Goal: Task Accomplishment & Management: Manage account settings

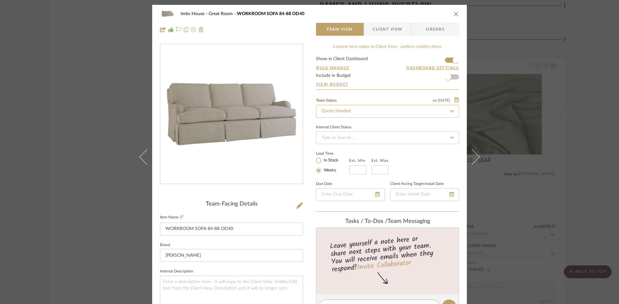
click at [349, 112] on input "Quote Needed" at bounding box center [387, 111] width 143 height 13
type input "added"
click at [358, 128] on span "Added to Presentation" at bounding box center [342, 128] width 45 height 5
type input "[DATE]"
type input "Added to Presentation"
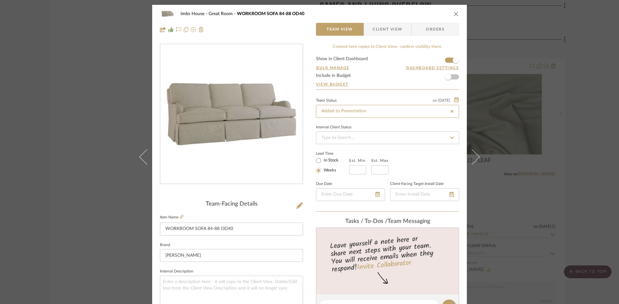
type input "[DATE]"
type input "Added to Presentation"
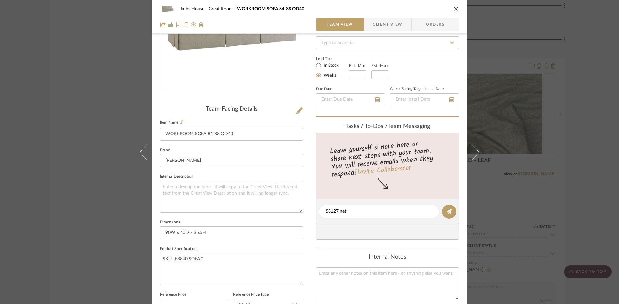
scroll to position [129, 0]
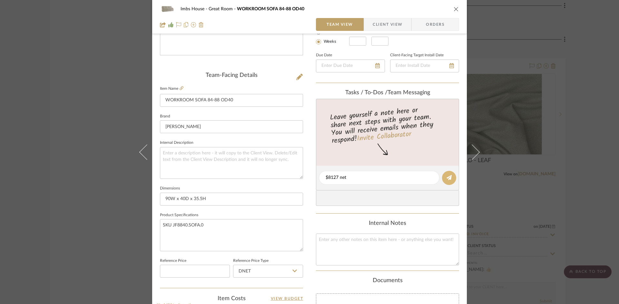
click at [450, 177] on button at bounding box center [449, 178] width 14 height 14
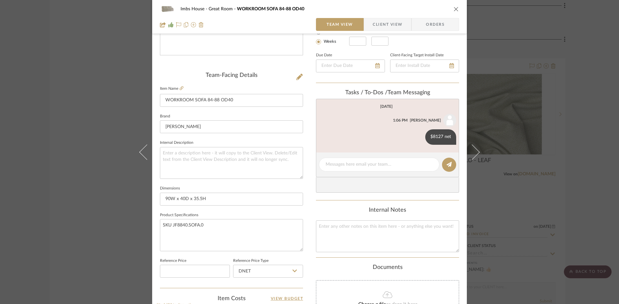
click at [454, 11] on icon "close" at bounding box center [455, 8] width 5 height 5
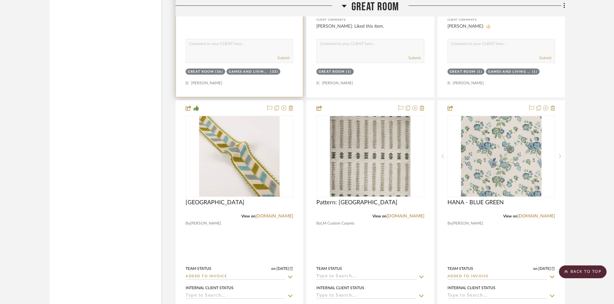
scroll to position [3705, 0]
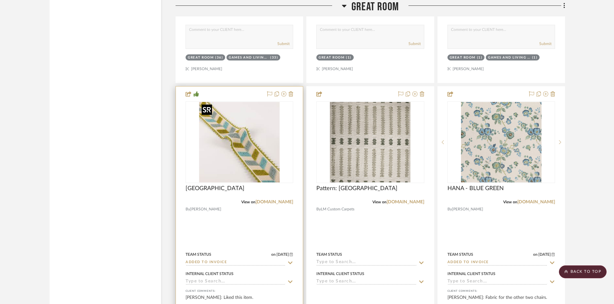
click at [234, 165] on img "0" at bounding box center [239, 142] width 81 height 81
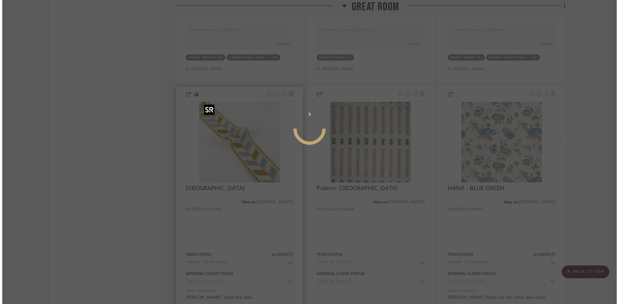
scroll to position [0, 0]
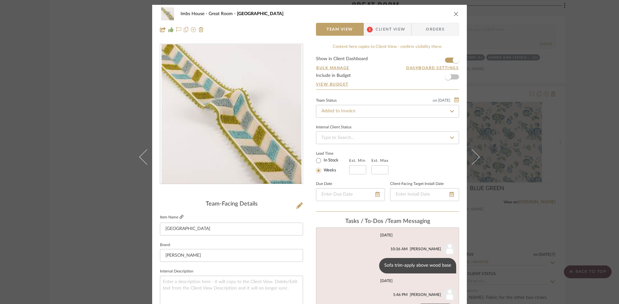
click at [179, 216] on icon at bounding box center [181, 217] width 4 height 4
click at [408, 110] on input "Added to Invoice" at bounding box center [387, 111] width 143 height 13
type input "added"
click at [389, 128] on div "Added to Presentation" at bounding box center [385, 129] width 142 height 16
type input "[DATE]"
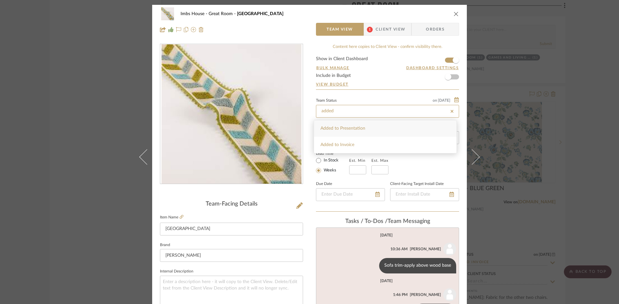
type input "Added to Presentation"
type input "[DATE]"
type input "Added to Presentation"
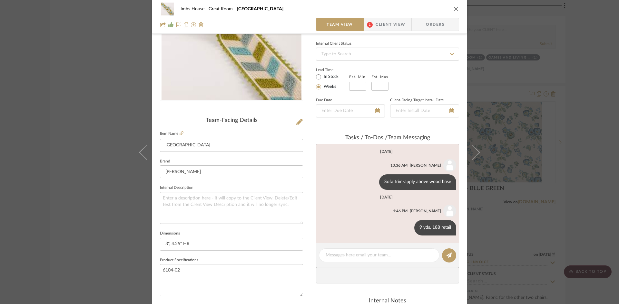
scroll to position [97, 0]
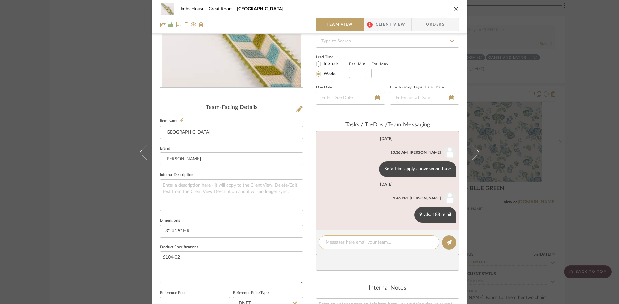
click at [356, 244] on textarea at bounding box center [378, 242] width 107 height 7
type textarea "10 yds, 188 retail"
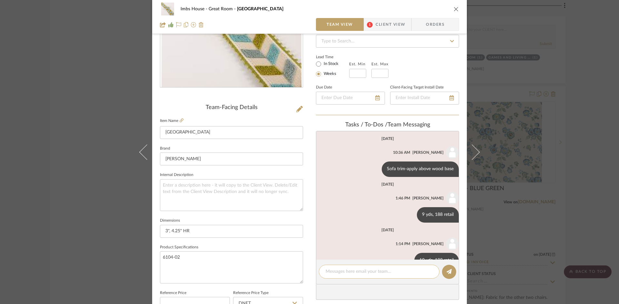
scroll to position [16, 0]
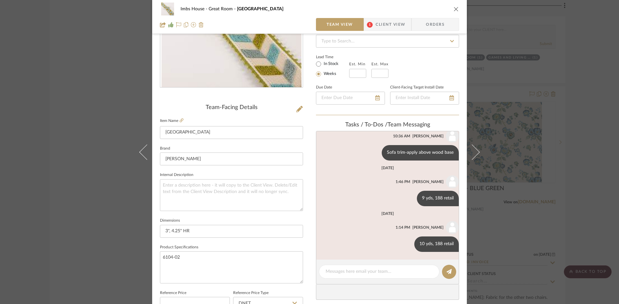
click at [453, 7] on icon "close" at bounding box center [455, 8] width 5 height 5
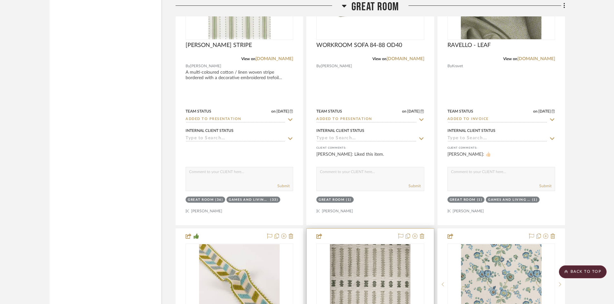
scroll to position [3544, 0]
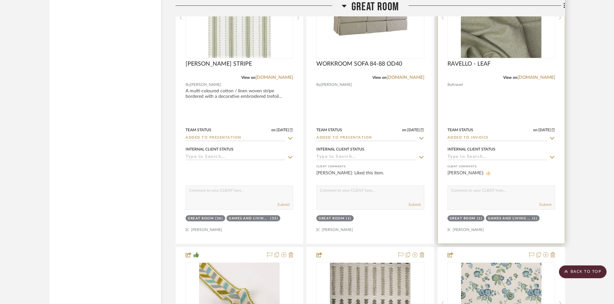
click at [500, 137] on input "Added to Invoice" at bounding box center [498, 138] width 100 height 6
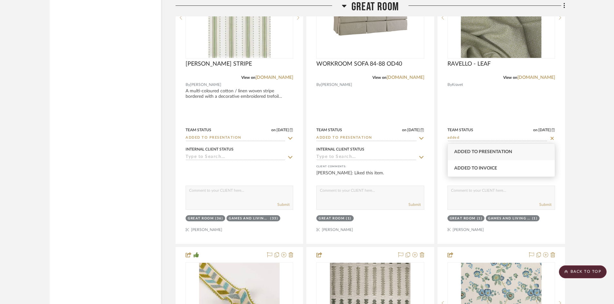
type input "added"
click at [493, 151] on span "Added to Presentation" at bounding box center [483, 152] width 58 height 5
type input "[DATE]"
type input "Added to Presentation"
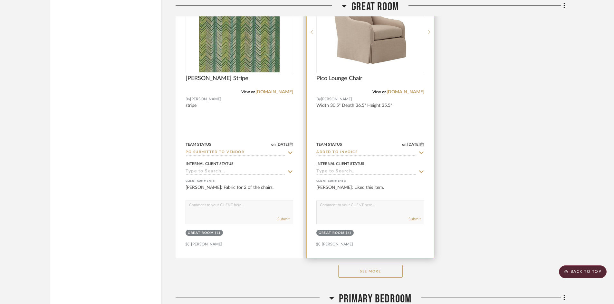
scroll to position [4124, 0]
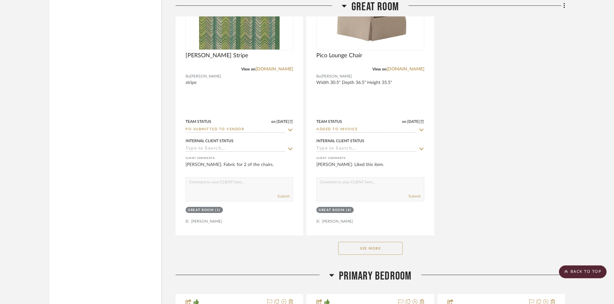
click at [369, 249] on button "See More" at bounding box center [370, 248] width 64 height 13
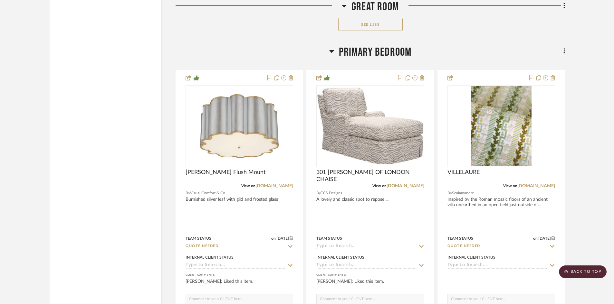
scroll to position [5252, 0]
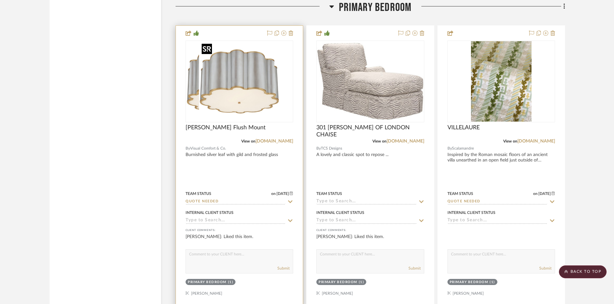
click at [227, 98] on img "0" at bounding box center [226, 81] width 81 height 81
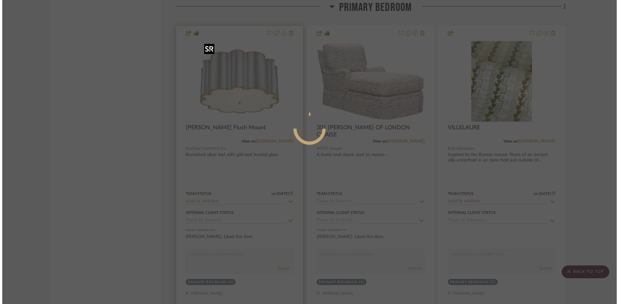
scroll to position [0, 0]
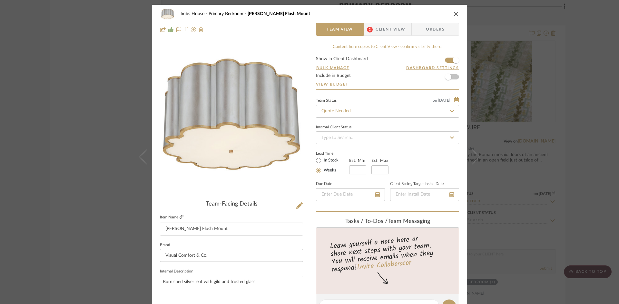
click at [179, 216] on icon at bounding box center [181, 217] width 4 height 4
click at [354, 114] on input "Quote Needed" at bounding box center [387, 111] width 143 height 13
type input "added"
click at [352, 127] on span "Added to Presentation" at bounding box center [342, 128] width 45 height 5
type input "[DATE]"
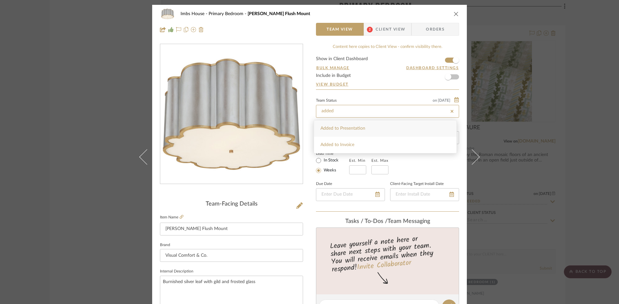
type input "Added to Presentation"
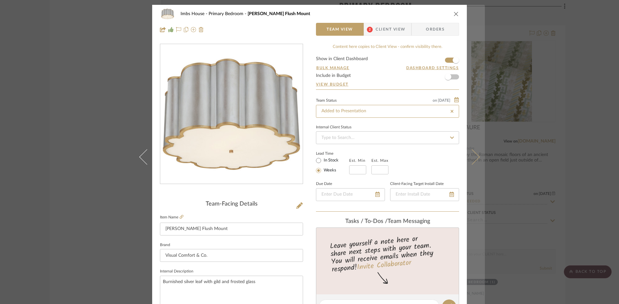
type input "[DATE]"
type input "Added to Presentation"
click at [472, 156] on icon at bounding box center [471, 156] width 15 height 15
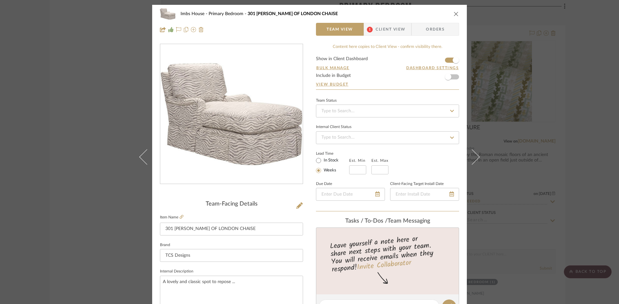
click at [454, 11] on icon "close" at bounding box center [455, 13] width 5 height 5
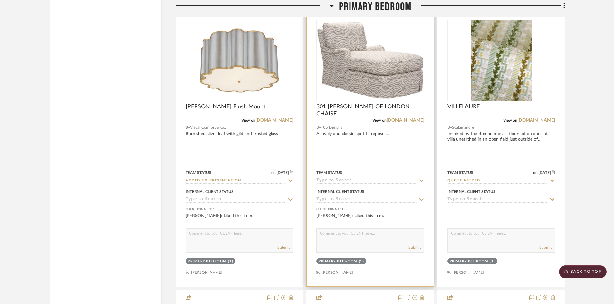
scroll to position [5284, 0]
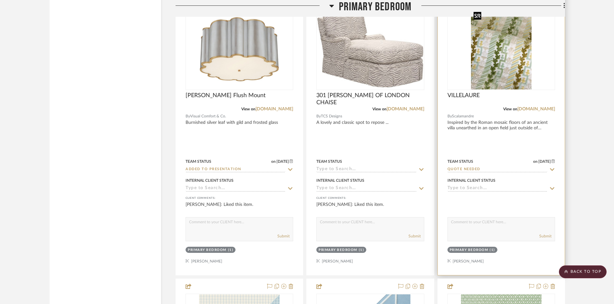
click at [510, 56] on img "0" at bounding box center [501, 49] width 61 height 81
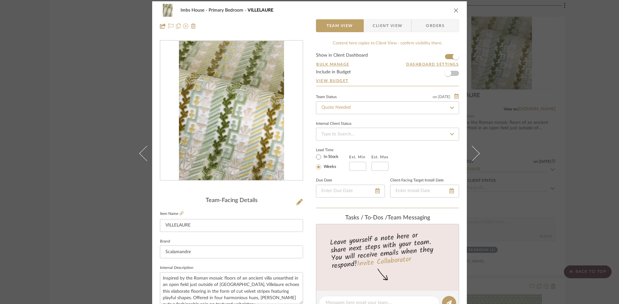
scroll to position [0, 0]
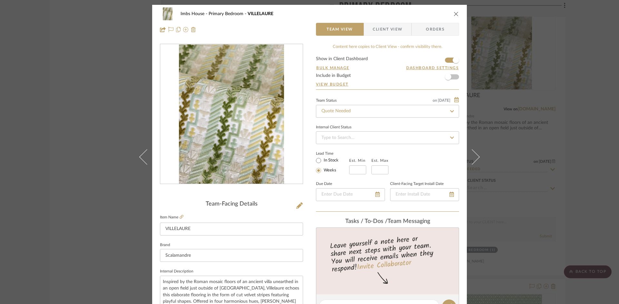
click at [455, 12] on icon "close" at bounding box center [455, 13] width 5 height 5
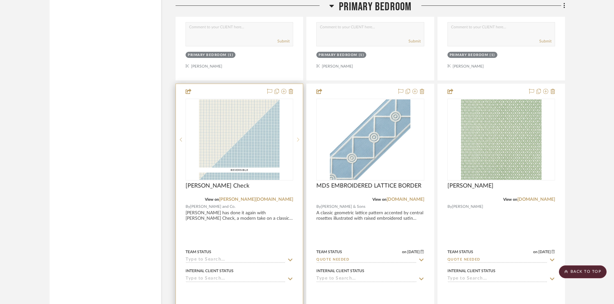
scroll to position [5510, 0]
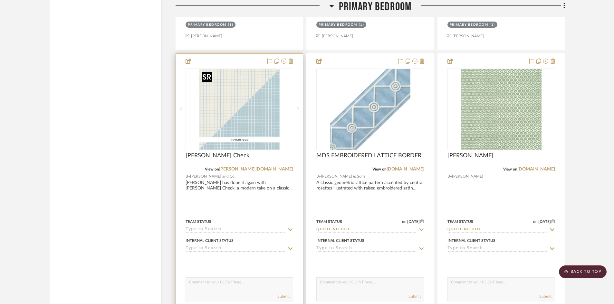
click at [227, 113] on img "0" at bounding box center [239, 109] width 81 height 81
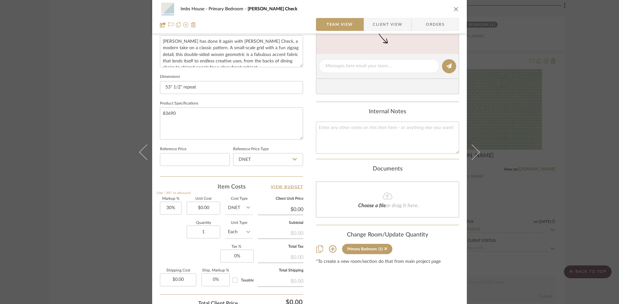
scroll to position [258, 0]
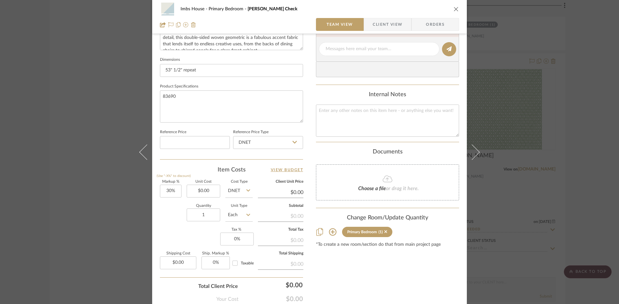
click at [453, 8] on icon "close" at bounding box center [455, 8] width 5 height 5
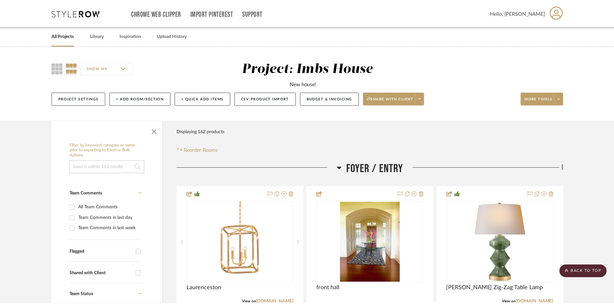
scroll to position [5510, 0]
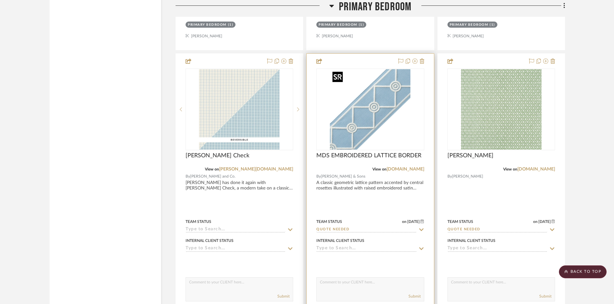
click at [364, 122] on img "0" at bounding box center [370, 109] width 81 height 81
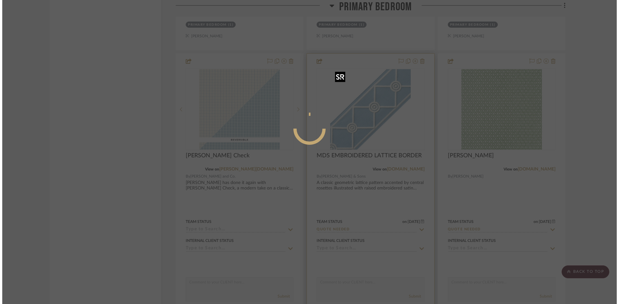
scroll to position [0, 0]
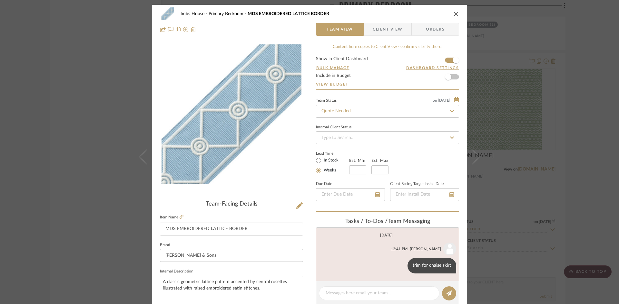
click at [453, 13] on icon "close" at bounding box center [455, 13] width 5 height 5
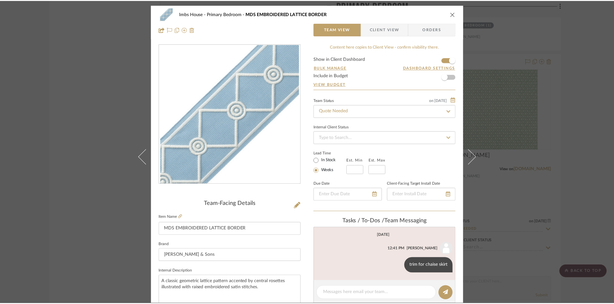
scroll to position [5510, 0]
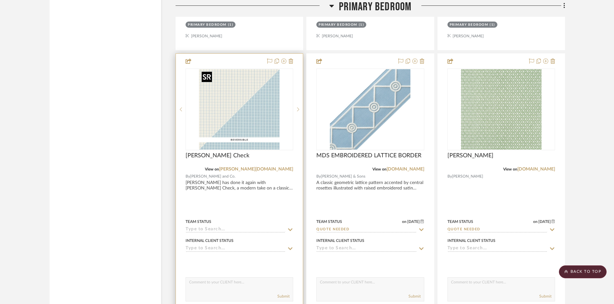
click at [250, 128] on img "0" at bounding box center [239, 109] width 81 height 81
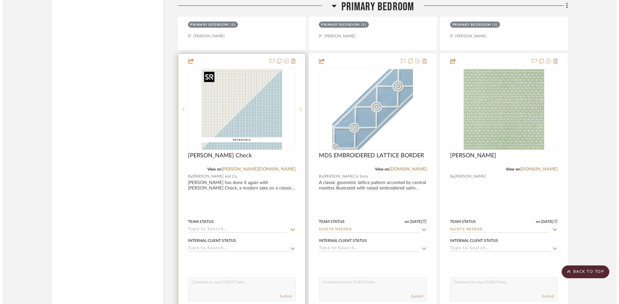
scroll to position [0, 0]
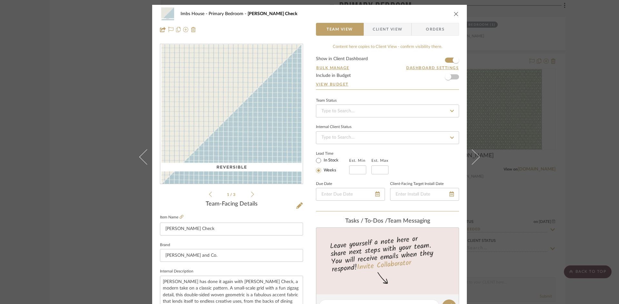
click at [453, 13] on icon "close" at bounding box center [455, 13] width 5 height 5
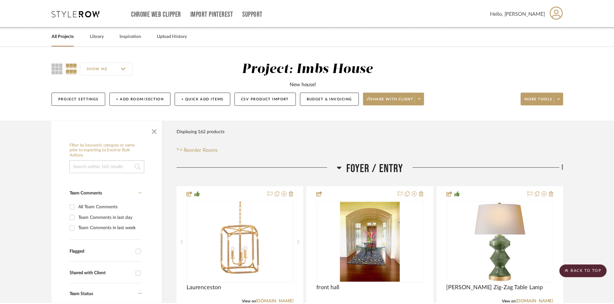
scroll to position [5510, 0]
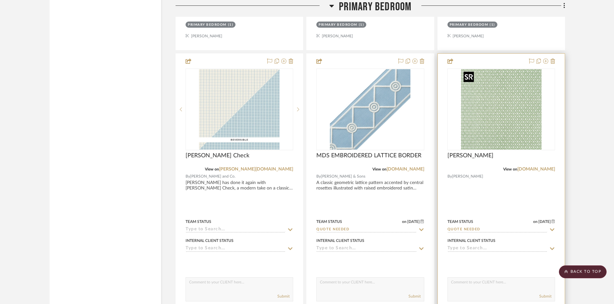
click at [496, 110] on img "0" at bounding box center [501, 109] width 81 height 81
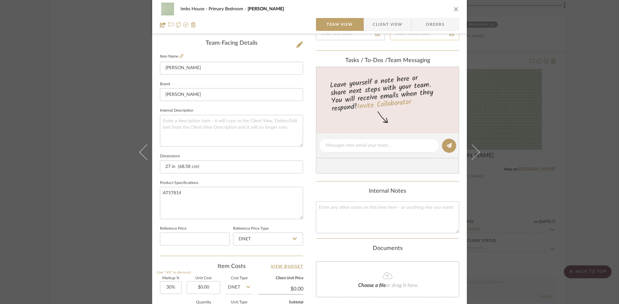
scroll to position [0, 0]
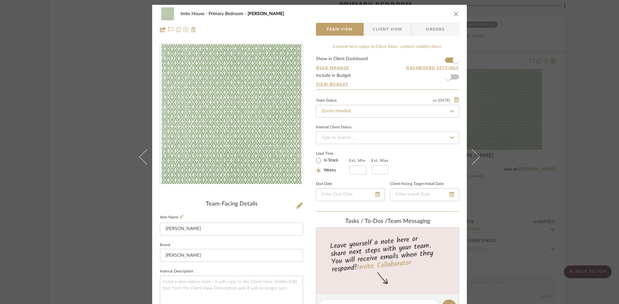
click at [453, 13] on icon "close" at bounding box center [455, 13] width 5 height 5
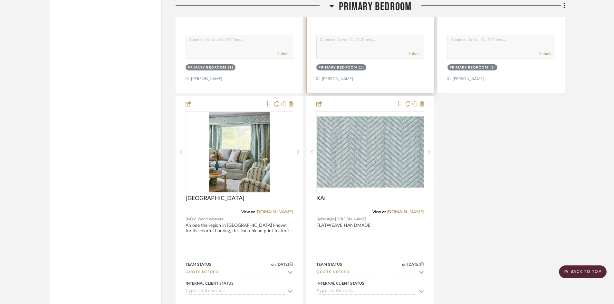
scroll to position [5800, 0]
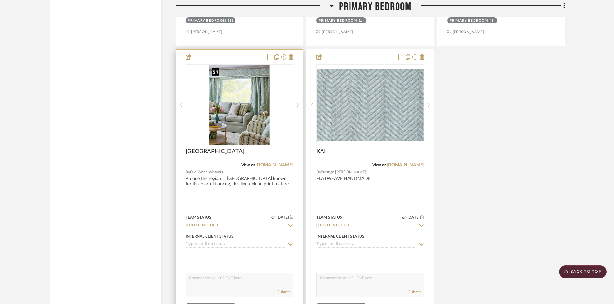
click at [222, 126] on div at bounding box center [240, 105] width 108 height 82
click at [234, 125] on img "0" at bounding box center [239, 105] width 61 height 81
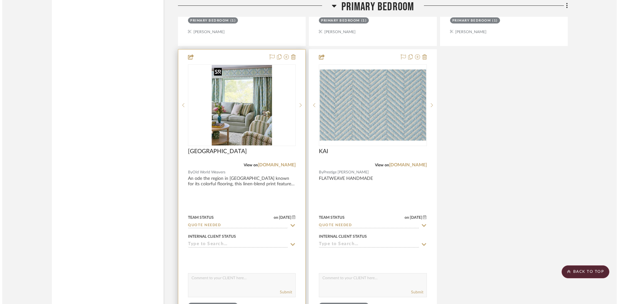
scroll to position [0, 0]
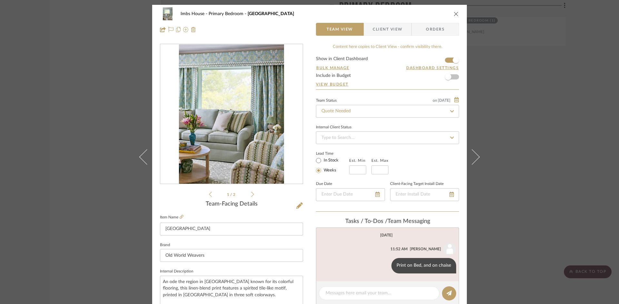
click at [453, 13] on icon "close" at bounding box center [455, 13] width 5 height 5
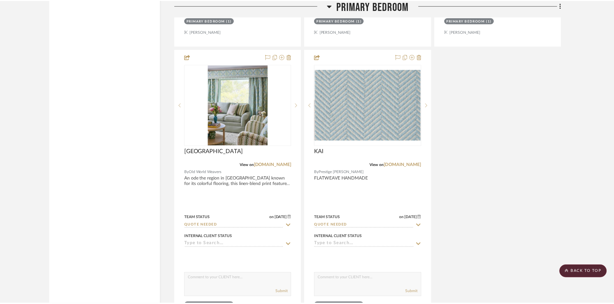
scroll to position [5800, 0]
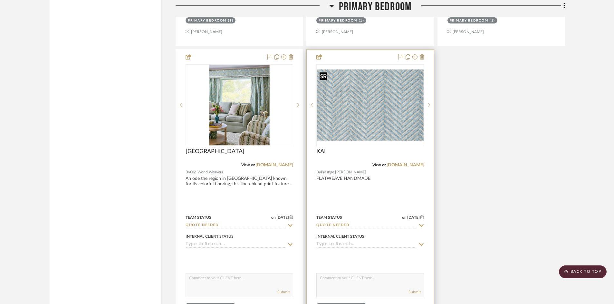
click at [359, 121] on img "0" at bounding box center [370, 105] width 106 height 71
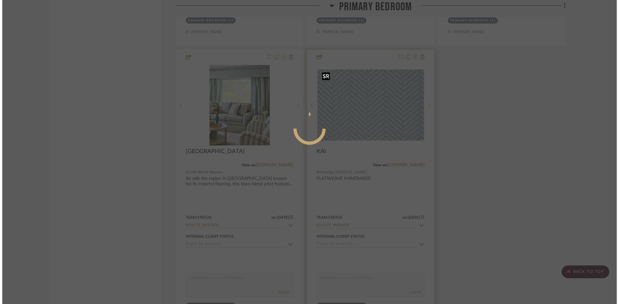
scroll to position [0, 0]
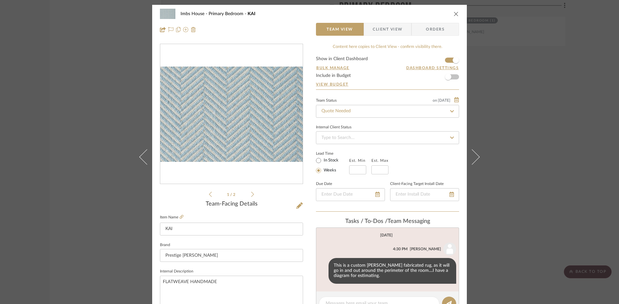
click at [453, 14] on icon "close" at bounding box center [455, 13] width 5 height 5
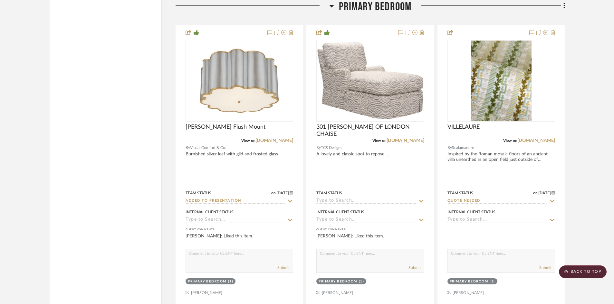
scroll to position [5252, 0]
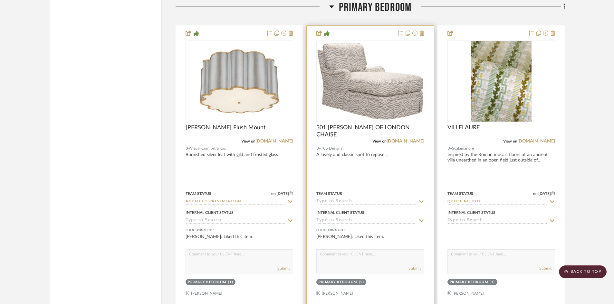
click at [368, 201] on input at bounding box center [366, 202] width 100 height 6
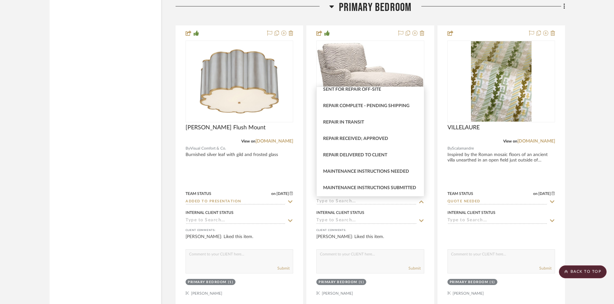
scroll to position [1258, 0]
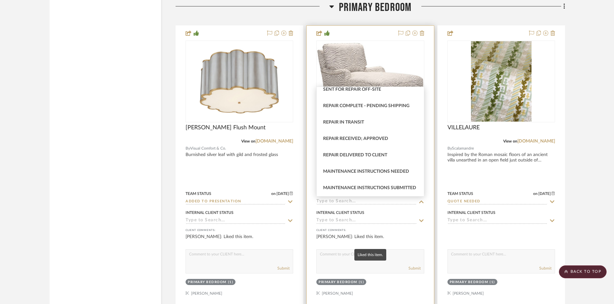
click at [419, 234] on div "[PERSON_NAME]: Liked this item." at bounding box center [370, 240] width 108 height 13
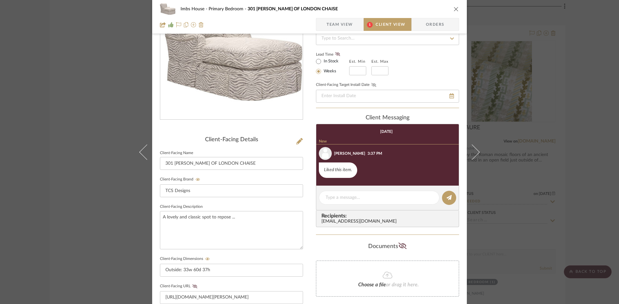
scroll to position [0, 0]
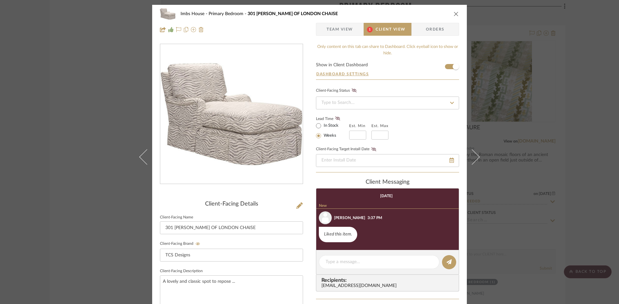
click at [337, 28] on span "Team View" at bounding box center [339, 29] width 26 height 13
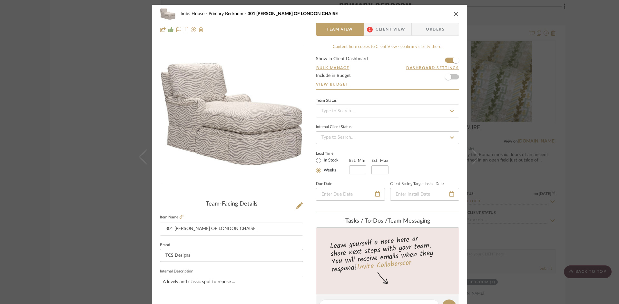
click at [453, 11] on icon "close" at bounding box center [455, 13] width 5 height 5
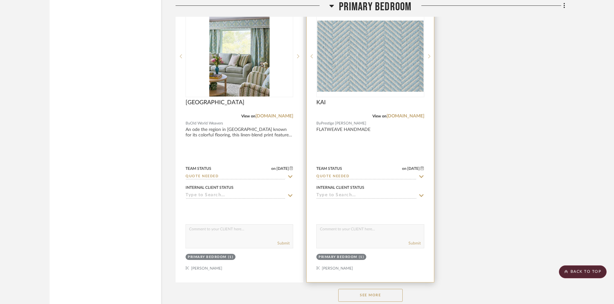
scroll to position [5832, 0]
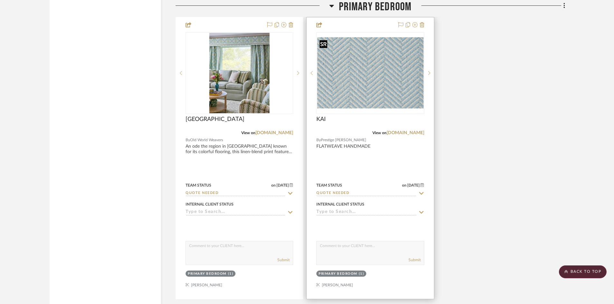
click at [377, 90] on img "0" at bounding box center [370, 72] width 106 height 71
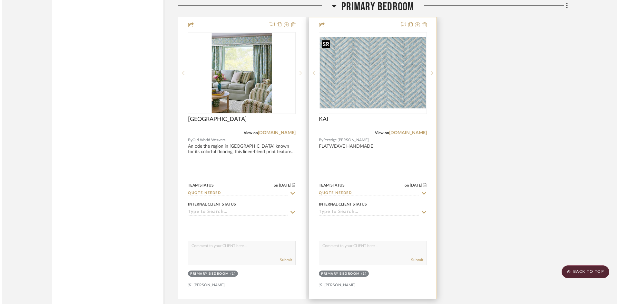
scroll to position [0, 0]
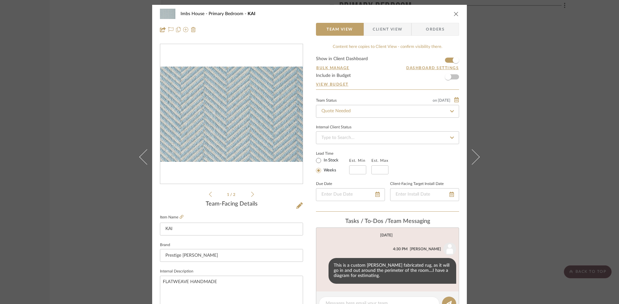
click at [455, 12] on icon "close" at bounding box center [455, 13] width 5 height 5
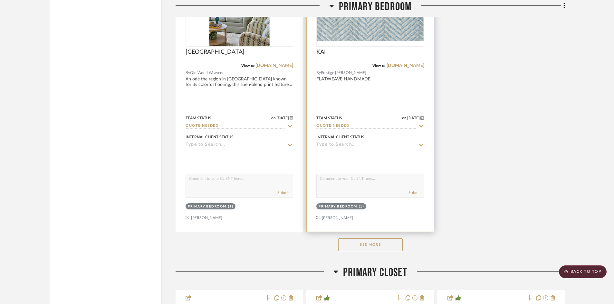
scroll to position [5928, 0]
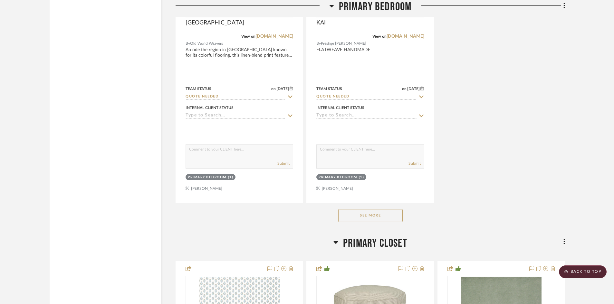
click at [375, 213] on button "See More" at bounding box center [370, 215] width 64 height 13
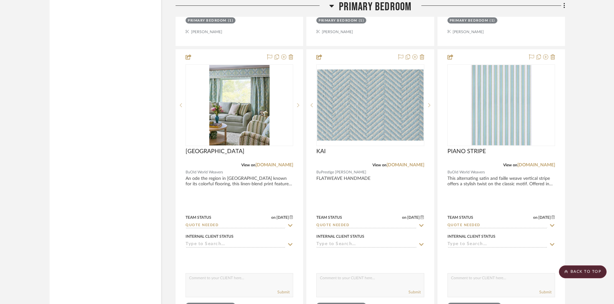
scroll to position [5767, 0]
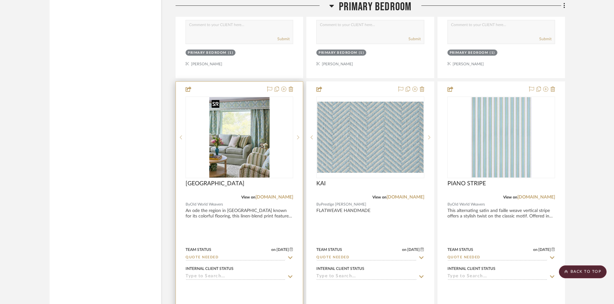
click at [244, 165] on img "0" at bounding box center [239, 137] width 61 height 81
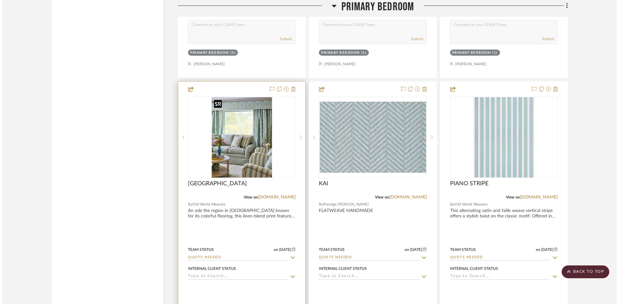
scroll to position [0, 0]
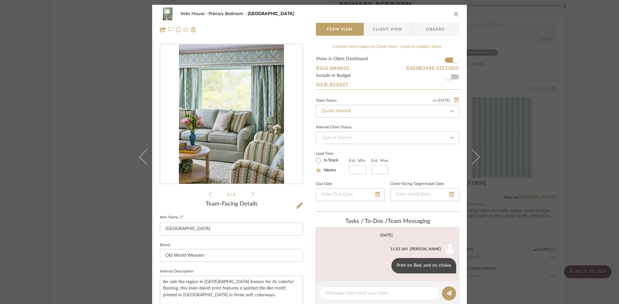
click at [453, 14] on icon "close" at bounding box center [455, 13] width 5 height 5
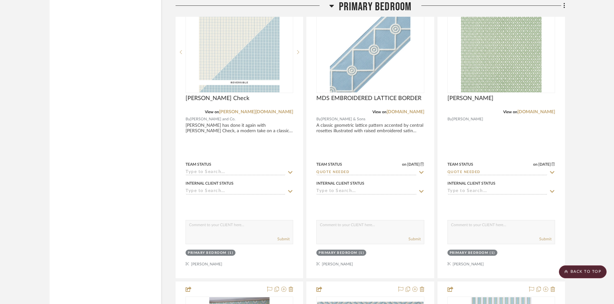
scroll to position [5477, 0]
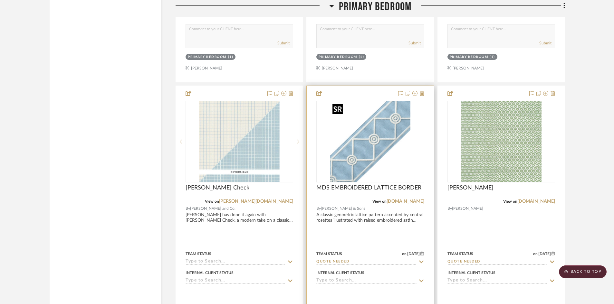
click at [374, 169] on img "0" at bounding box center [370, 141] width 81 height 81
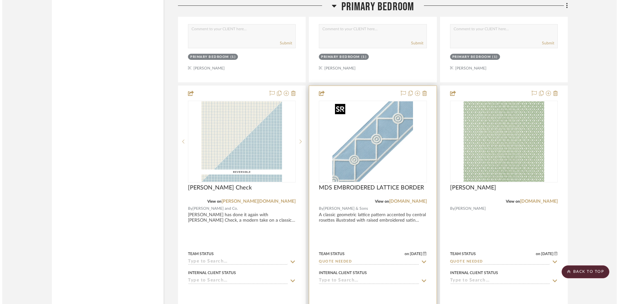
scroll to position [0, 0]
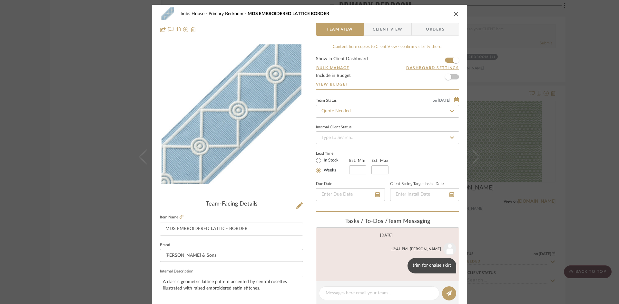
click at [454, 13] on icon "close" at bounding box center [455, 13] width 5 height 5
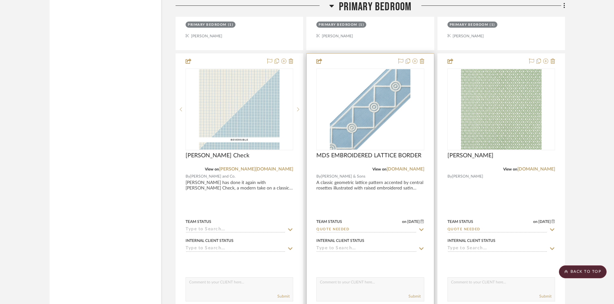
scroll to position [5542, 0]
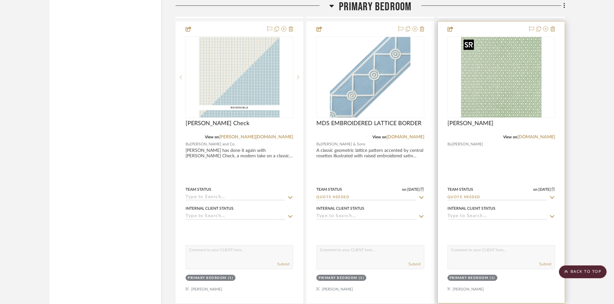
click at [506, 96] on img "0" at bounding box center [501, 77] width 81 height 81
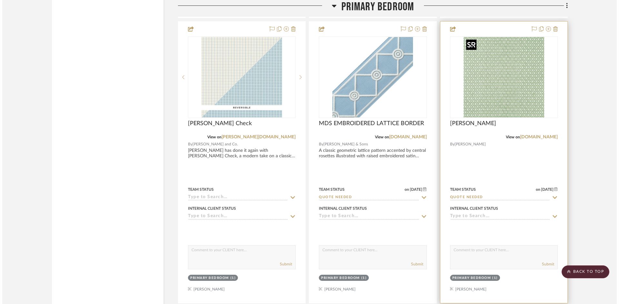
scroll to position [0, 0]
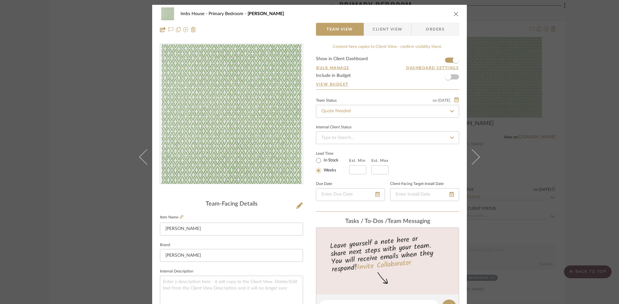
click at [454, 14] on icon "close" at bounding box center [455, 13] width 5 height 5
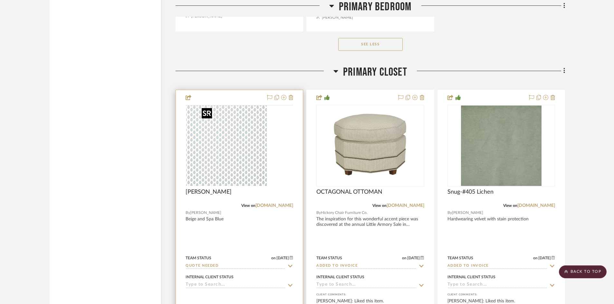
scroll to position [6669, 0]
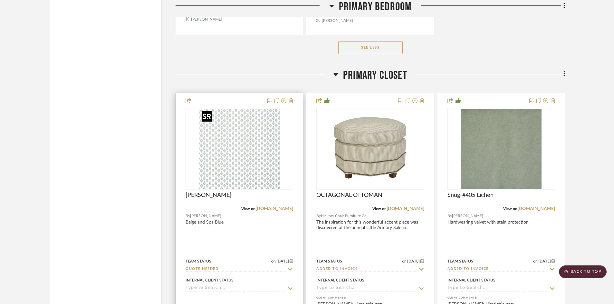
click at [246, 167] on div at bounding box center [240, 149] width 108 height 82
click at [246, 169] on img "0" at bounding box center [239, 149] width 81 height 81
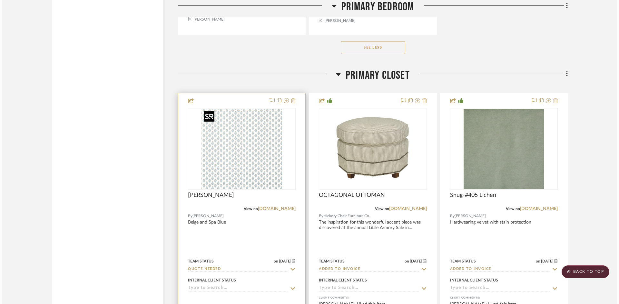
scroll to position [0, 0]
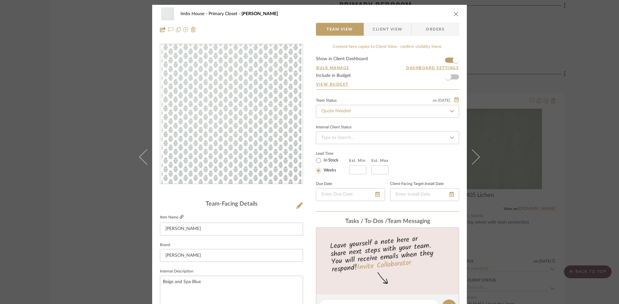
click at [179, 216] on icon at bounding box center [181, 217] width 4 height 4
click at [180, 214] on fieldset "Item Name JULIAN" at bounding box center [231, 224] width 143 height 23
click at [180, 217] on icon at bounding box center [181, 217] width 4 height 4
click at [359, 111] on input "Quote Needed" at bounding box center [387, 111] width 143 height 13
type input "added"
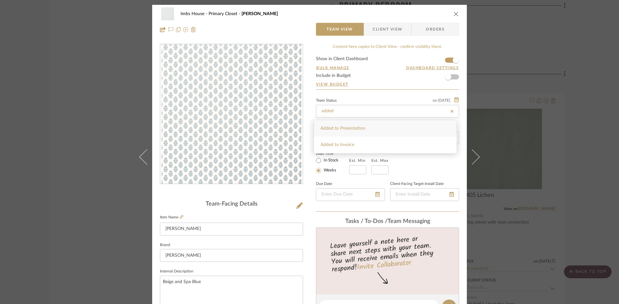
click at [356, 126] on span "Added to Presentation" at bounding box center [342, 128] width 45 height 5
type input "[DATE]"
type input "Added to Presentation"
type input "[DATE]"
type input "Added to Presentation"
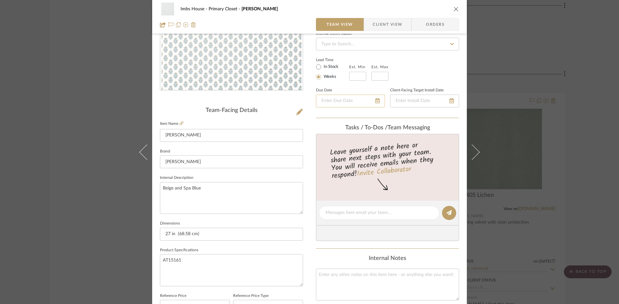
scroll to position [97, 0]
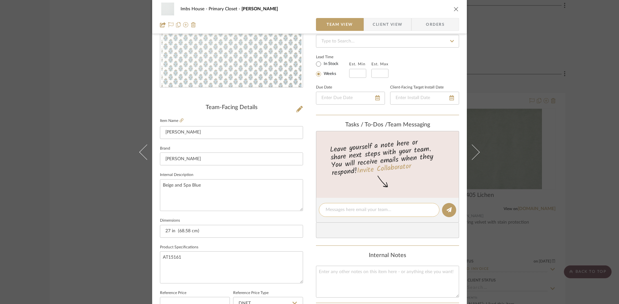
click at [345, 208] on textarea at bounding box center [378, 210] width 107 height 7
type textarea "$158 retail 5.5 yd roll"
click at [450, 212] on button at bounding box center [449, 210] width 14 height 14
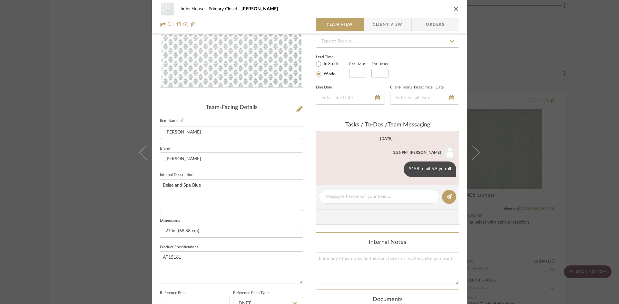
click at [456, 8] on icon "close" at bounding box center [455, 8] width 5 height 5
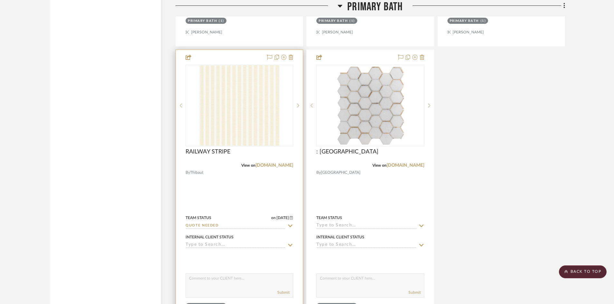
scroll to position [7346, 0]
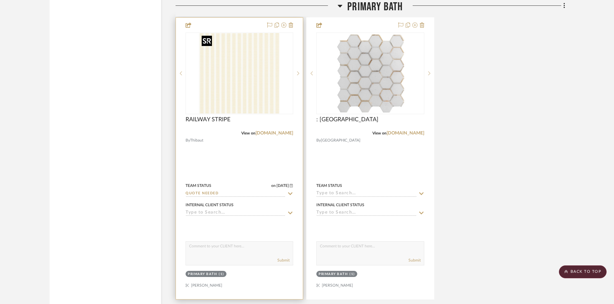
click at [220, 104] on img "0" at bounding box center [239, 73] width 81 height 81
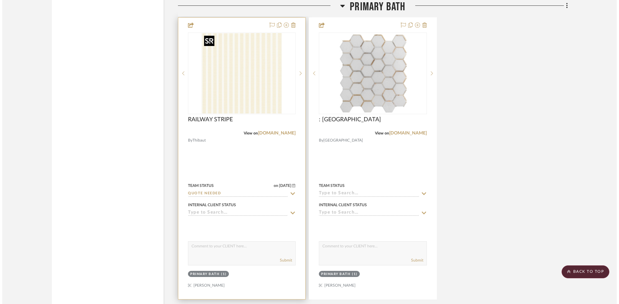
scroll to position [0, 0]
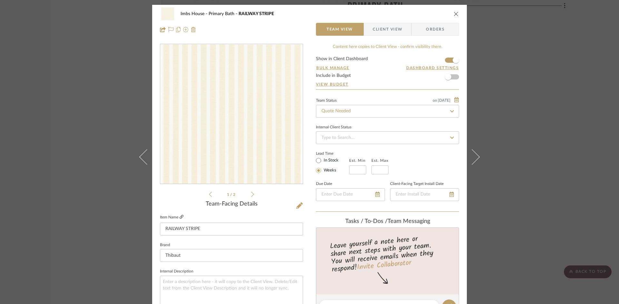
click at [179, 216] on icon at bounding box center [181, 217] width 4 height 4
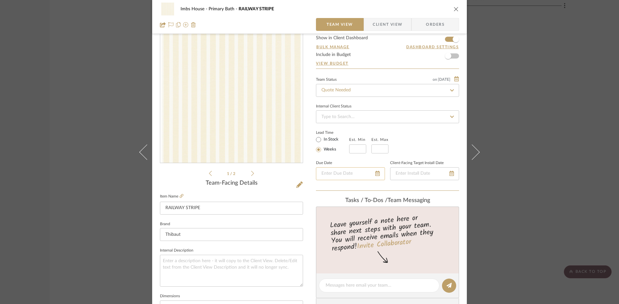
scroll to position [32, 0]
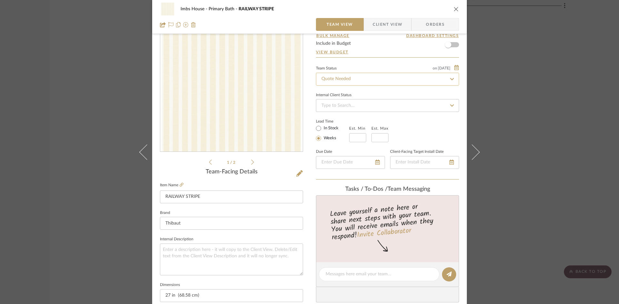
click at [356, 77] on input "Quote Needed" at bounding box center [387, 79] width 143 height 13
type input "add"
click at [354, 94] on span "Added to Presentation" at bounding box center [342, 96] width 45 height 5
type input "[DATE]"
type input "Added to Presentation"
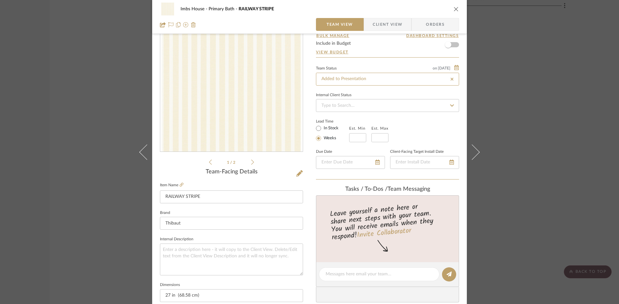
type input "[DATE]"
type input "Added to Presentation"
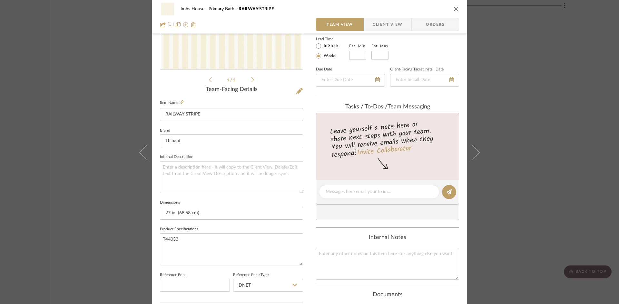
scroll to position [129, 0]
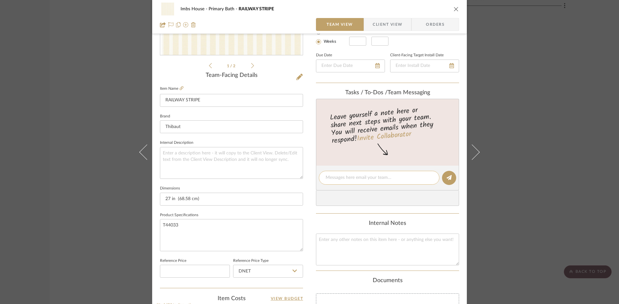
click at [346, 179] on textarea at bounding box center [378, 178] width 107 height 7
type textarea "$136 per 4.5 yd roll retail"
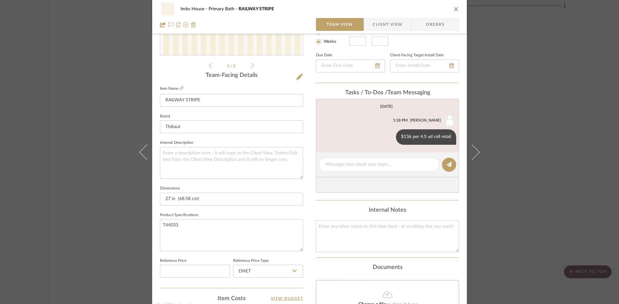
click at [453, 6] on icon "close" at bounding box center [455, 8] width 5 height 5
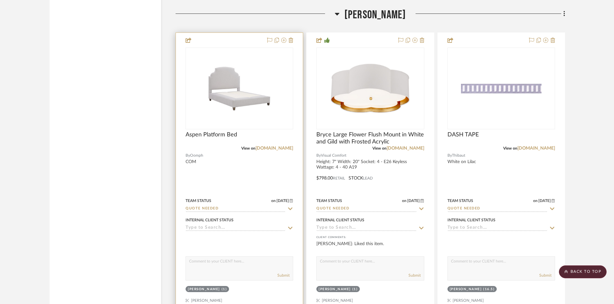
scroll to position [7636, 0]
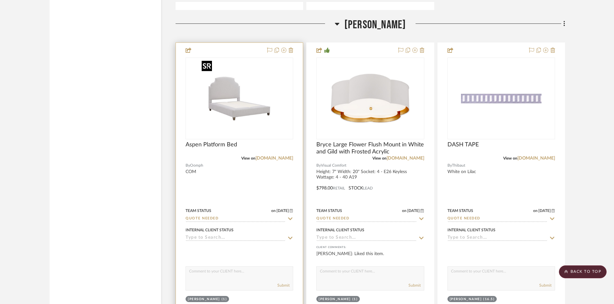
click at [208, 121] on img "0" at bounding box center [239, 98] width 81 height 81
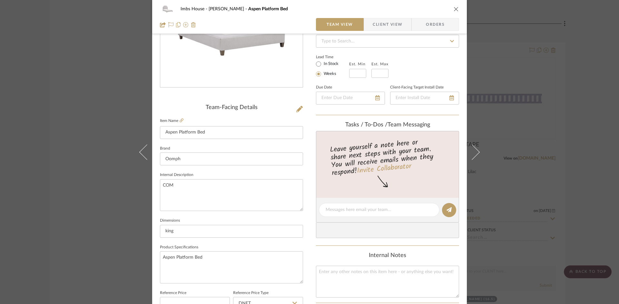
scroll to position [129, 0]
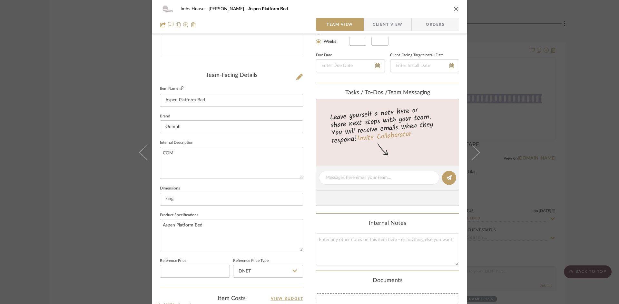
click at [179, 86] on icon at bounding box center [181, 88] width 4 height 4
click at [456, 8] on icon "close" at bounding box center [455, 8] width 5 height 5
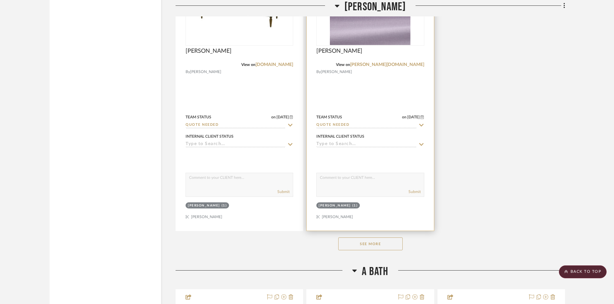
scroll to position [8313, 0]
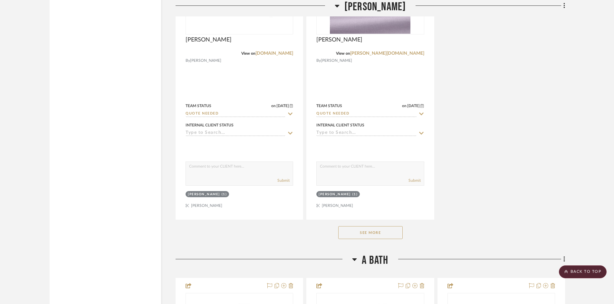
click at [366, 233] on button "See More" at bounding box center [370, 233] width 64 height 13
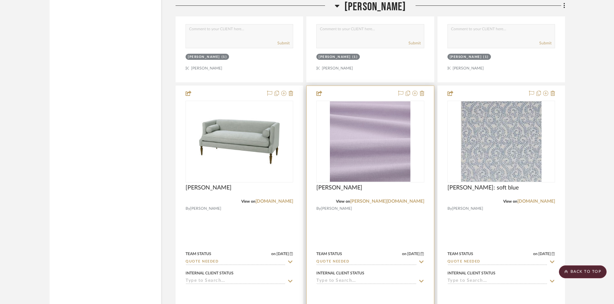
scroll to position [8152, 0]
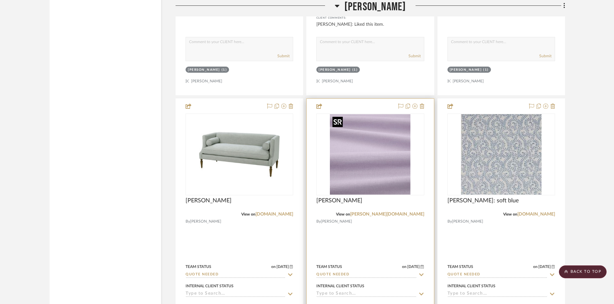
click at [385, 177] on img "0" at bounding box center [370, 154] width 81 height 81
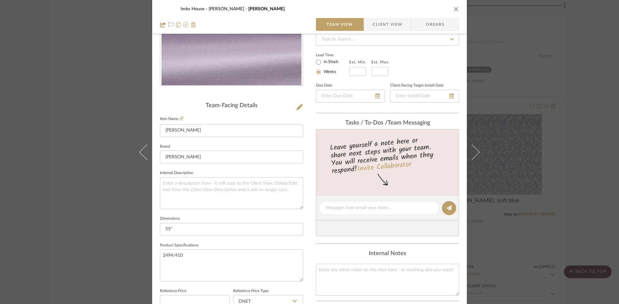
scroll to position [0, 0]
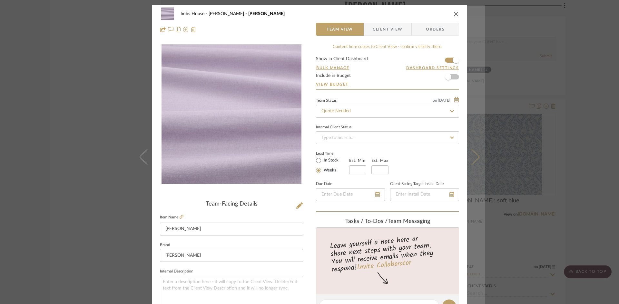
click at [469, 159] on icon at bounding box center [471, 156] width 15 height 15
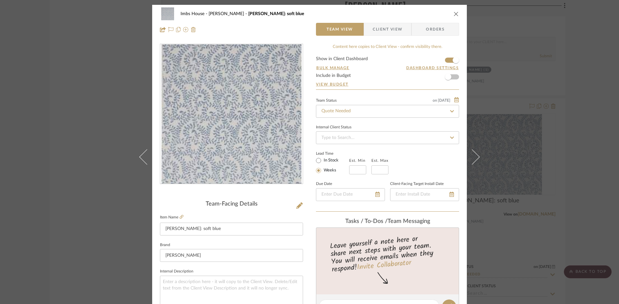
click at [469, 159] on icon at bounding box center [471, 156] width 15 height 15
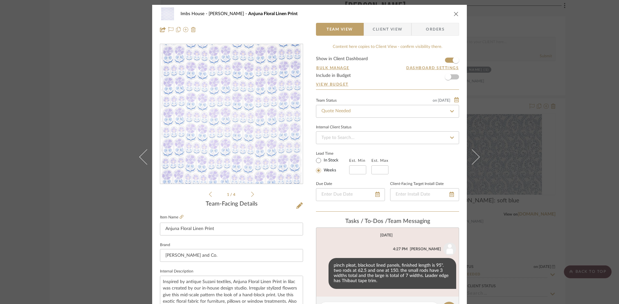
click at [469, 159] on icon at bounding box center [471, 156] width 15 height 15
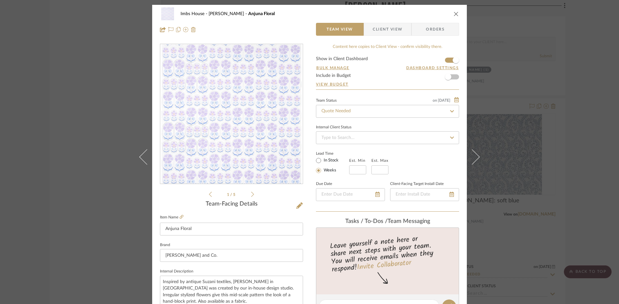
click at [454, 13] on icon "close" at bounding box center [455, 13] width 5 height 5
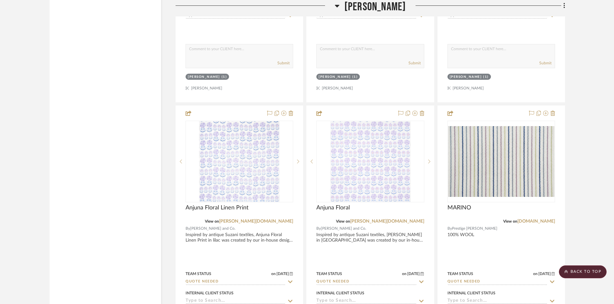
scroll to position [8442, 0]
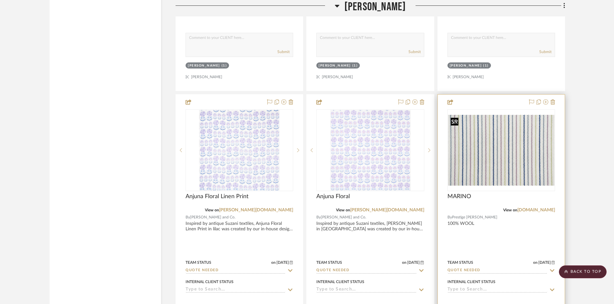
click at [519, 169] on img "0" at bounding box center [501, 150] width 106 height 71
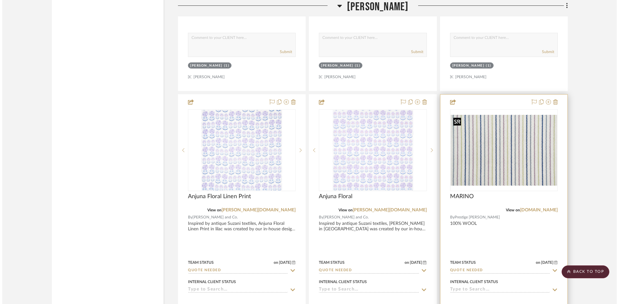
scroll to position [0, 0]
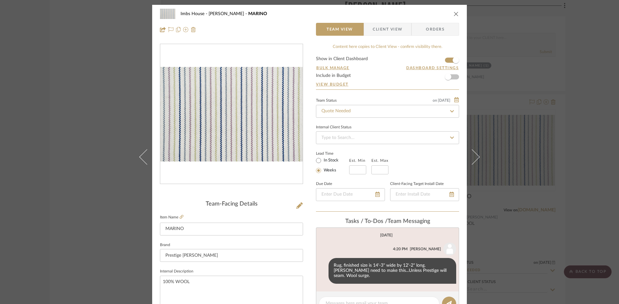
click at [453, 12] on icon "close" at bounding box center [455, 13] width 5 height 5
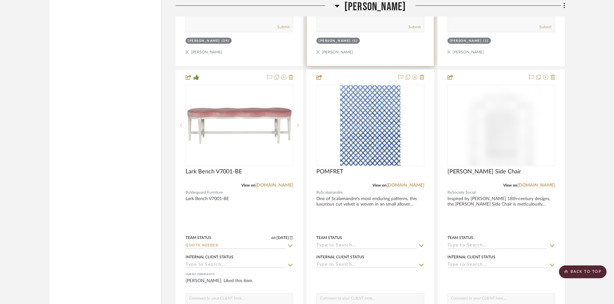
scroll to position [8764, 0]
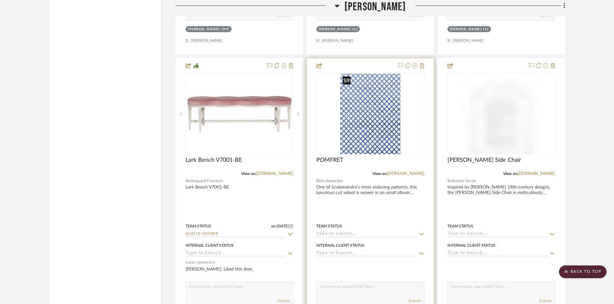
click at [371, 139] on img "0" at bounding box center [370, 114] width 61 height 81
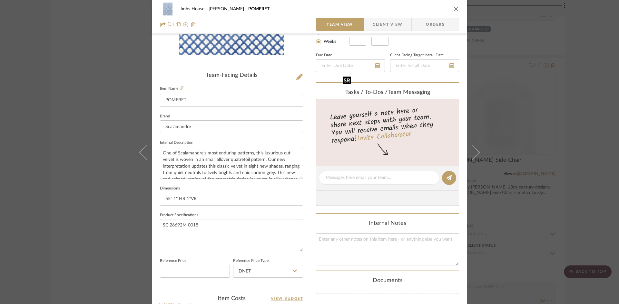
scroll to position [0, 0]
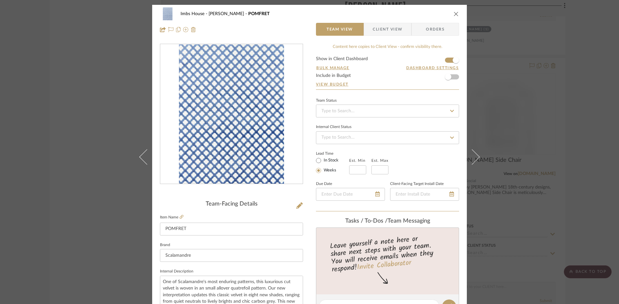
click at [454, 12] on icon "close" at bounding box center [455, 13] width 5 height 5
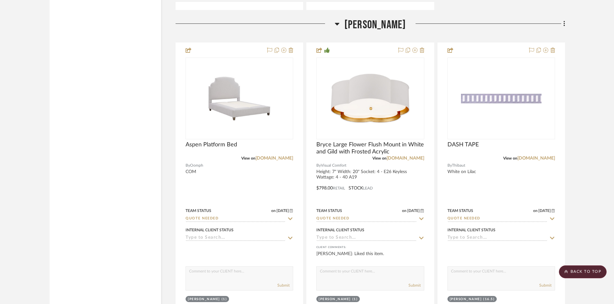
scroll to position [7604, 0]
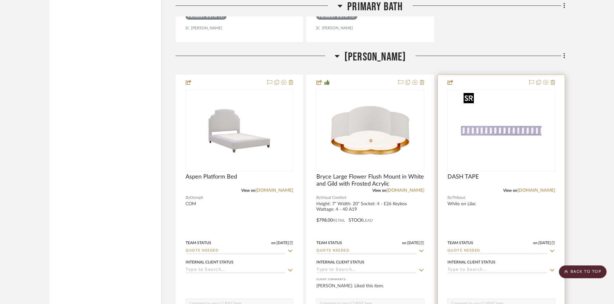
click at [526, 141] on img "0" at bounding box center [501, 131] width 81 height 81
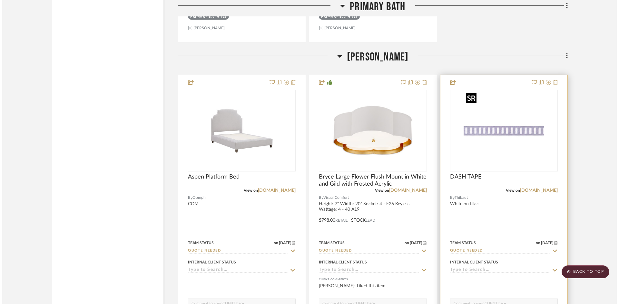
scroll to position [0, 0]
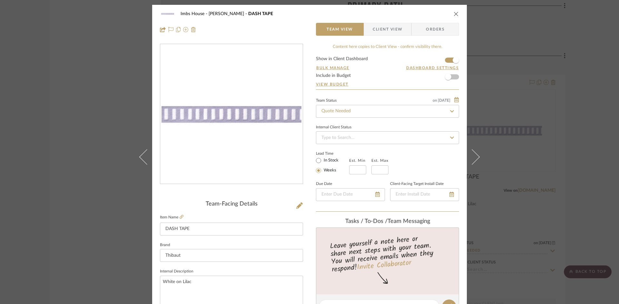
click at [455, 13] on icon "close" at bounding box center [455, 13] width 5 height 5
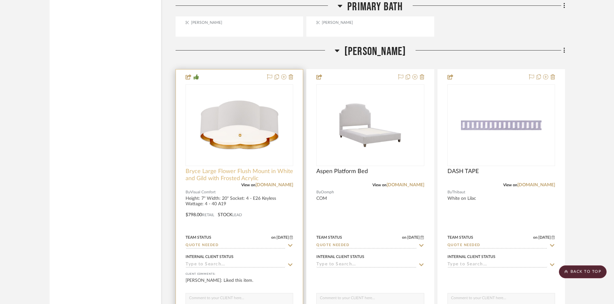
scroll to position [7604, 0]
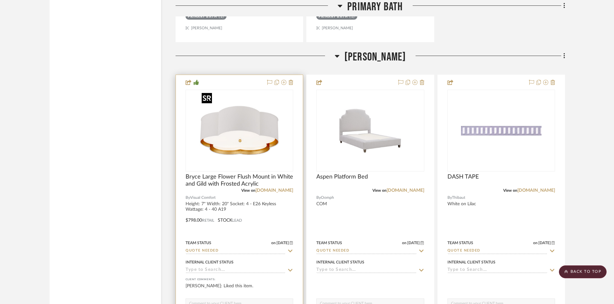
click at [230, 149] on img "0" at bounding box center [239, 131] width 81 height 81
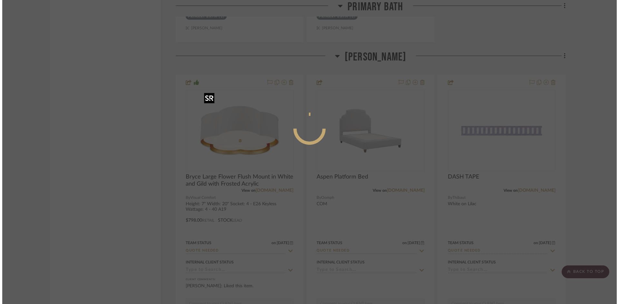
scroll to position [0, 0]
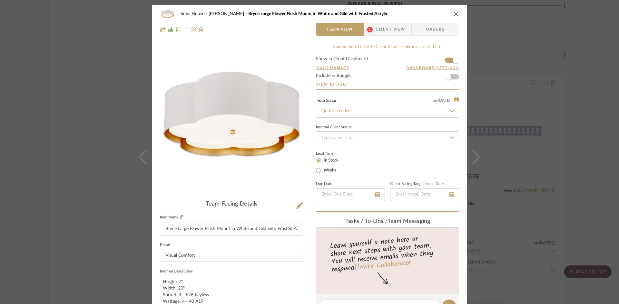
click at [179, 216] on icon at bounding box center [181, 217] width 4 height 4
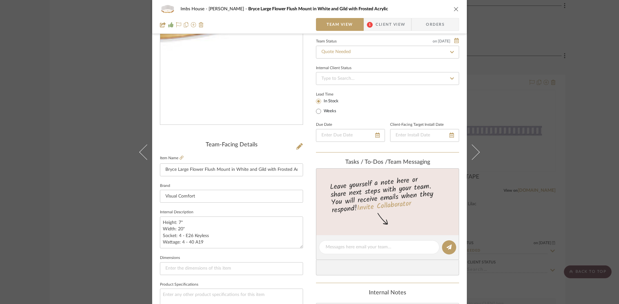
scroll to position [64, 0]
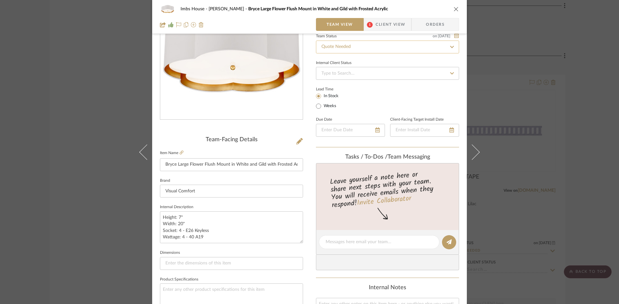
click at [357, 48] on input "Quote Needed" at bounding box center [387, 47] width 143 height 13
type input "added"
click at [352, 62] on span "Added to Presentation" at bounding box center [342, 64] width 45 height 5
type input "[DATE]"
type input "Added to Presentation"
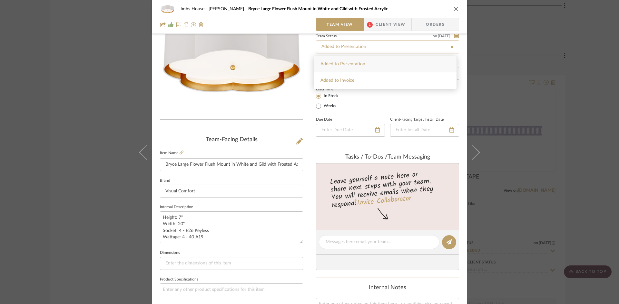
type input "[DATE]"
type input "Added to Presentation"
click at [344, 240] on textarea at bounding box center [378, 242] width 107 height 7
type textarea "$1099 retail"
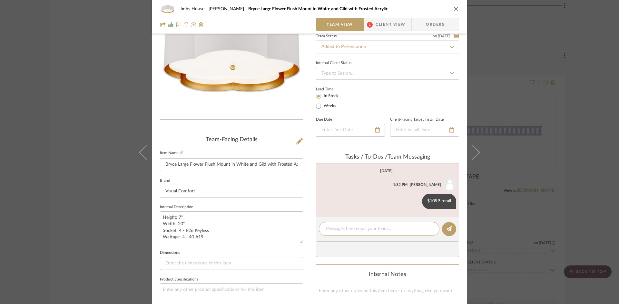
click at [453, 7] on icon "close" at bounding box center [455, 8] width 5 height 5
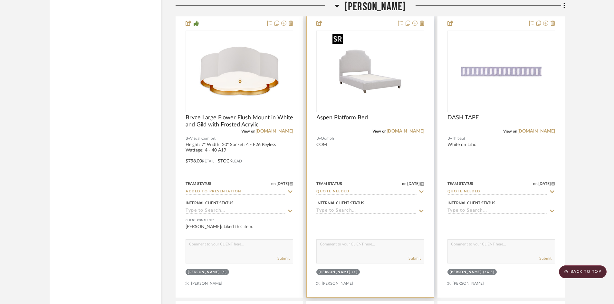
scroll to position [7668, 0]
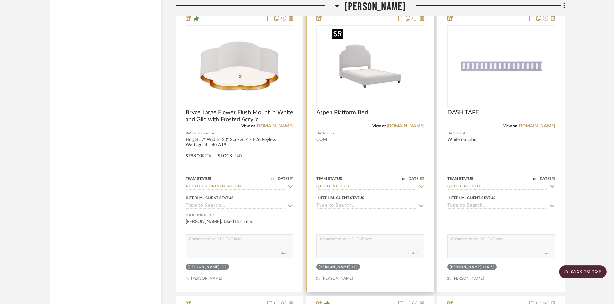
click at [367, 86] on img "0" at bounding box center [370, 66] width 81 height 81
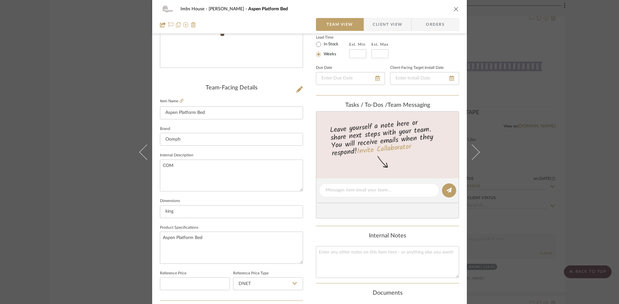
scroll to position [129, 0]
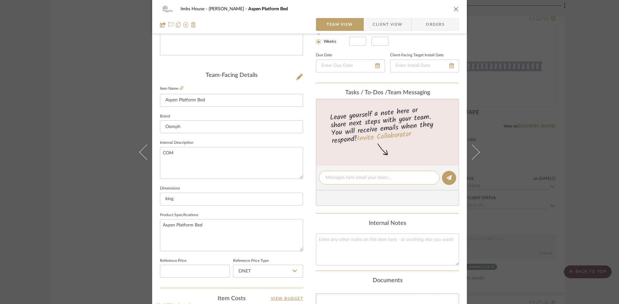
click at [353, 178] on textarea at bounding box center [378, 178] width 107 height 7
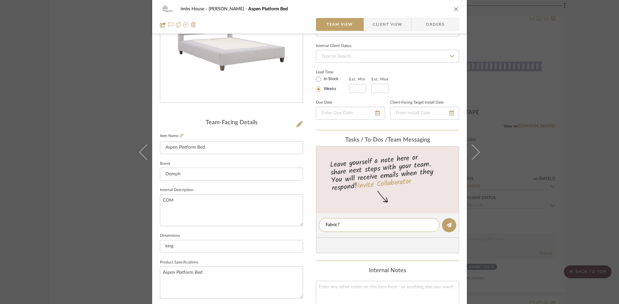
scroll to position [97, 0]
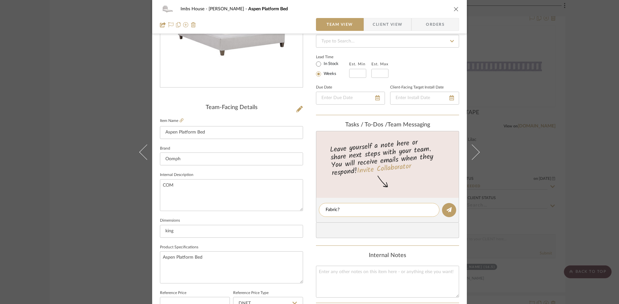
click at [344, 212] on textarea "Fabric?" at bounding box center [378, 210] width 107 height 7
type textarea "Fabric? Finish?"
click at [446, 212] on icon at bounding box center [448, 209] width 5 height 5
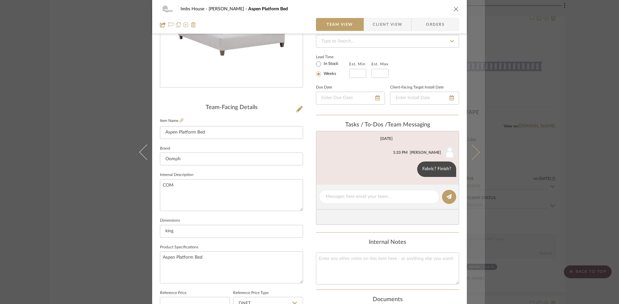
click at [473, 151] on icon at bounding box center [471, 151] width 15 height 15
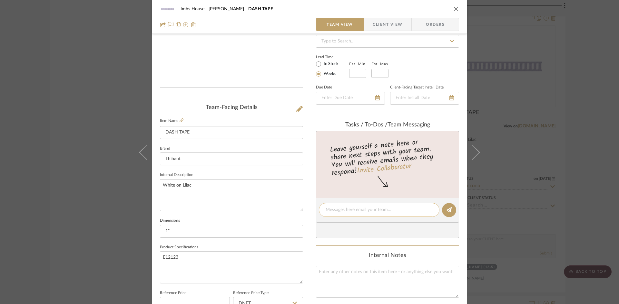
click at [337, 208] on textarea at bounding box center [378, 210] width 107 height 7
type textarea "A"
type textarea "Application?"
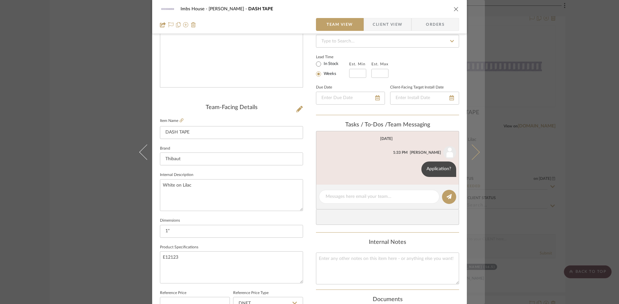
click at [470, 151] on icon at bounding box center [471, 151] width 15 height 15
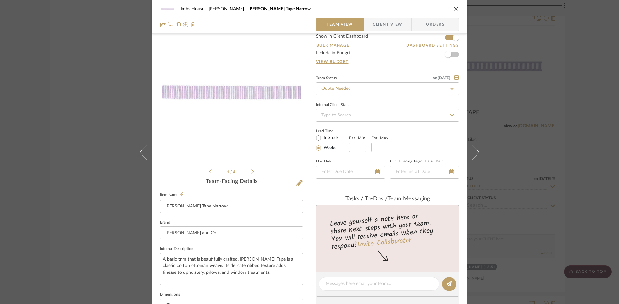
scroll to position [64, 0]
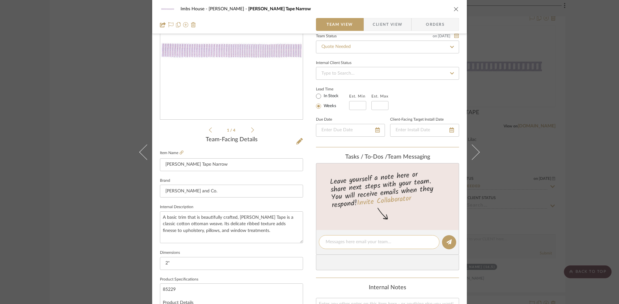
click at [347, 244] on textarea at bounding box center [378, 242] width 107 height 7
type textarea "Application:"
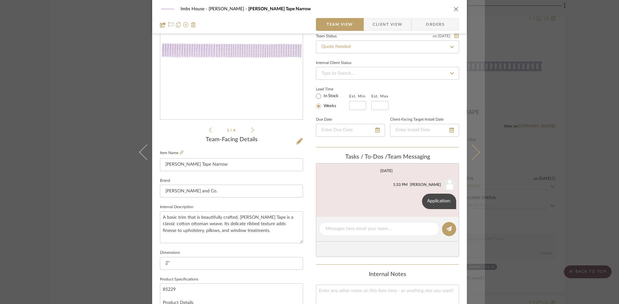
click at [472, 156] on icon at bounding box center [471, 151] width 15 height 15
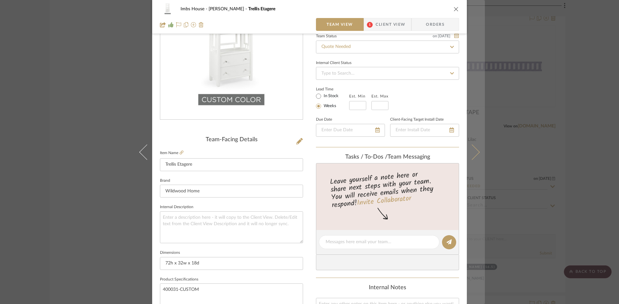
scroll to position [97, 0]
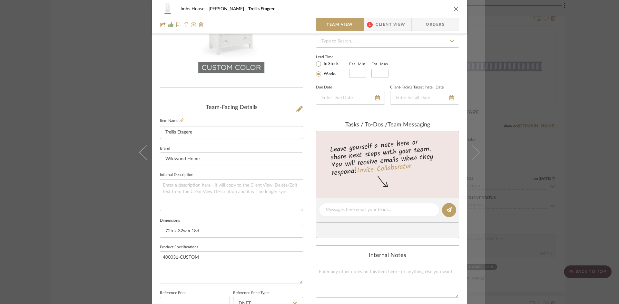
click at [471, 154] on icon at bounding box center [471, 151] width 15 height 15
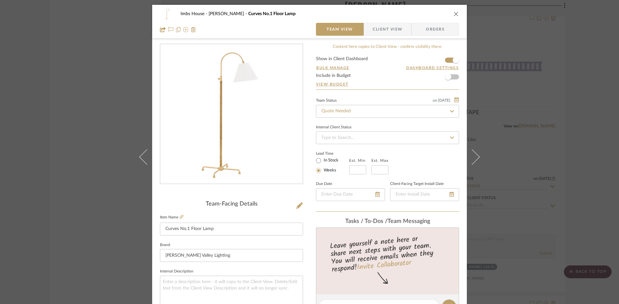
scroll to position [32, 0]
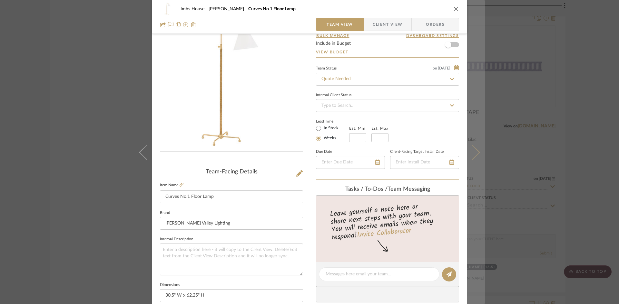
click at [472, 153] on icon at bounding box center [471, 151] width 15 height 15
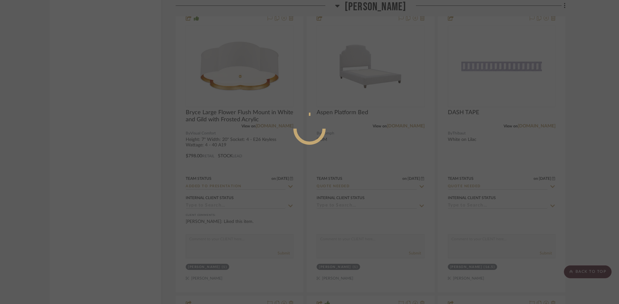
scroll to position [0, 0]
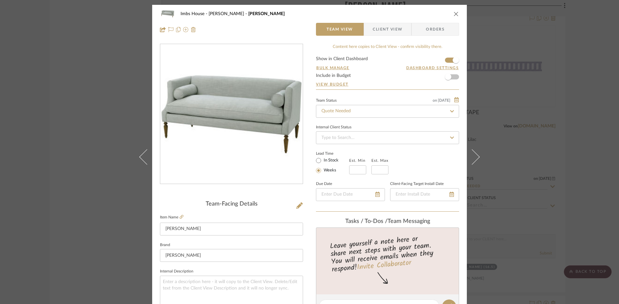
click at [472, 153] on icon at bounding box center [471, 156] width 15 height 15
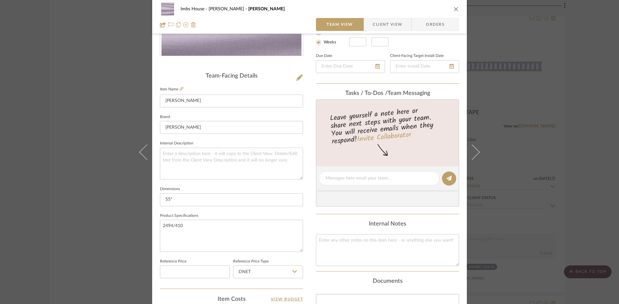
scroll to position [129, 0]
click at [367, 175] on textarea at bounding box center [378, 178] width 107 height 7
type textarea "Application?"
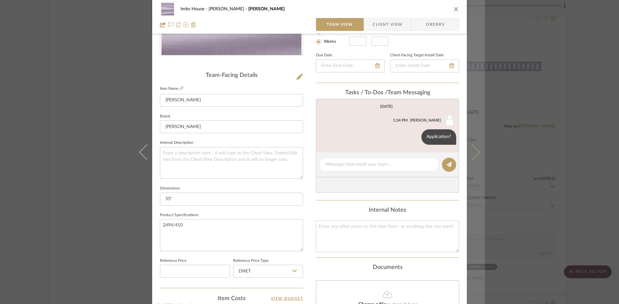
click at [473, 155] on icon at bounding box center [471, 151] width 15 height 15
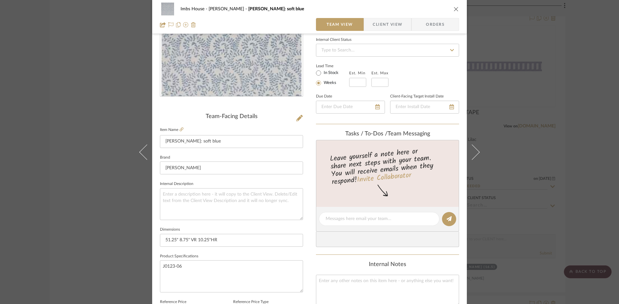
scroll to position [97, 0]
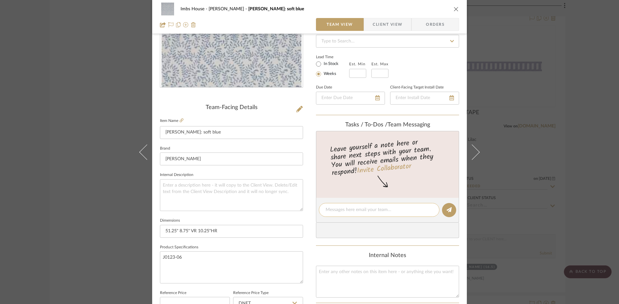
click at [343, 210] on textarea at bounding box center [378, 210] width 107 height 7
type textarea "Application?"
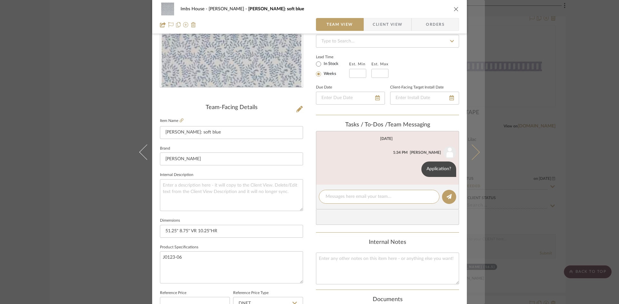
click at [473, 155] on icon at bounding box center [471, 151] width 15 height 15
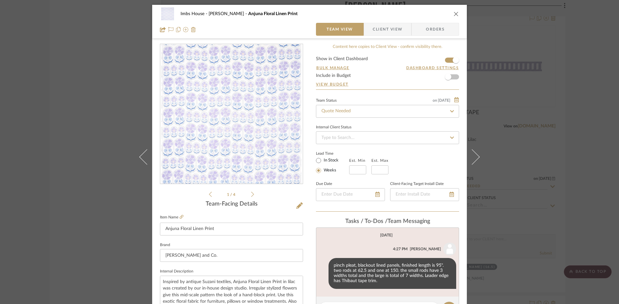
scroll to position [32, 0]
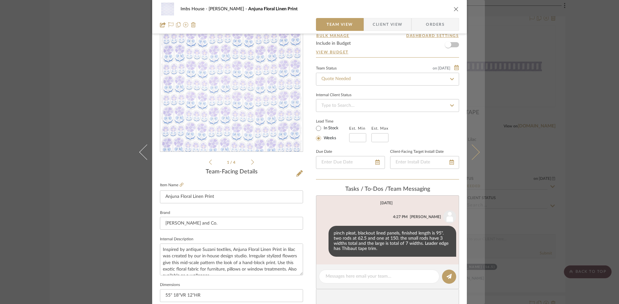
click at [475, 151] on icon at bounding box center [471, 151] width 15 height 15
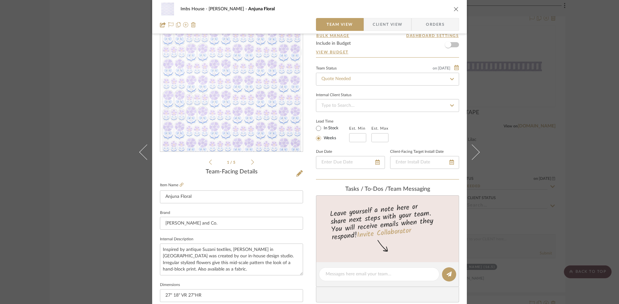
scroll to position [0, 0]
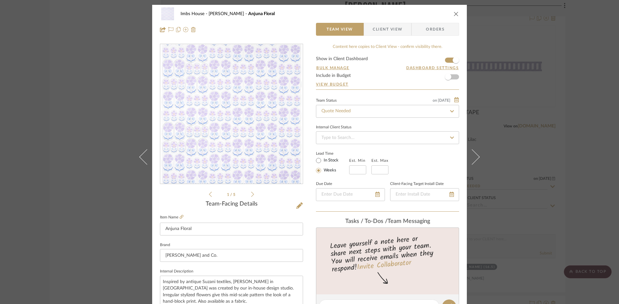
click at [453, 12] on icon "close" at bounding box center [455, 13] width 5 height 5
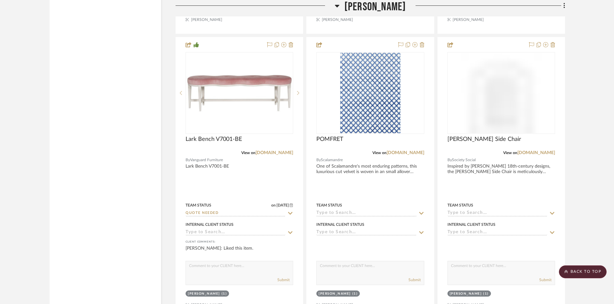
scroll to position [8796, 0]
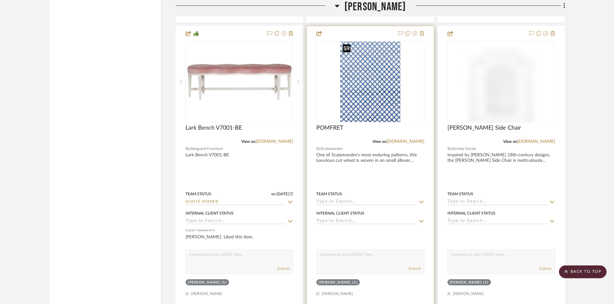
click at [382, 102] on img "0" at bounding box center [370, 82] width 61 height 81
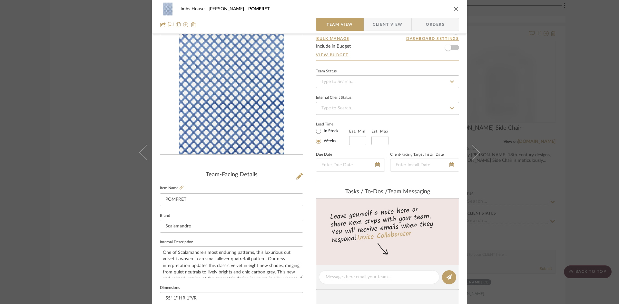
scroll to position [129, 0]
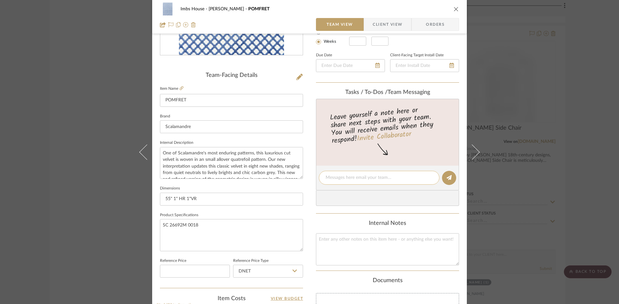
click at [346, 178] on textarea at bounding box center [378, 178] width 107 height 7
type textarea "Application?"
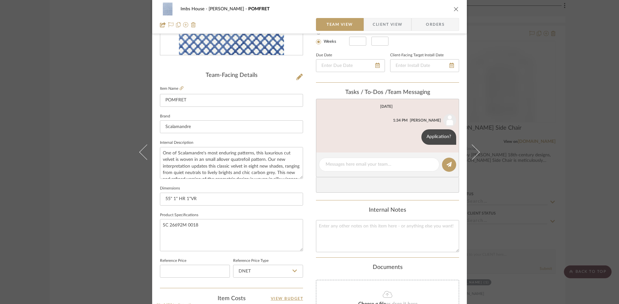
click at [455, 6] on icon "close" at bounding box center [455, 8] width 5 height 5
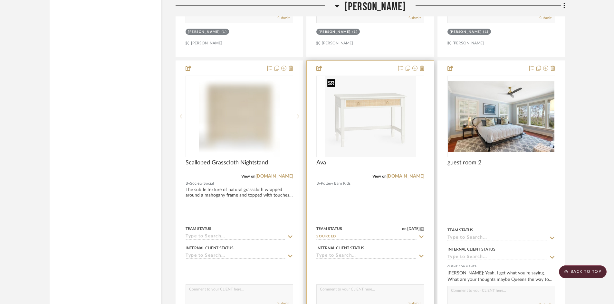
scroll to position [9054, 0]
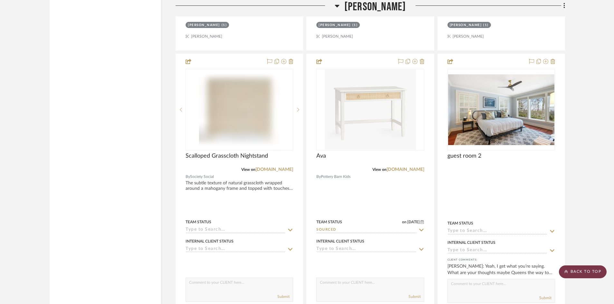
click at [576, 272] on scroll-to-top-button "BACK TO TOP" at bounding box center [583, 272] width 48 height 13
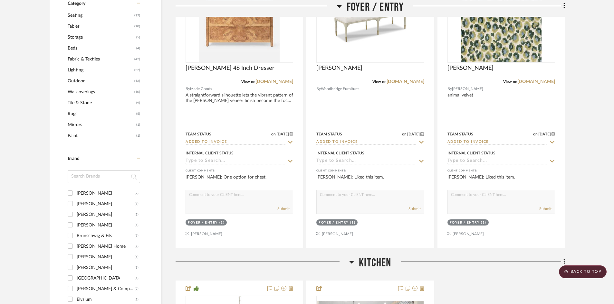
scroll to position [0, 0]
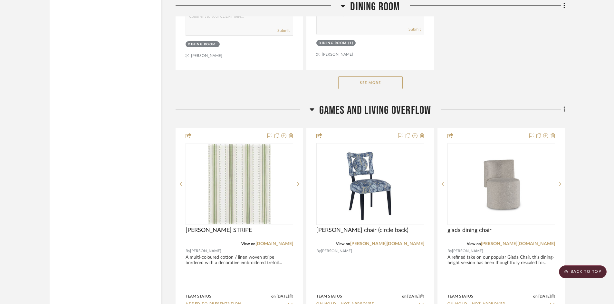
scroll to position [1901, 0]
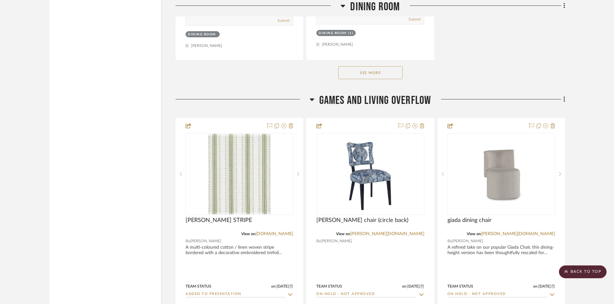
click at [380, 70] on button "See More" at bounding box center [370, 72] width 64 height 13
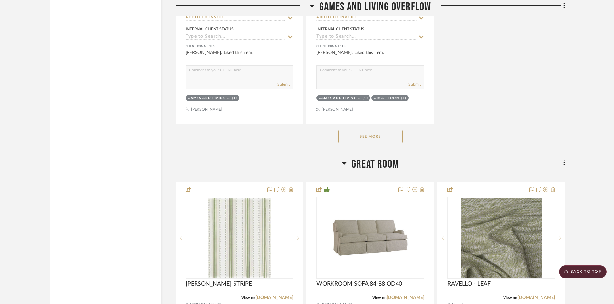
scroll to position [3061, 0]
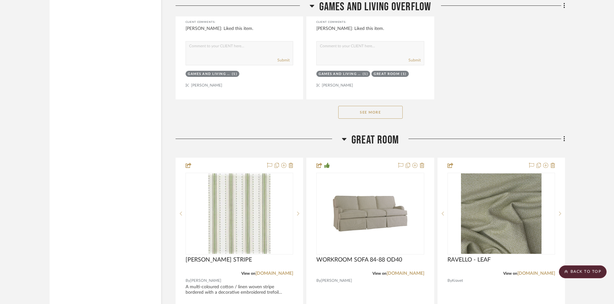
click at [357, 113] on button "See More" at bounding box center [370, 112] width 64 height 13
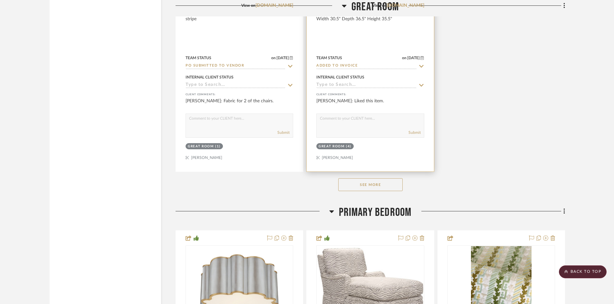
scroll to position [4189, 0]
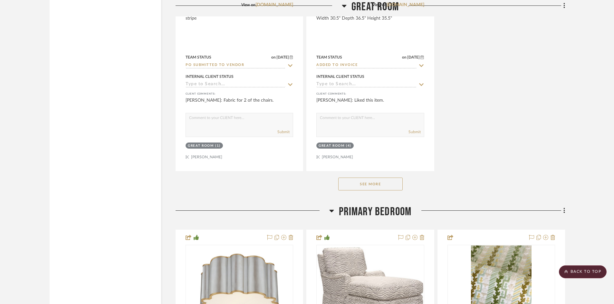
drag, startPoint x: 388, startPoint y: 182, endPoint x: 384, endPoint y: 172, distance: 10.7
click at [388, 182] on button "See More" at bounding box center [370, 184] width 64 height 13
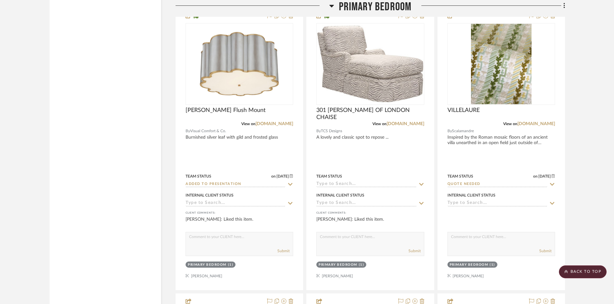
scroll to position [5284, 0]
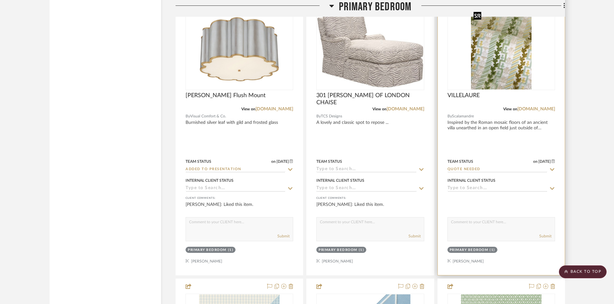
click at [490, 71] on img "0" at bounding box center [501, 49] width 61 height 81
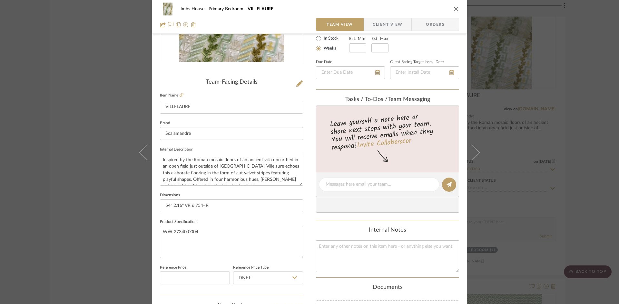
scroll to position [129, 0]
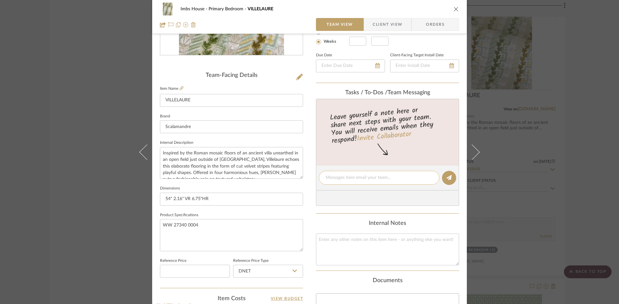
click at [345, 178] on textarea at bounding box center [378, 178] width 107 height 7
type textarea "Application?"
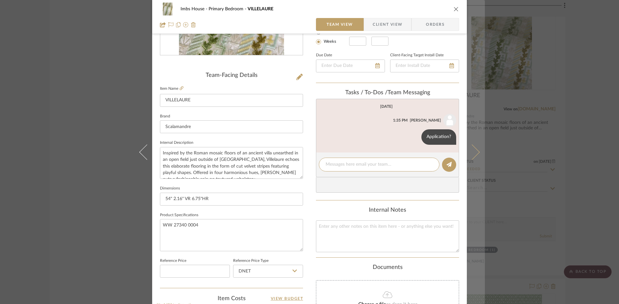
click at [475, 152] on icon at bounding box center [471, 151] width 15 height 15
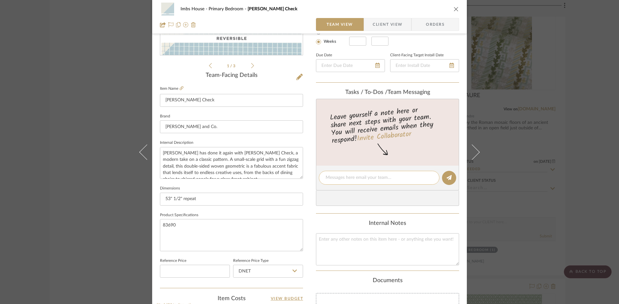
click at [382, 178] on textarea at bounding box center [378, 178] width 107 height 7
type textarea "?"
type textarea "Application?"
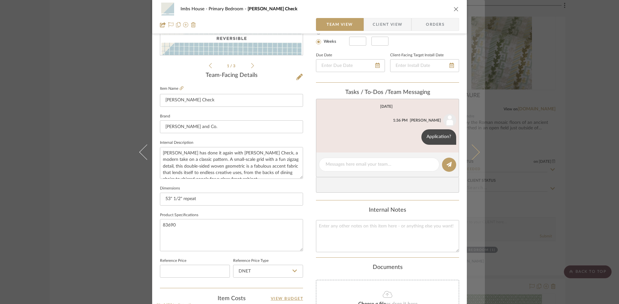
click at [477, 151] on button at bounding box center [476, 152] width 18 height 304
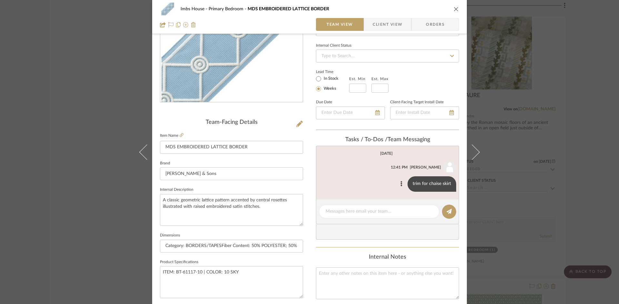
scroll to position [97, 0]
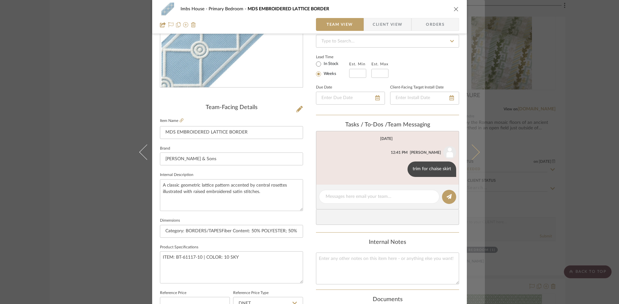
click at [478, 150] on button at bounding box center [476, 152] width 18 height 304
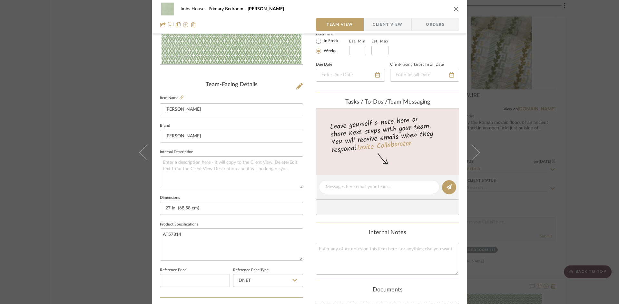
scroll to position [129, 0]
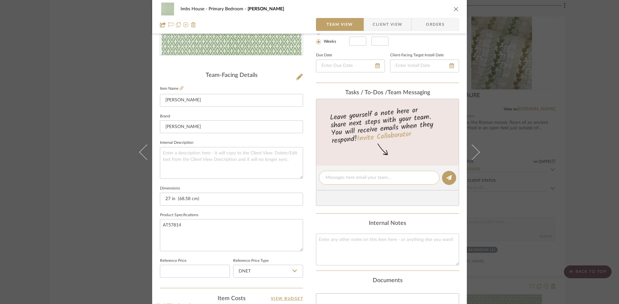
click at [393, 175] on textarea at bounding box center [378, 178] width 107 height 7
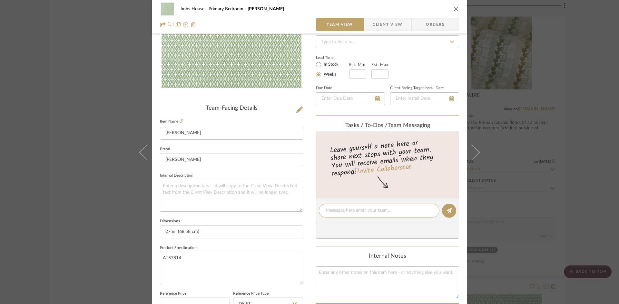
scroll to position [97, 0]
click at [357, 214] on textarea at bounding box center [378, 210] width 107 height 7
type textarea "Application?"
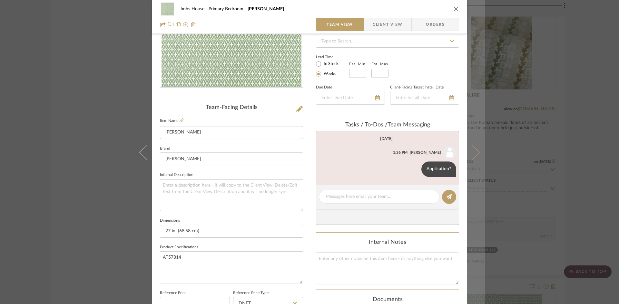
click at [471, 156] on icon at bounding box center [471, 151] width 15 height 15
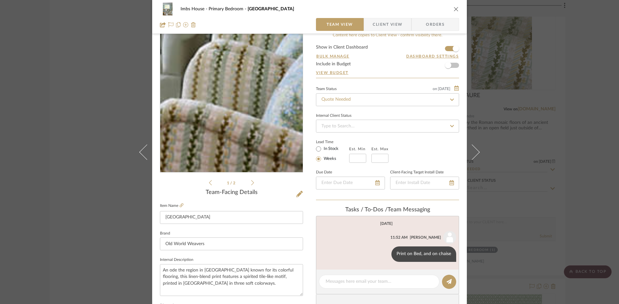
scroll to position [0, 0]
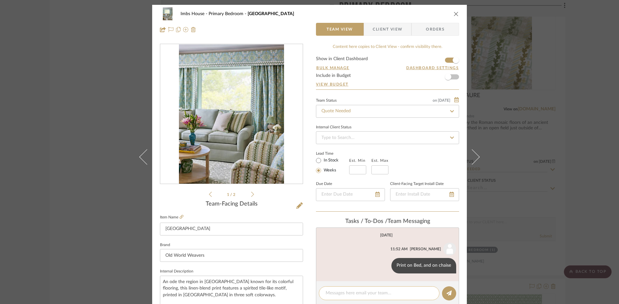
click at [363, 294] on textarea at bounding box center [378, 293] width 107 height 7
type textarea "Curtain print? Chair print?"
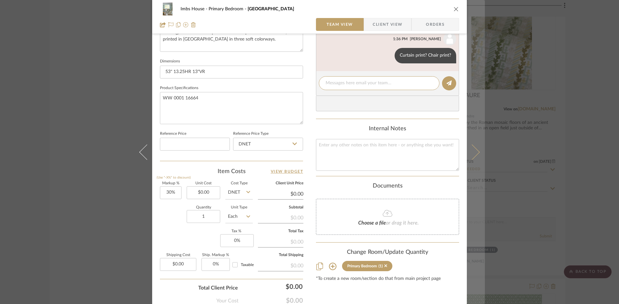
scroll to position [258, 0]
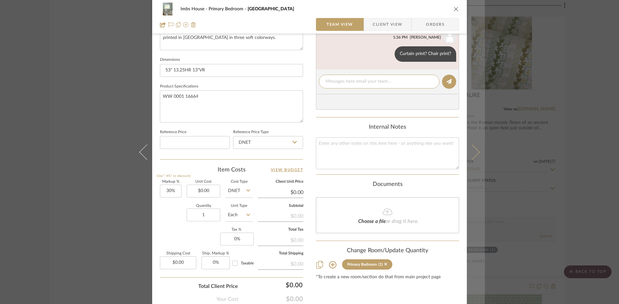
click at [475, 151] on icon at bounding box center [471, 151] width 15 height 15
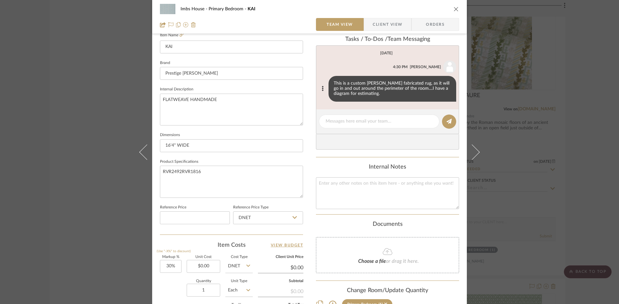
scroll to position [193, 0]
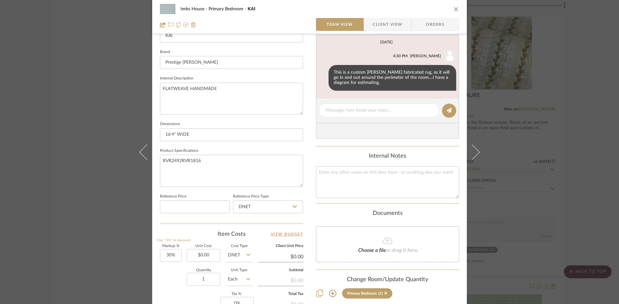
click at [454, 6] on icon "close" at bounding box center [455, 8] width 5 height 5
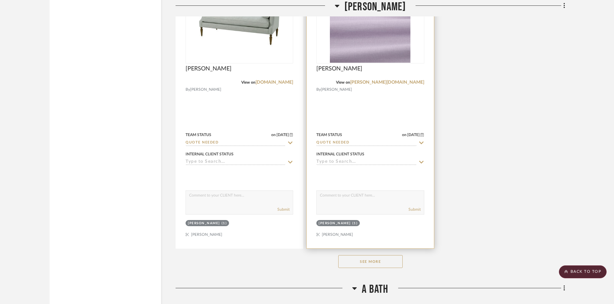
scroll to position [7733, 0]
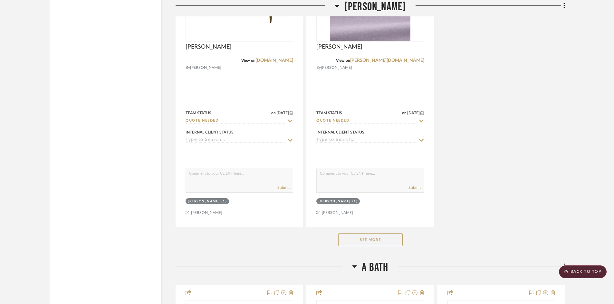
click at [375, 239] on button "See More" at bounding box center [370, 240] width 64 height 13
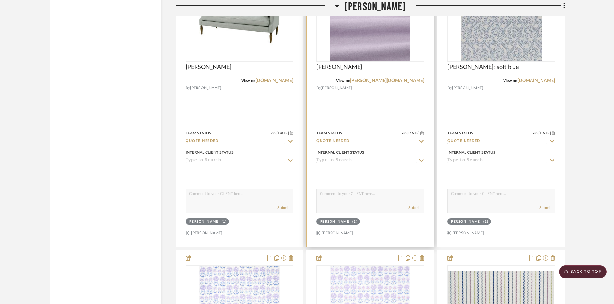
scroll to position [7700, 0]
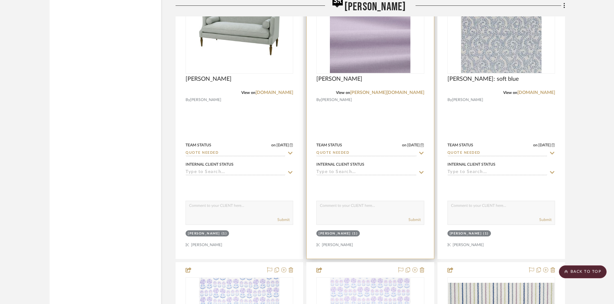
click at [382, 54] on img "0" at bounding box center [370, 33] width 81 height 81
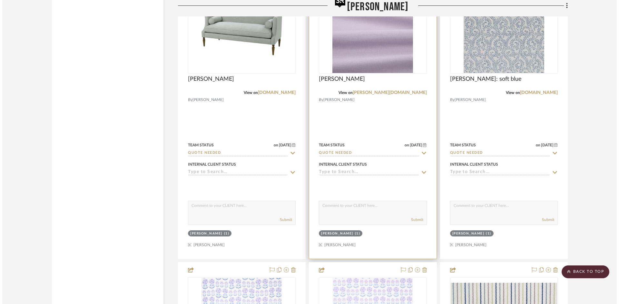
scroll to position [0, 0]
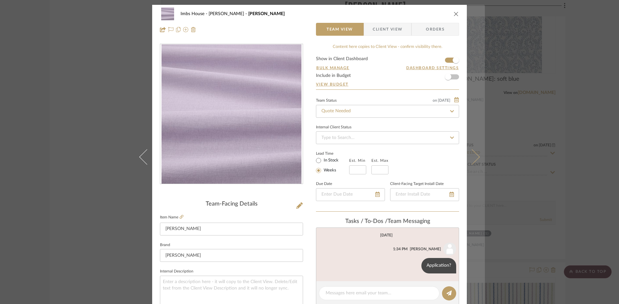
click at [476, 159] on button at bounding box center [476, 157] width 18 height 304
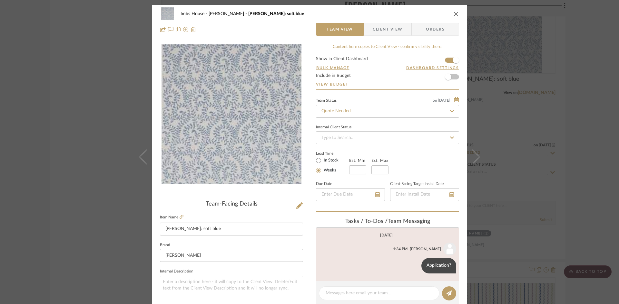
click at [476, 159] on button at bounding box center [476, 157] width 18 height 304
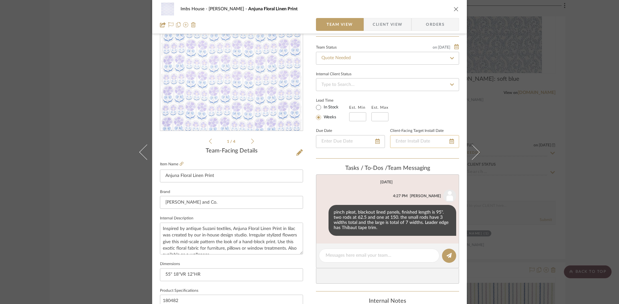
scroll to position [64, 0]
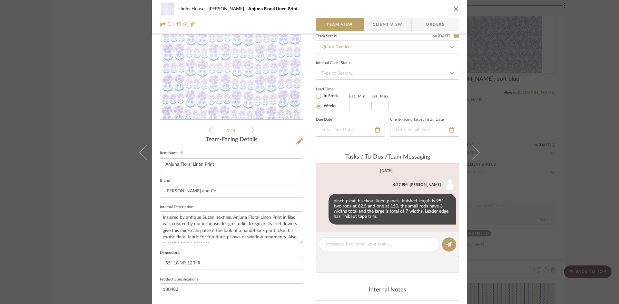
click at [453, 9] on icon "close" at bounding box center [455, 8] width 5 height 5
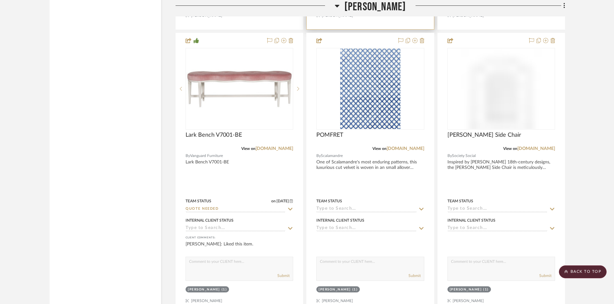
scroll to position [8248, 0]
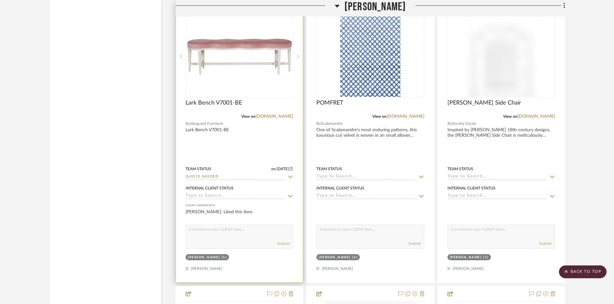
click at [239, 63] on img "0" at bounding box center [239, 56] width 106 height 39
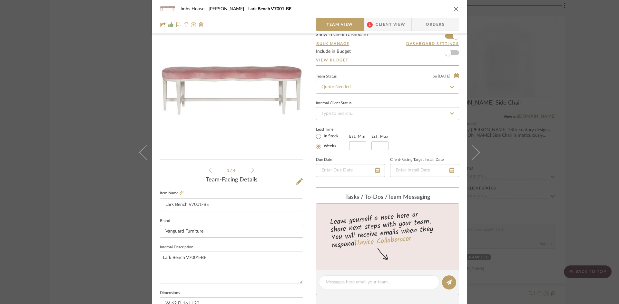
scroll to position [97, 0]
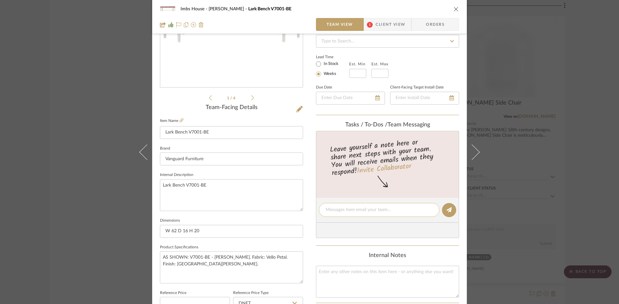
click at [356, 214] on textarea at bounding box center [378, 210] width 107 height 7
type textarea "Fabric?"
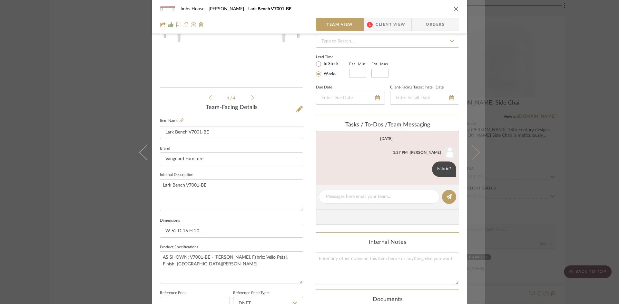
click at [472, 149] on icon at bounding box center [471, 151] width 15 height 15
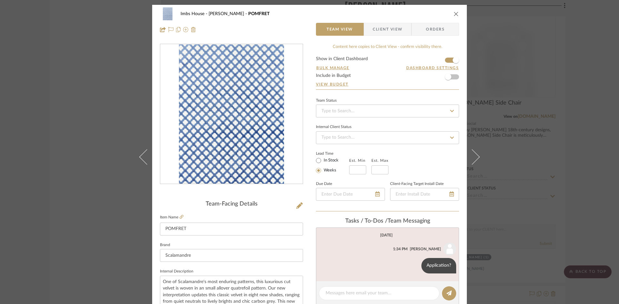
drag, startPoint x: 453, startPoint y: 11, endPoint x: 451, endPoint y: 14, distance: 3.9
click at [453, 11] on button "close" at bounding box center [456, 14] width 6 height 6
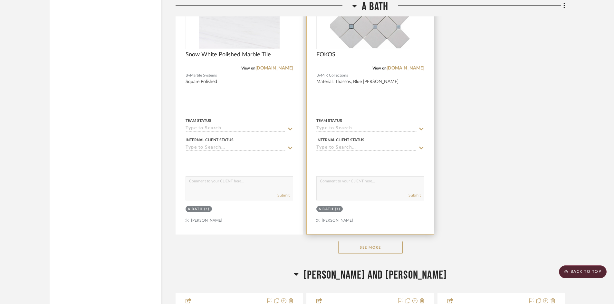
scroll to position [9569, 0]
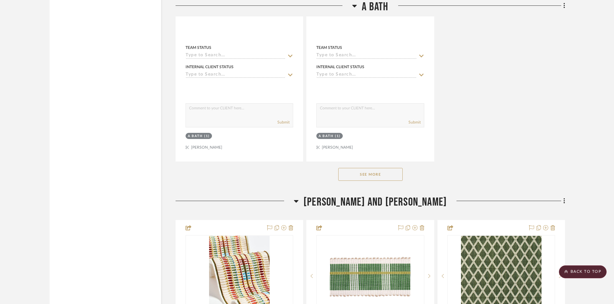
click at [374, 174] on button "See More" at bounding box center [370, 174] width 64 height 13
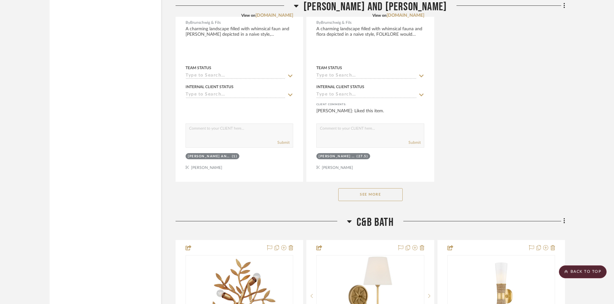
scroll to position [10471, 0]
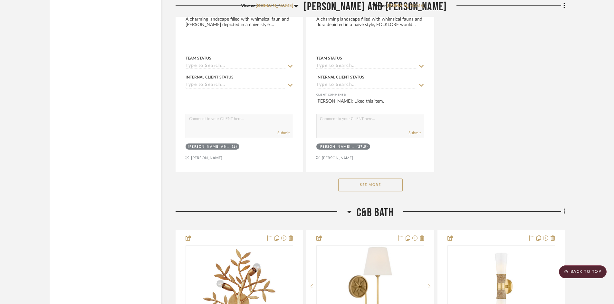
click at [382, 187] on button "See More" at bounding box center [370, 185] width 64 height 13
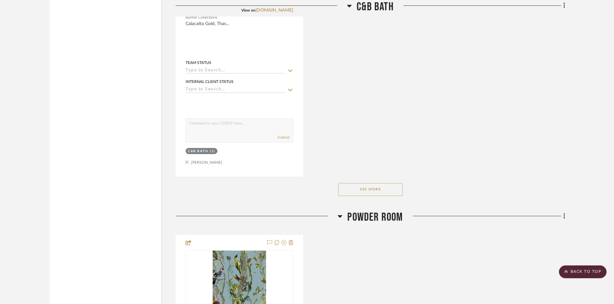
scroll to position [11953, 0]
drag, startPoint x: 370, startPoint y: 187, endPoint x: 371, endPoint y: 183, distance: 4.2
click at [370, 186] on button "See More" at bounding box center [370, 188] width 64 height 13
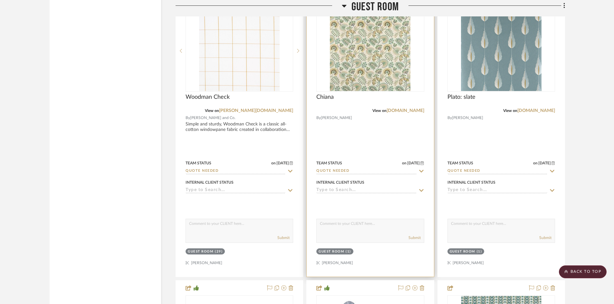
scroll to position [12501, 0]
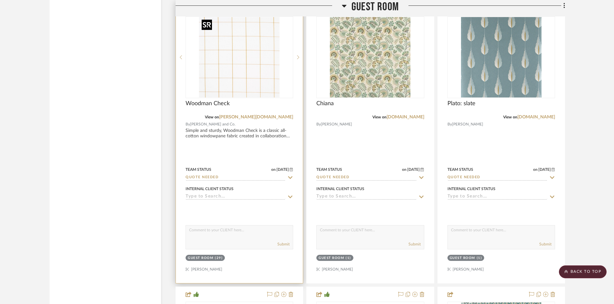
click at [0, 0] on img at bounding box center [0, 0] width 0 height 0
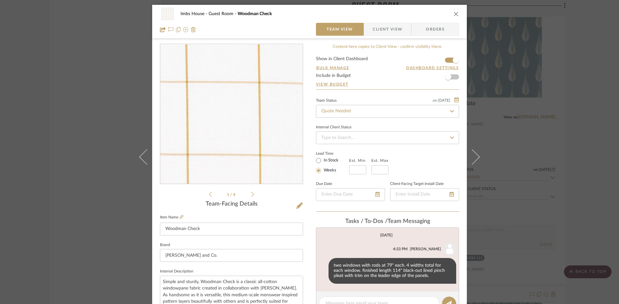
scroll to position [32, 0]
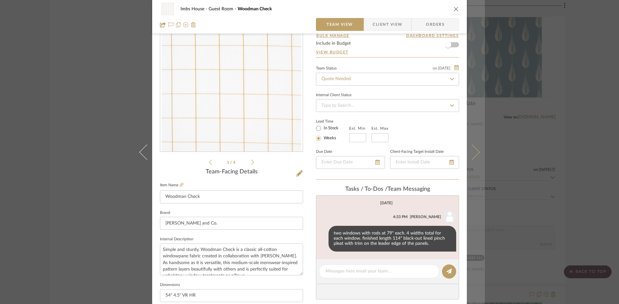
click at [474, 149] on button at bounding box center [476, 152] width 18 height 304
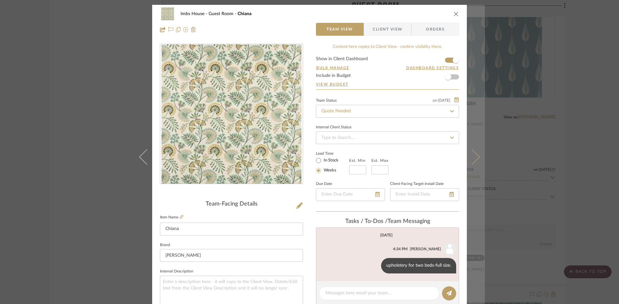
click at [474, 153] on button at bounding box center [476, 157] width 18 height 304
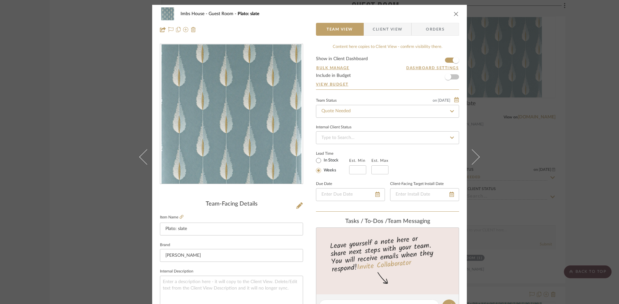
click at [453, 12] on icon "close" at bounding box center [455, 13] width 5 height 5
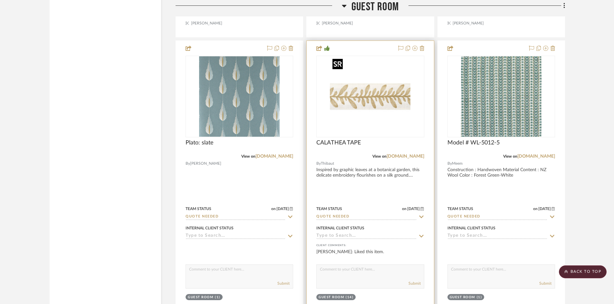
scroll to position [12759, 0]
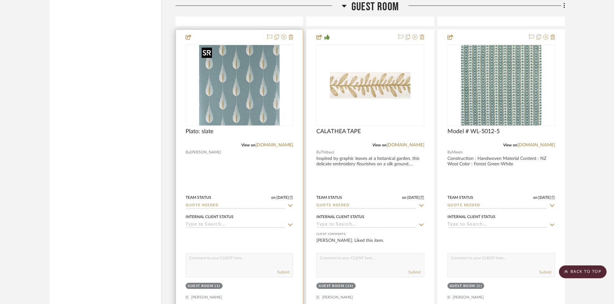
click at [243, 109] on img "0" at bounding box center [239, 85] width 81 height 81
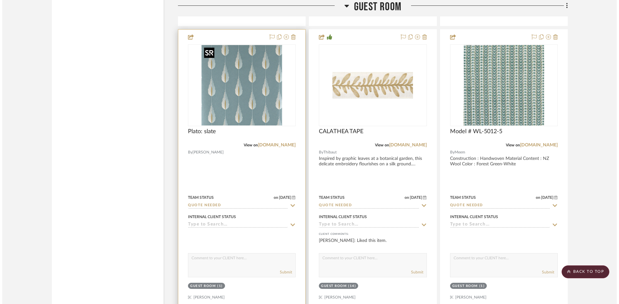
scroll to position [0, 0]
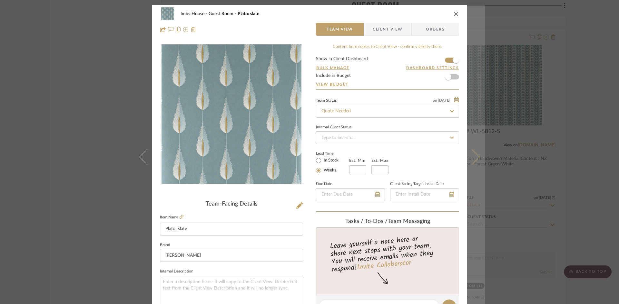
click at [475, 156] on icon at bounding box center [471, 156] width 15 height 15
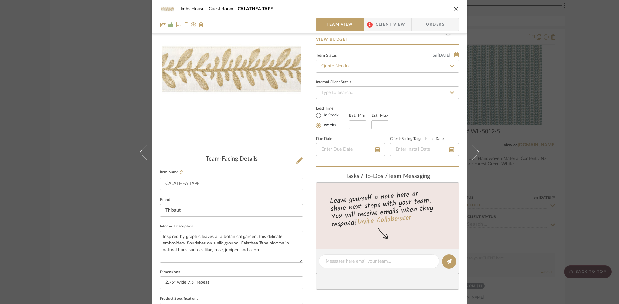
scroll to position [64, 0]
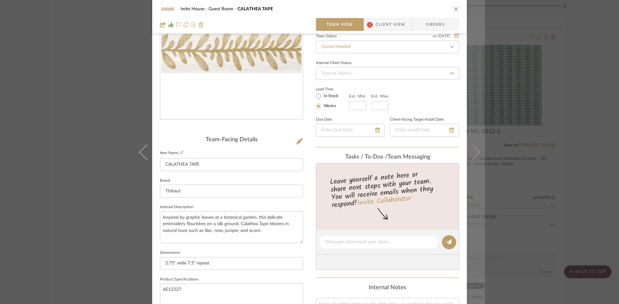
click at [474, 153] on icon at bounding box center [471, 151] width 15 height 15
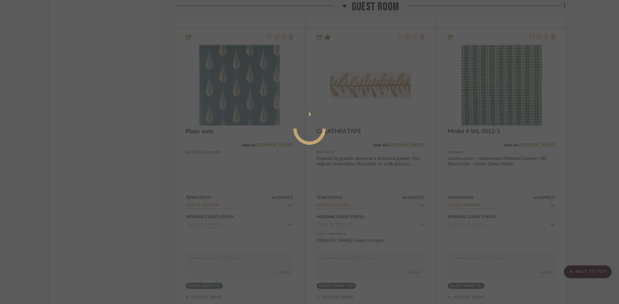
scroll to position [0, 0]
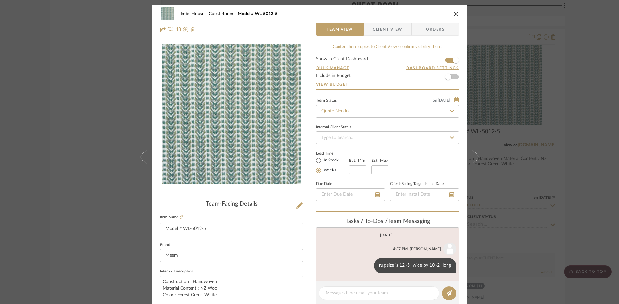
click at [474, 153] on button at bounding box center [476, 157] width 18 height 304
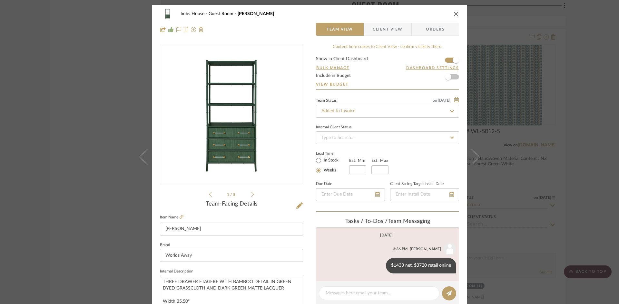
click at [455, 13] on icon "close" at bounding box center [455, 13] width 5 height 5
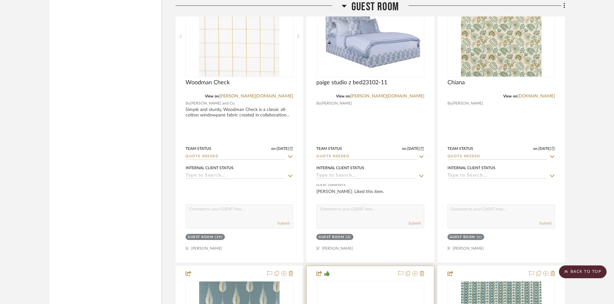
scroll to position [12533, 0]
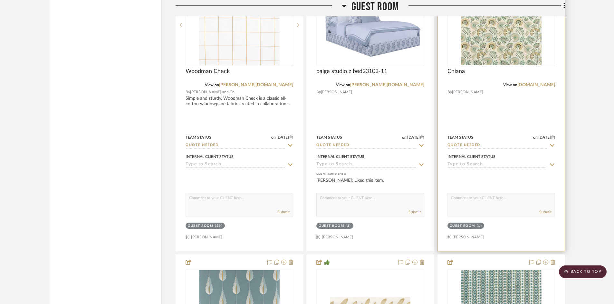
click at [0, 0] on img at bounding box center [0, 0] width 0 height 0
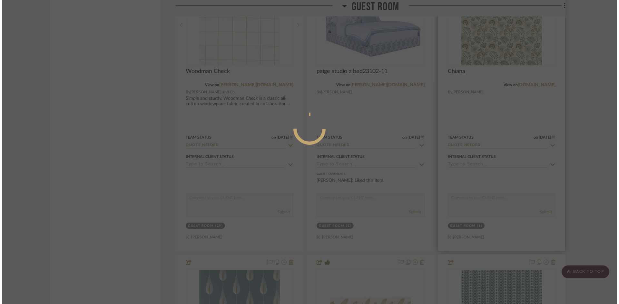
scroll to position [0, 0]
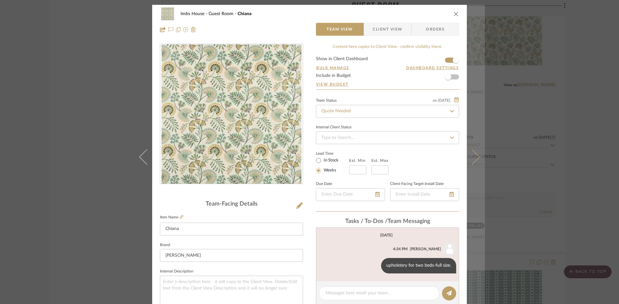
click at [472, 158] on icon at bounding box center [471, 156] width 15 height 15
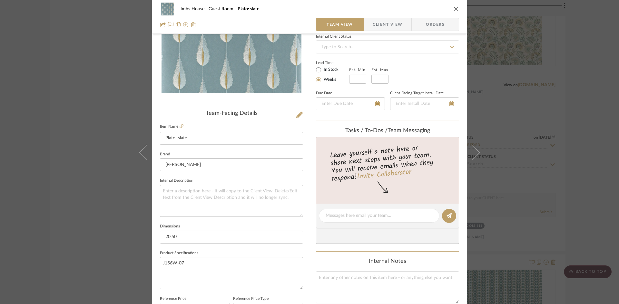
scroll to position [97, 0]
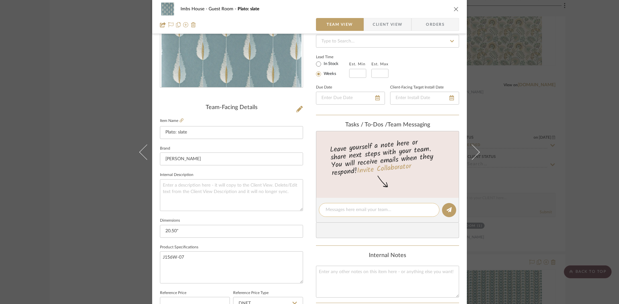
click at [347, 212] on textarea at bounding box center [378, 210] width 107 height 7
type textarea "Application?"
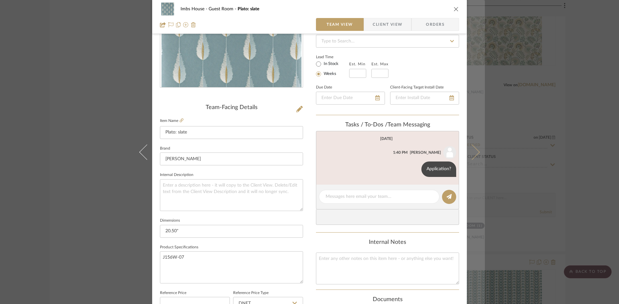
click at [475, 151] on icon at bounding box center [471, 151] width 15 height 15
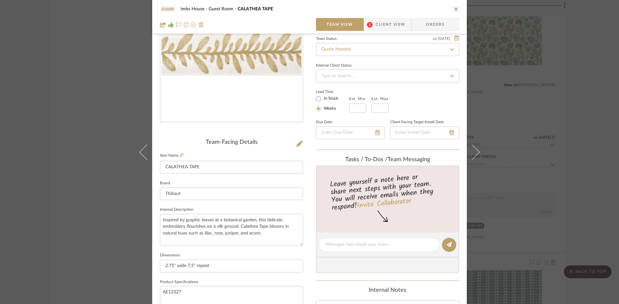
scroll to position [64, 0]
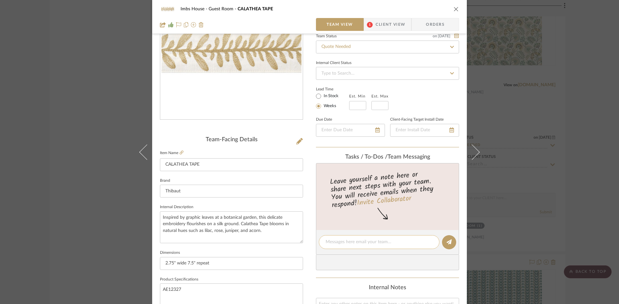
click at [339, 245] on textarea at bounding box center [378, 242] width 107 height 7
type textarea "Application?"
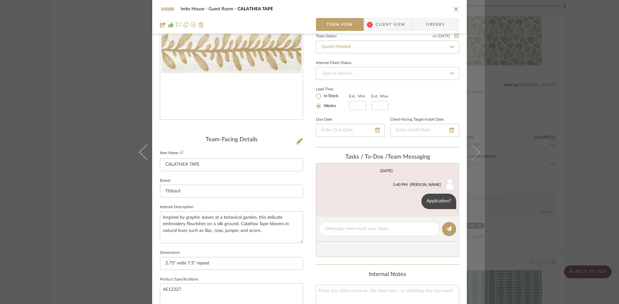
click at [476, 150] on button at bounding box center [476, 152] width 18 height 304
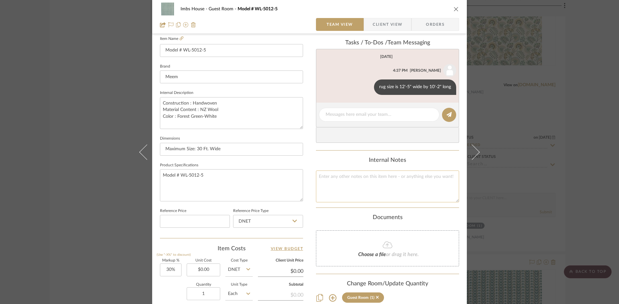
scroll to position [193, 0]
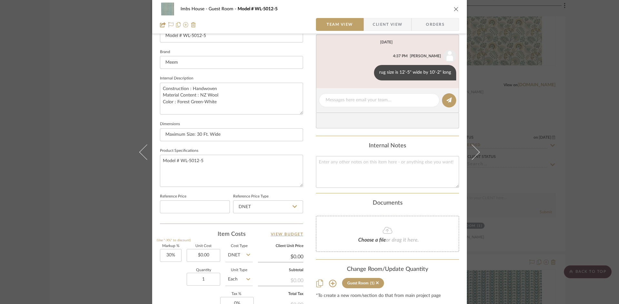
click at [473, 156] on icon at bounding box center [471, 151] width 15 height 15
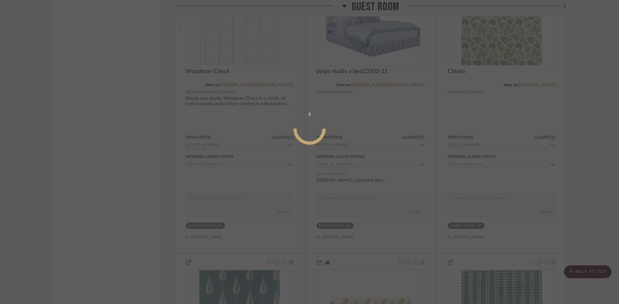
scroll to position [0, 0]
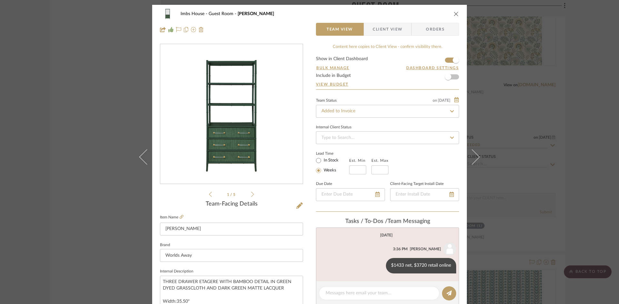
click at [454, 13] on icon "close" at bounding box center [455, 13] width 5 height 5
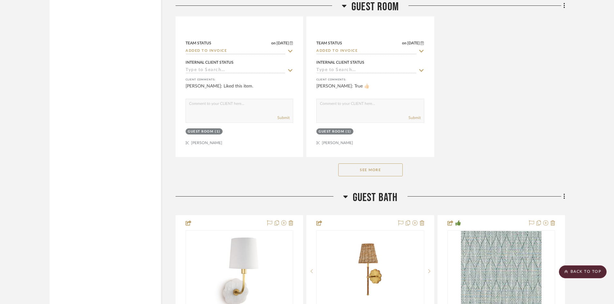
scroll to position [13210, 0]
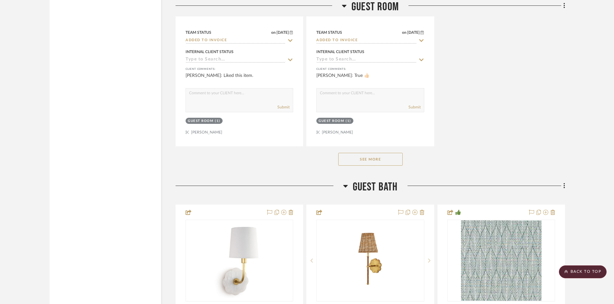
click at [354, 160] on button "See More" at bounding box center [370, 159] width 64 height 13
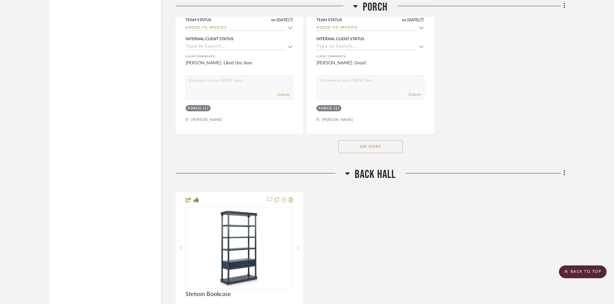
scroll to position [15626, 0]
click at [358, 145] on button "See More" at bounding box center [370, 146] width 64 height 13
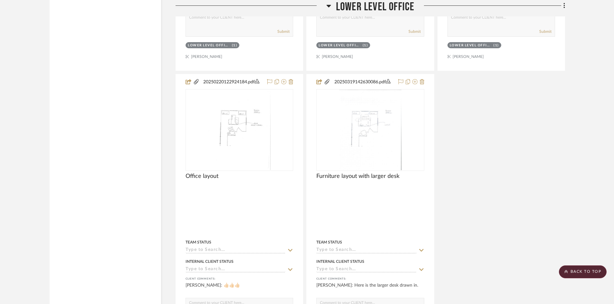
scroll to position [17582, 0]
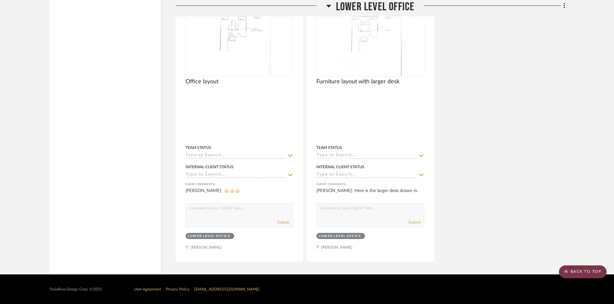
click at [578, 270] on scroll-to-top-button "BACK TO TOP" at bounding box center [583, 272] width 48 height 13
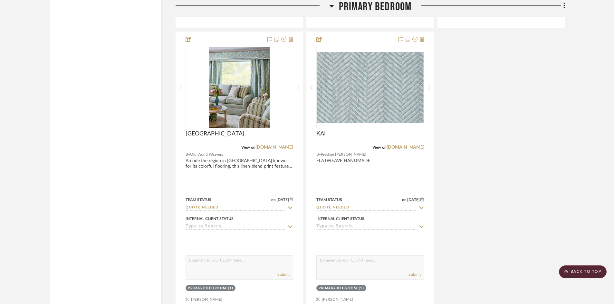
scroll to position [5800, 0]
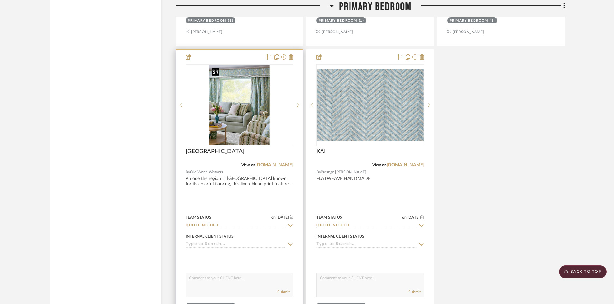
click at [234, 120] on img "0" at bounding box center [239, 105] width 61 height 81
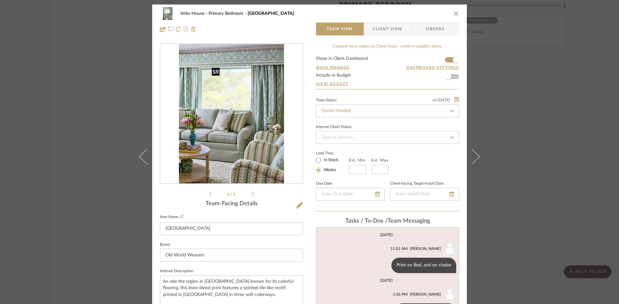
scroll to position [0, 0]
click at [454, 11] on icon "close" at bounding box center [455, 13] width 5 height 5
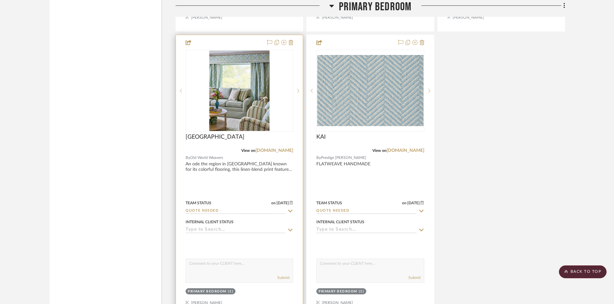
scroll to position [5800, 0]
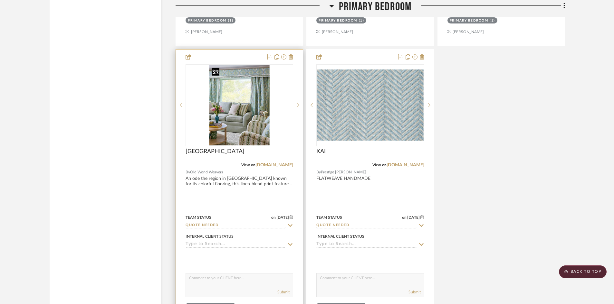
click at [225, 123] on img "0" at bounding box center [239, 105] width 61 height 81
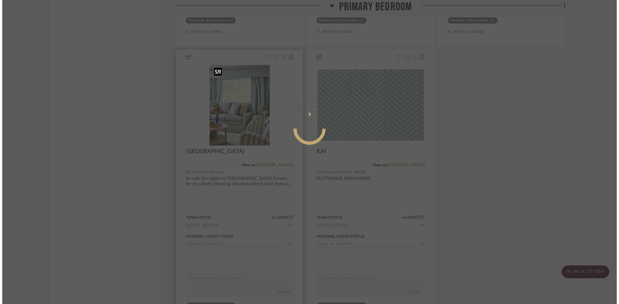
scroll to position [0, 0]
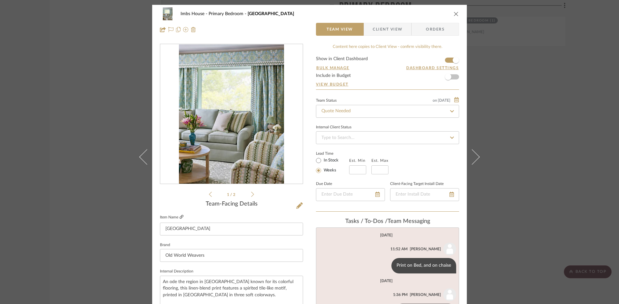
click at [179, 216] on icon at bounding box center [181, 217] width 4 height 4
click at [453, 12] on icon "close" at bounding box center [455, 13] width 5 height 5
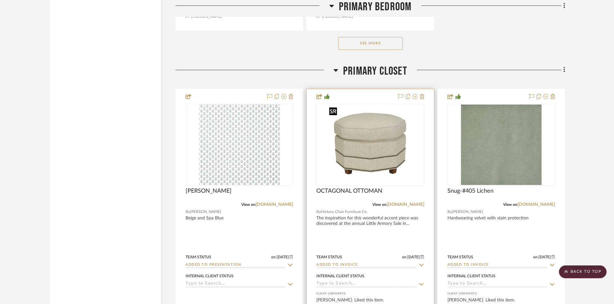
scroll to position [6089, 0]
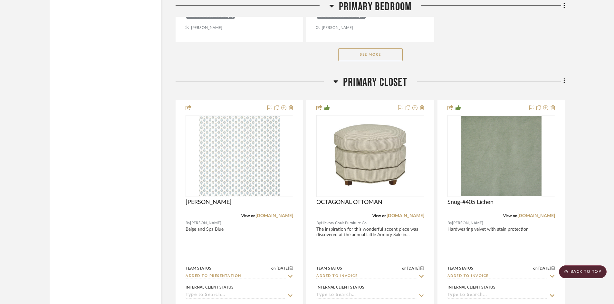
click at [365, 51] on button "See More" at bounding box center [370, 54] width 64 height 13
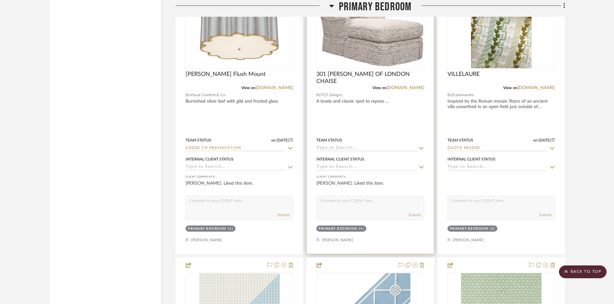
scroll to position [5316, 0]
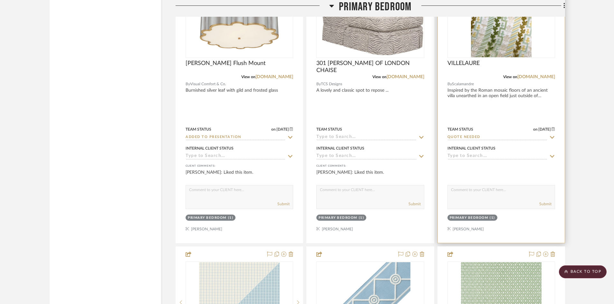
click at [496, 40] on img "0" at bounding box center [501, 17] width 61 height 81
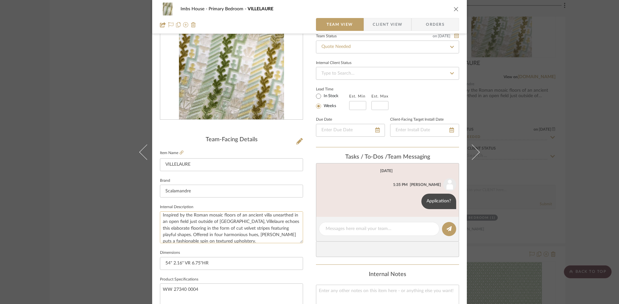
scroll to position [6, 0]
click at [181, 152] on icon at bounding box center [181, 153] width 4 height 4
click at [365, 231] on textarea at bounding box center [378, 229] width 107 height 7
type textarea "$198 net"
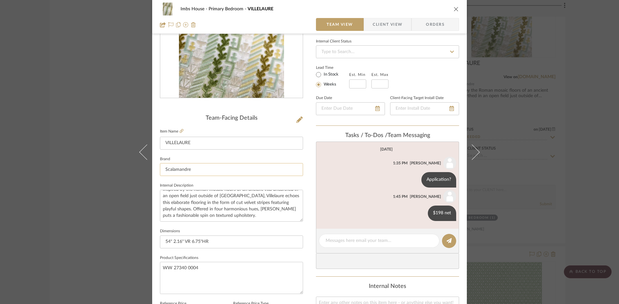
scroll to position [97, 0]
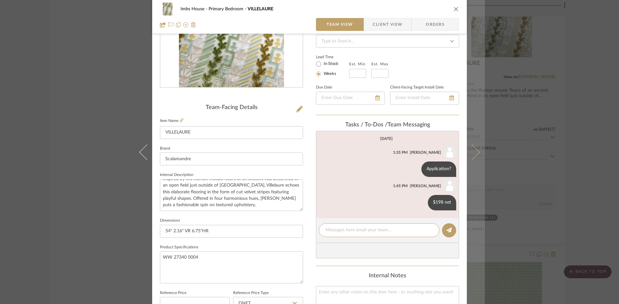
click at [471, 149] on icon at bounding box center [471, 151] width 15 height 15
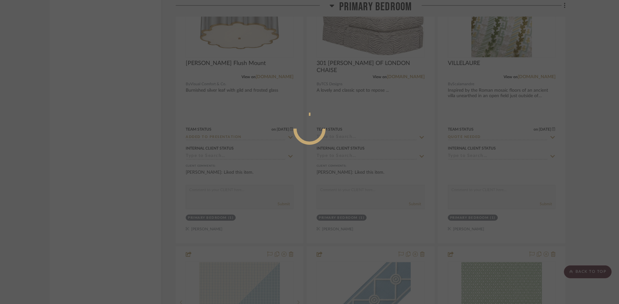
scroll to position [0, 0]
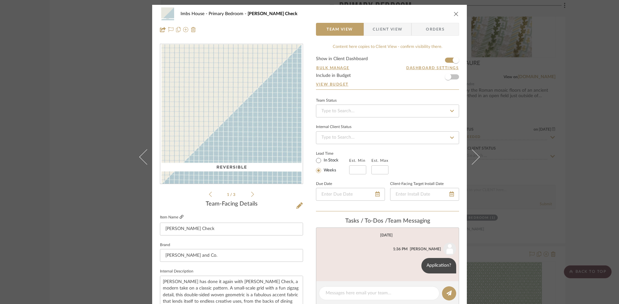
click at [179, 215] on icon at bounding box center [181, 217] width 4 height 4
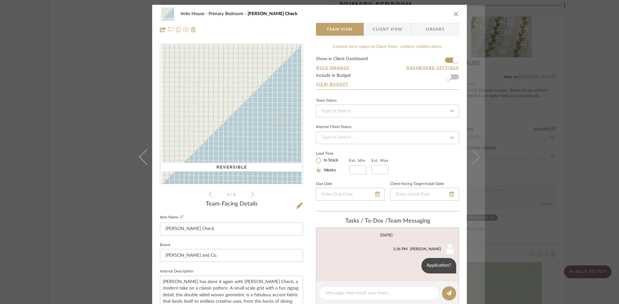
click at [473, 160] on icon at bounding box center [471, 156] width 15 height 15
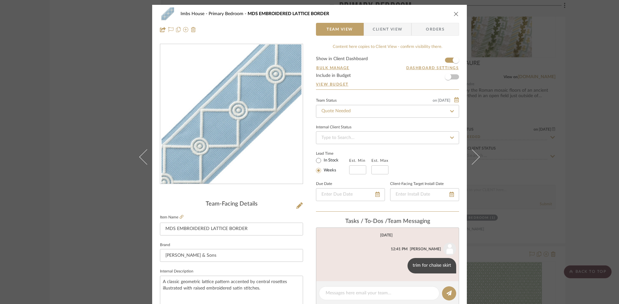
click at [177, 211] on div "Team-Facing Details Item Name MDS EMBROIDERED LATTICE BORDER Brand Samuel & Son…" at bounding box center [231, 309] width 143 height 216
click at [179, 216] on icon at bounding box center [181, 217] width 4 height 4
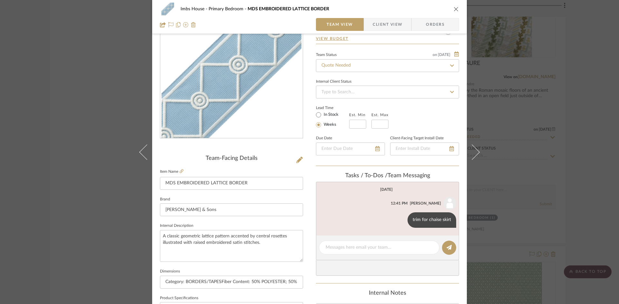
scroll to position [64, 0]
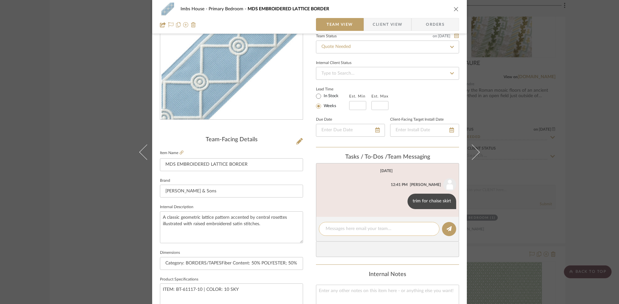
click at [344, 230] on textarea at bounding box center [378, 229] width 107 height 7
type textarea "$58 net"
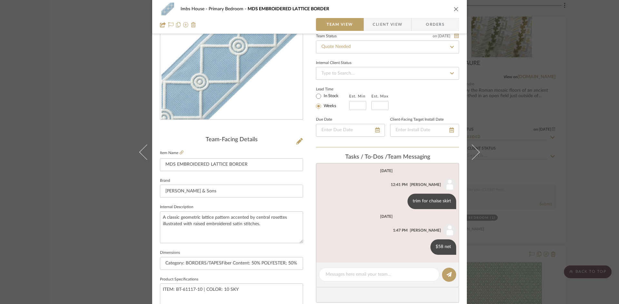
click at [453, 7] on icon "close" at bounding box center [455, 8] width 5 height 5
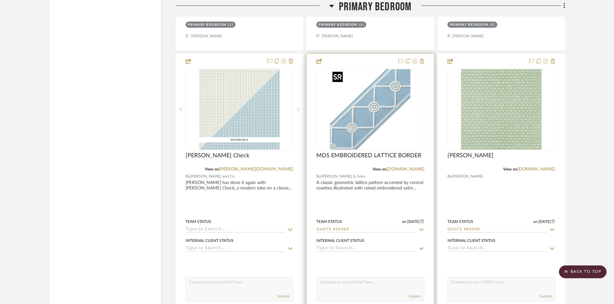
scroll to position [5542, 0]
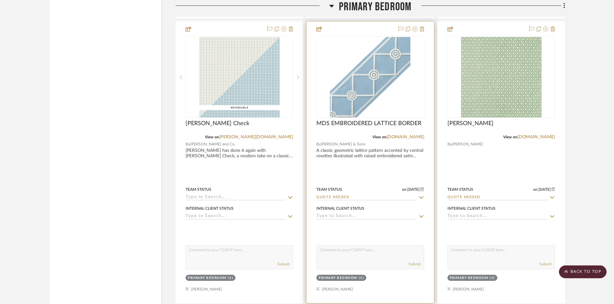
click at [363, 198] on input "Quote Needed" at bounding box center [366, 198] width 100 height 6
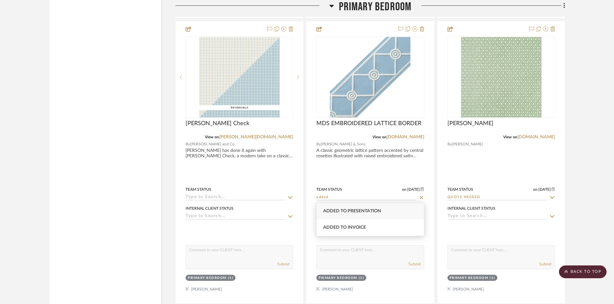
type input "added"
click at [350, 211] on span "Added to Presentation" at bounding box center [352, 211] width 58 height 5
type input "[DATE]"
type input "Added to Presentation"
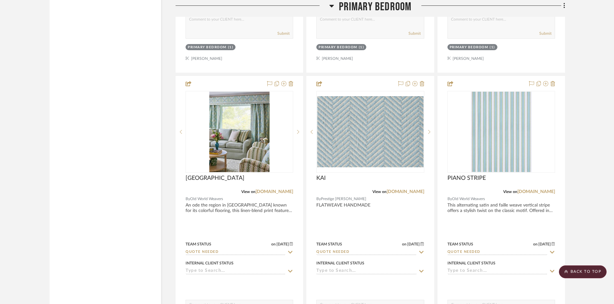
scroll to position [5767, 0]
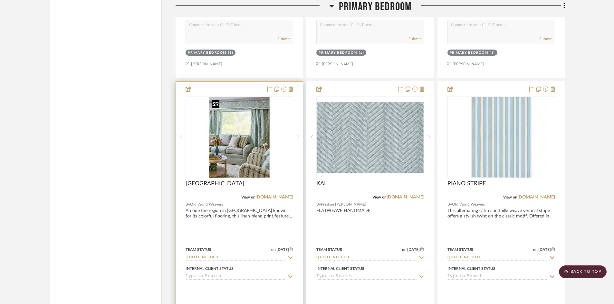
click at [229, 149] on img "0" at bounding box center [239, 137] width 61 height 81
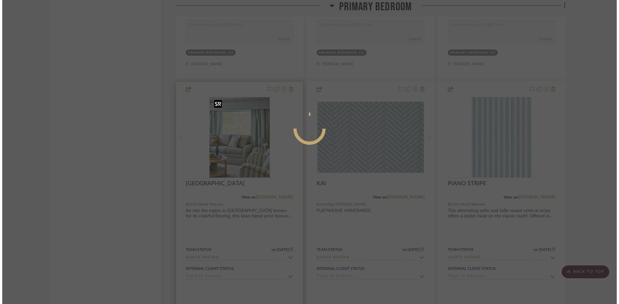
scroll to position [0, 0]
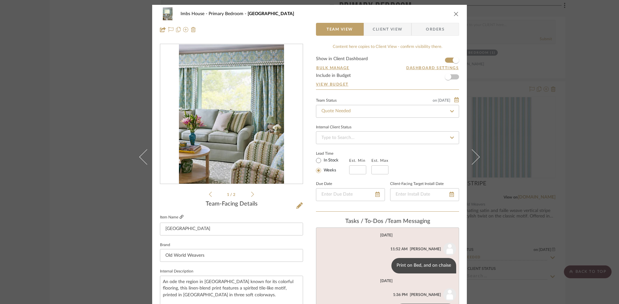
click at [179, 215] on link at bounding box center [181, 217] width 4 height 5
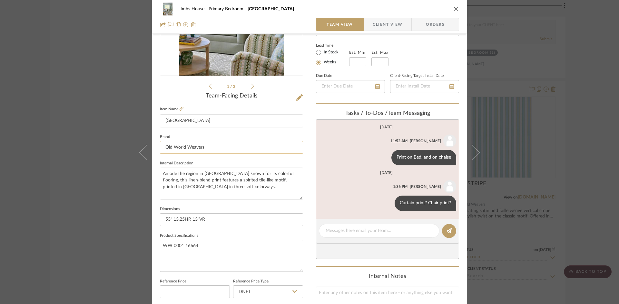
scroll to position [32, 0]
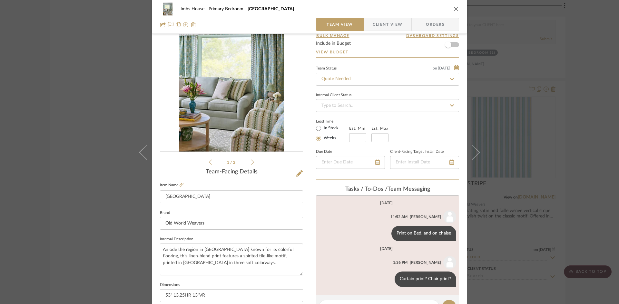
click at [251, 161] on icon at bounding box center [252, 162] width 3 height 6
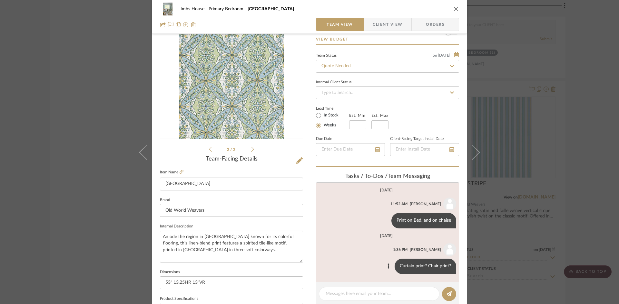
scroll to position [64, 0]
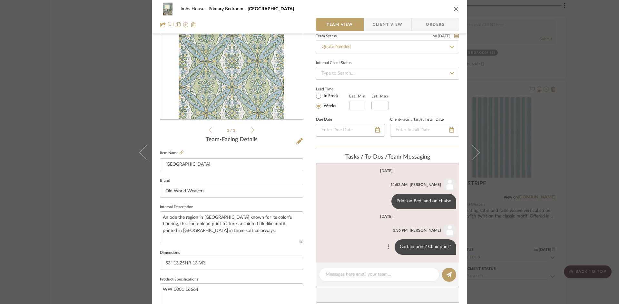
click at [388, 246] on icon at bounding box center [389, 247] width 2 height 5
click at [366, 237] on span "Edit Message" at bounding box center [356, 239] width 26 height 5
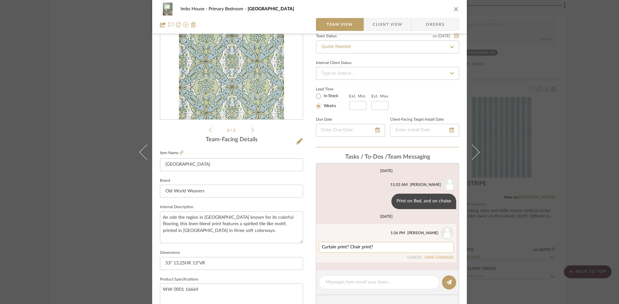
drag, startPoint x: 373, startPoint y: 248, endPoint x: 317, endPoint y: 246, distance: 55.8
click at [319, 246] on div "Curtain print? Chair print?" at bounding box center [386, 247] width 135 height 11
click at [453, 8] on icon "close" at bounding box center [455, 8] width 5 height 5
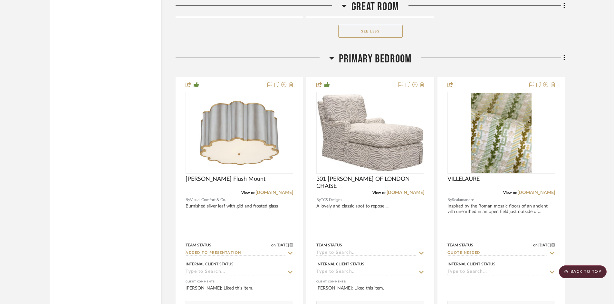
scroll to position [5187, 0]
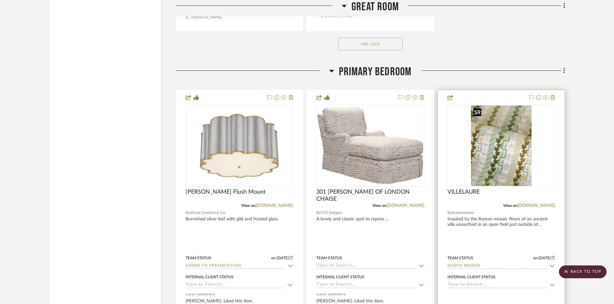
click at [504, 161] on img "0" at bounding box center [501, 146] width 61 height 81
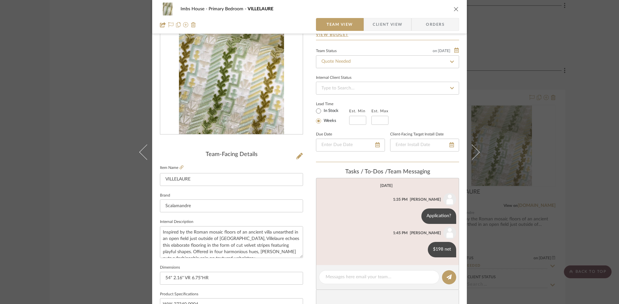
scroll to position [64, 0]
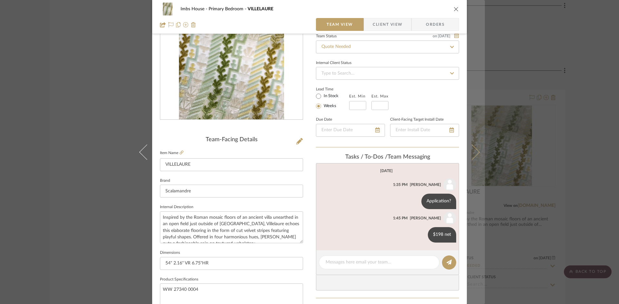
click at [473, 151] on icon at bounding box center [471, 151] width 15 height 15
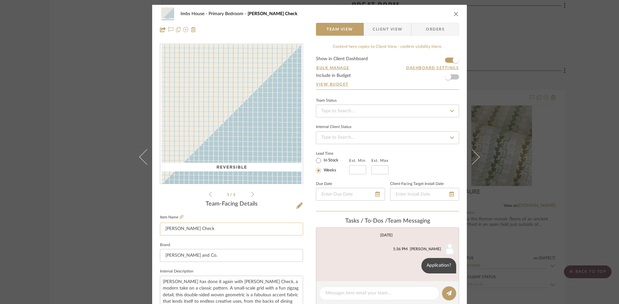
scroll to position [32, 0]
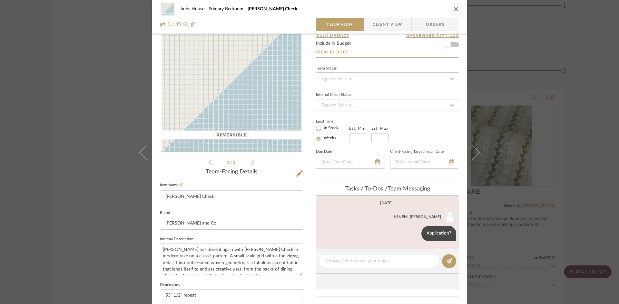
click at [454, 7] on icon "close" at bounding box center [455, 8] width 5 height 5
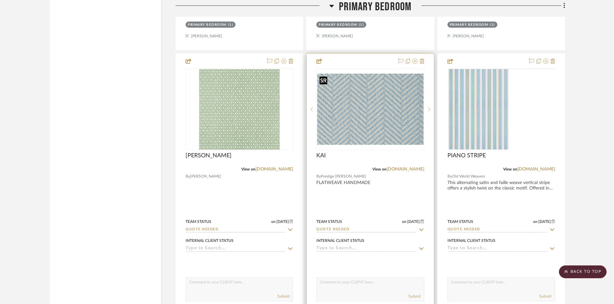
scroll to position [5803, 0]
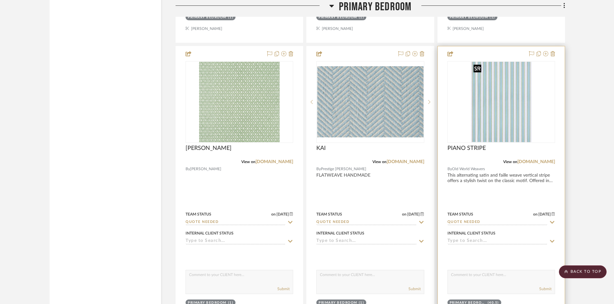
click at [497, 112] on img "0" at bounding box center [501, 102] width 61 height 81
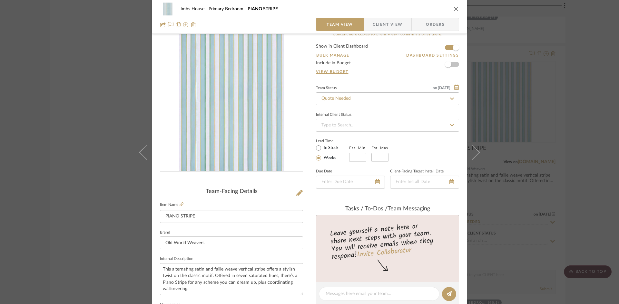
scroll to position [0, 0]
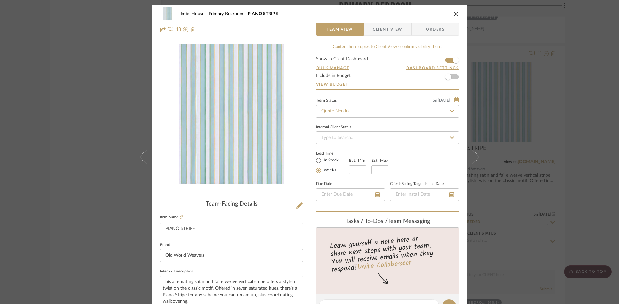
click at [454, 12] on icon "close" at bounding box center [455, 13] width 5 height 5
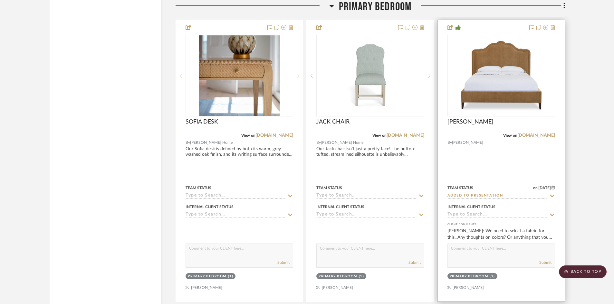
scroll to position [6125, 0]
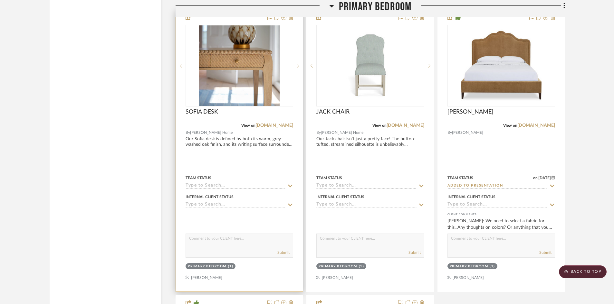
click at [250, 185] on input at bounding box center [236, 186] width 100 height 6
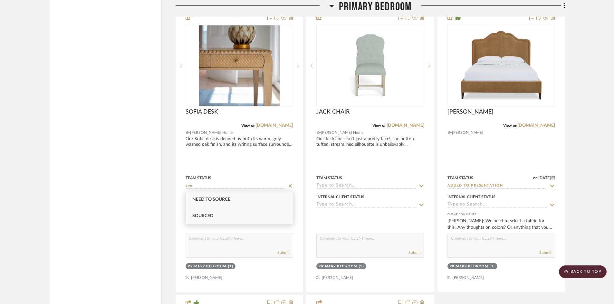
type input "sou"
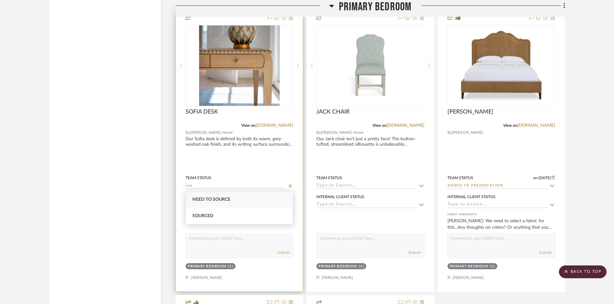
drag, startPoint x: 206, startPoint y: 217, endPoint x: 264, endPoint y: 206, distance: 59.5
click at [207, 217] on span "Sourced" at bounding box center [202, 216] width 21 height 5
type input "[DATE]"
type input "Sourced"
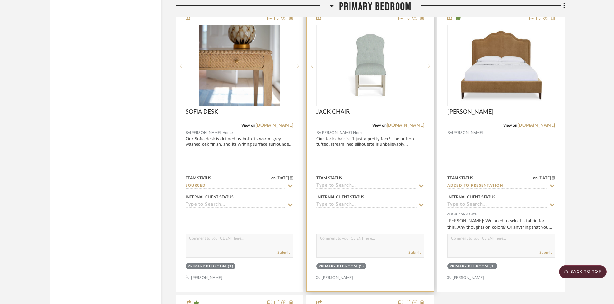
click at [349, 185] on input at bounding box center [366, 186] width 100 height 6
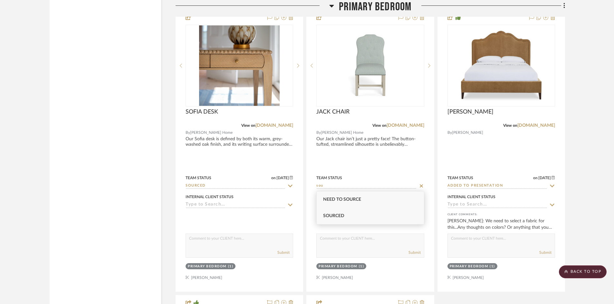
type input "sou"
click at [340, 218] on span "Sourced" at bounding box center [333, 216] width 21 height 5
type input "[DATE]"
type input "Sourced"
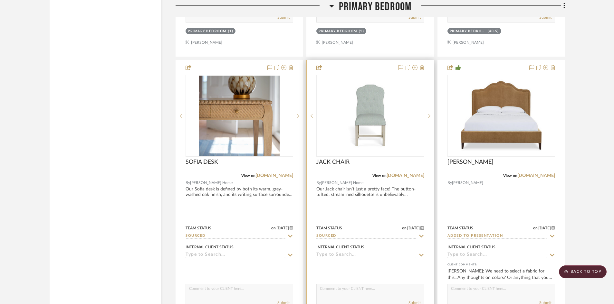
scroll to position [6060, 0]
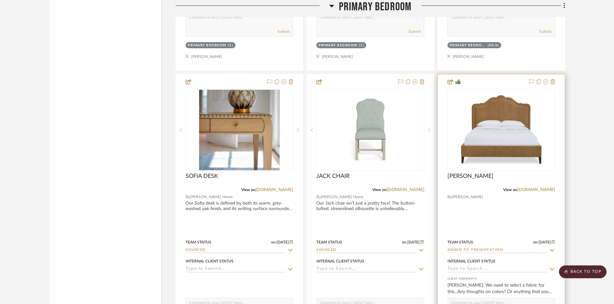
click at [510, 249] on input "Added to Presentation" at bounding box center [498, 251] width 100 height 6
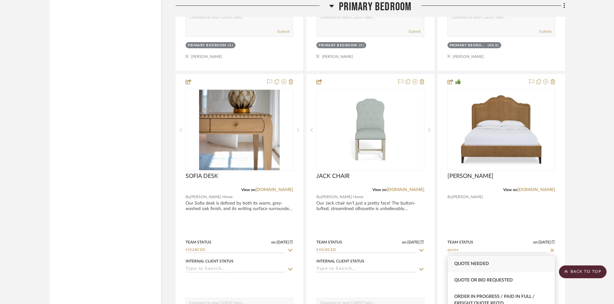
type input "quote"
click at [495, 262] on div "Quote Needed" at bounding box center [501, 264] width 107 height 16
type input "[DATE]"
type input "Quote Needed"
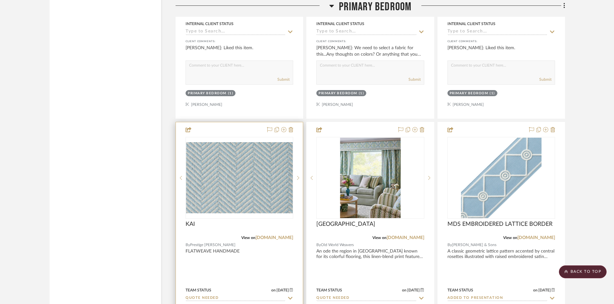
scroll to position [5441, 0]
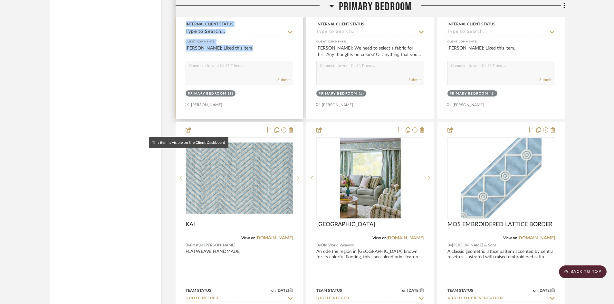
drag, startPoint x: 172, startPoint y: 212, endPoint x: 195, endPoint y: 71, distance: 143.2
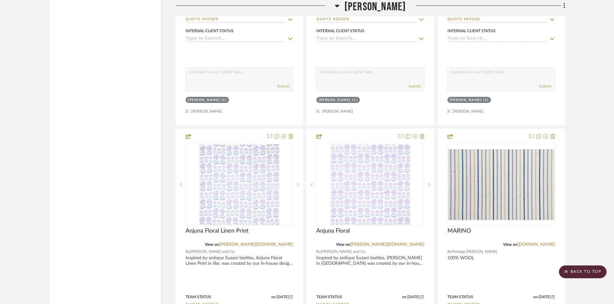
scroll to position [8437, 0]
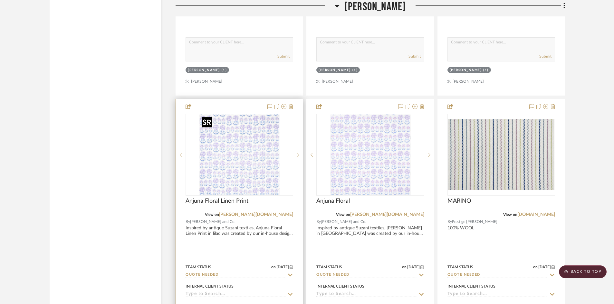
click at [232, 171] on img "0" at bounding box center [239, 155] width 81 height 81
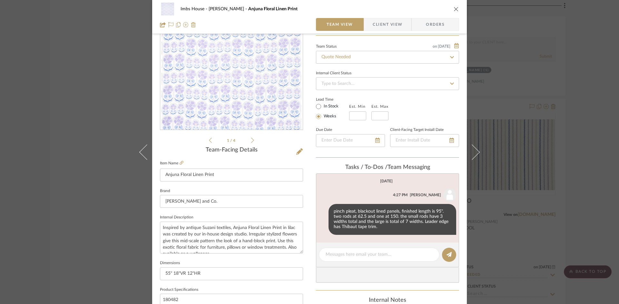
scroll to position [64, 0]
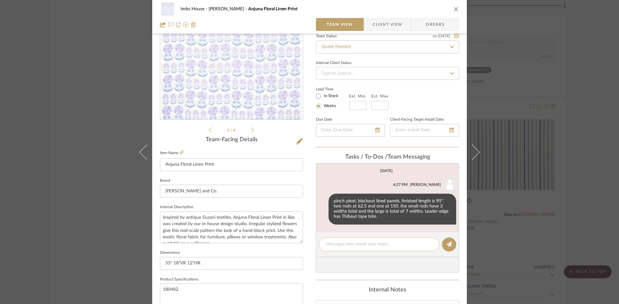
click at [369, 243] on textarea at bounding box center [378, 244] width 107 height 7
type textarea "On Bed also"
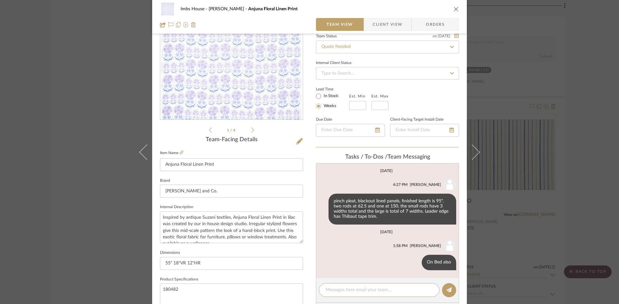
click at [455, 9] on icon "close" at bounding box center [455, 8] width 5 height 5
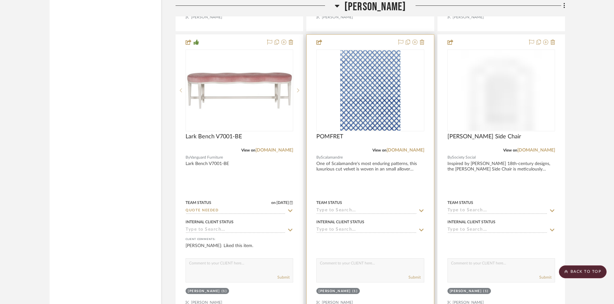
scroll to position [8791, 0]
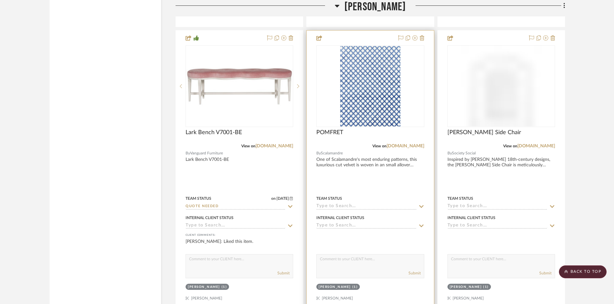
click at [349, 206] on input at bounding box center [366, 207] width 100 height 6
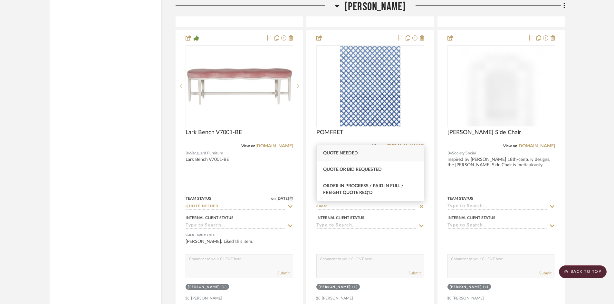
type input "quote"
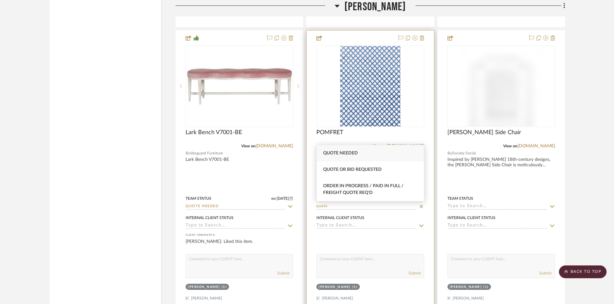
drag, startPoint x: 353, startPoint y: 151, endPoint x: 336, endPoint y: 193, distance: 45.5
click at [353, 153] on div "Quote Needed" at bounding box center [370, 153] width 107 height 16
type input "[DATE]"
type input "Quote Needed"
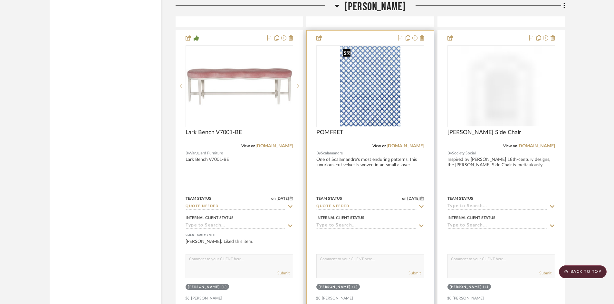
click at [370, 114] on img "0" at bounding box center [370, 86] width 61 height 81
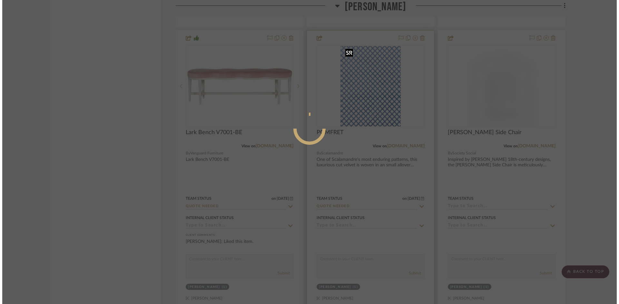
scroll to position [0, 0]
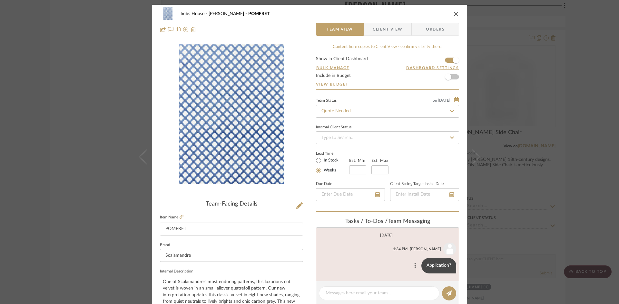
click at [414, 266] on icon at bounding box center [415, 266] width 2 height 5
click at [377, 257] on span "Edit Message" at bounding box center [383, 258] width 26 height 5
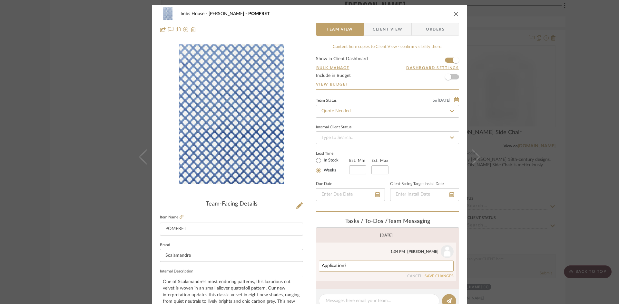
drag, startPoint x: 389, startPoint y: 268, endPoint x: 314, endPoint y: 270, distance: 74.8
click at [316, 270] on li "Carrie Blanck 1:34 PM Application? CANCEL SAVE CHANGES" at bounding box center [386, 262] width 140 height 39
type textarea "Bench"
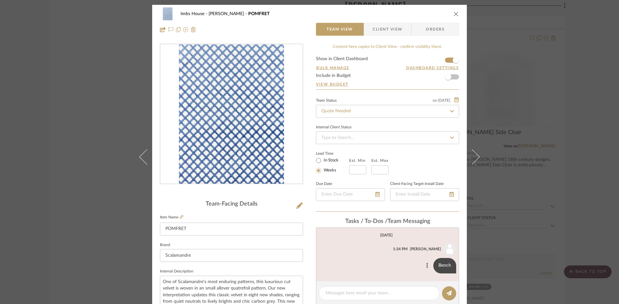
click at [426, 265] on icon at bounding box center [427, 265] width 2 height 5
click at [405, 258] on span "Edit Message" at bounding box center [394, 258] width 26 height 5
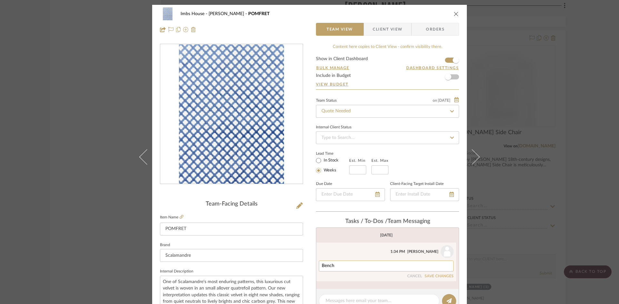
click at [361, 265] on textarea "Bench" at bounding box center [386, 266] width 129 height 5
type textarea "Bench fabric"
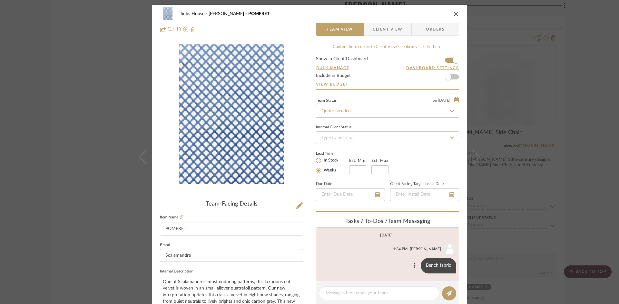
click at [453, 10] on div "Imbs House Audrey POMFRET" at bounding box center [309, 13] width 299 height 13
click at [453, 12] on icon "close" at bounding box center [455, 13] width 5 height 5
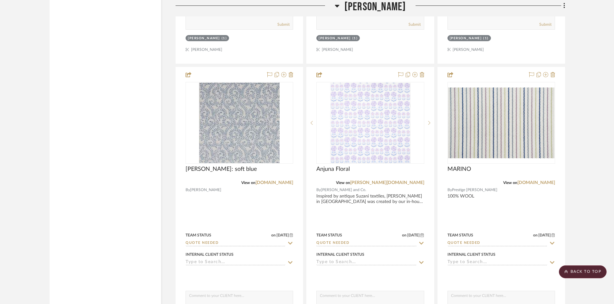
scroll to position [8486, 0]
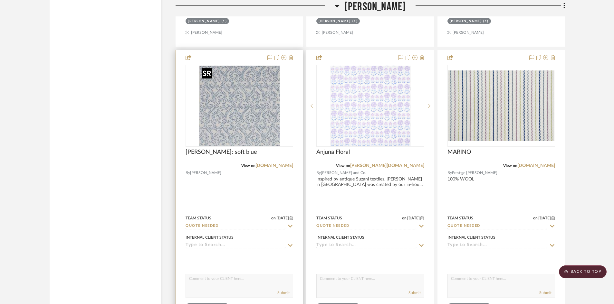
click at [220, 130] on img "0" at bounding box center [239, 106] width 81 height 81
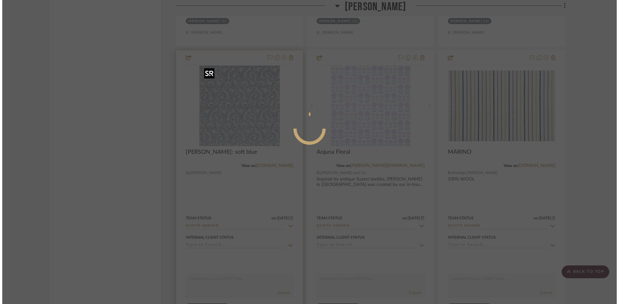
scroll to position [0, 0]
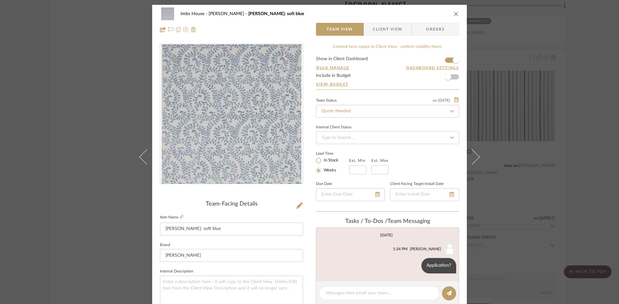
click at [453, 13] on icon "close" at bounding box center [455, 13] width 5 height 5
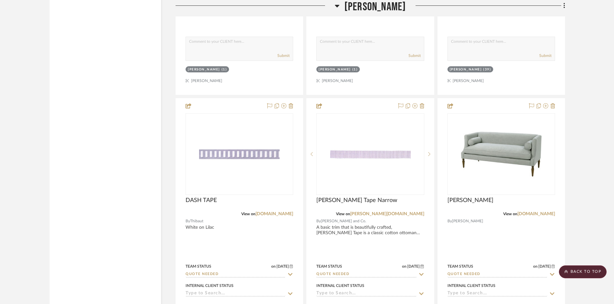
scroll to position [8135, 0]
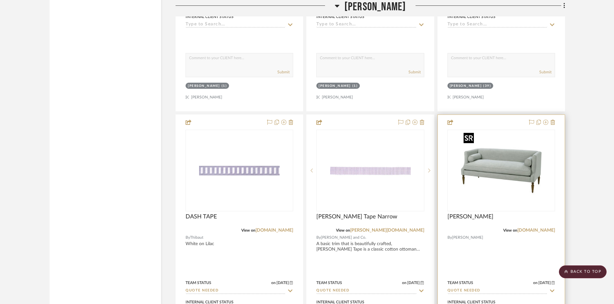
click at [513, 178] on img "0" at bounding box center [501, 170] width 81 height 81
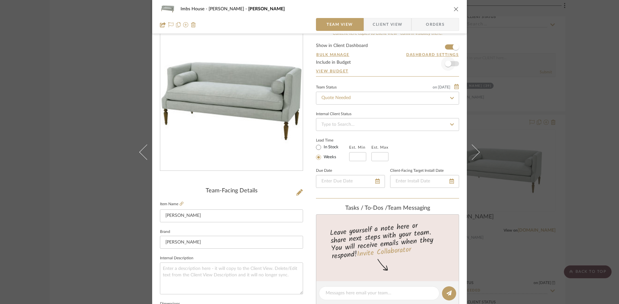
scroll to position [0, 0]
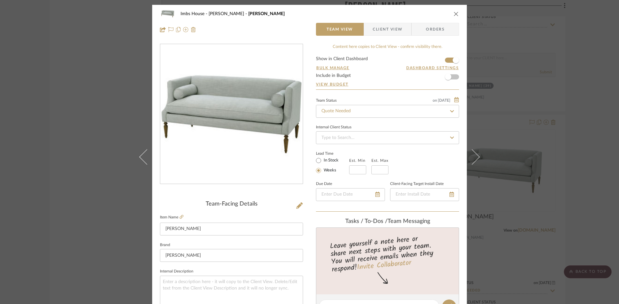
click at [453, 14] on icon "close" at bounding box center [455, 13] width 5 height 5
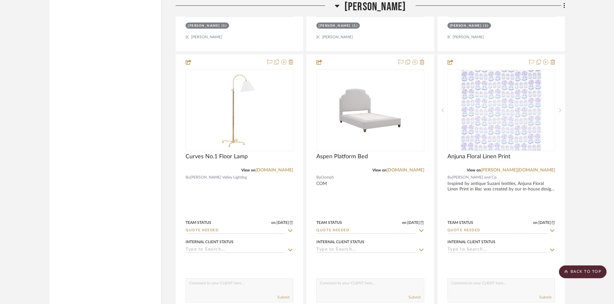
scroll to position [7974, 0]
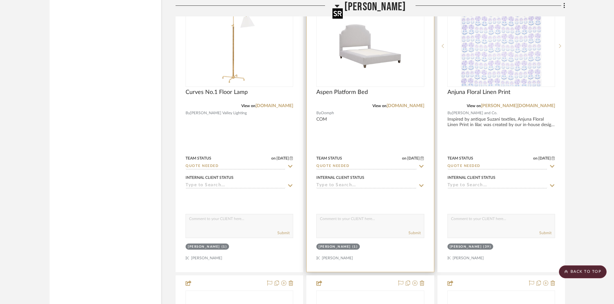
click at [368, 79] on img "0" at bounding box center [370, 46] width 81 height 81
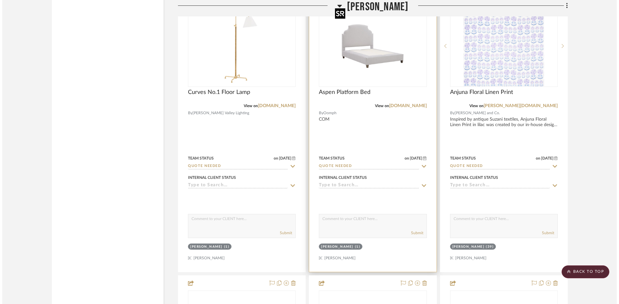
scroll to position [0, 0]
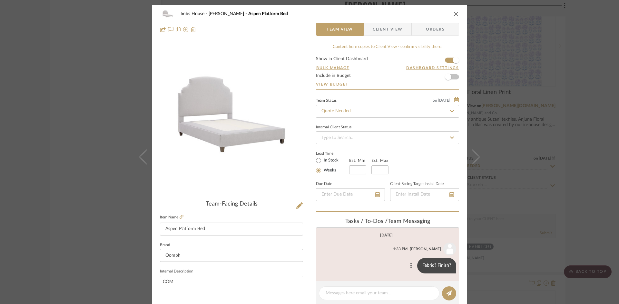
click at [410, 264] on icon at bounding box center [411, 265] width 2 height 5
click at [384, 256] on span "Edit Message" at bounding box center [378, 258] width 26 height 5
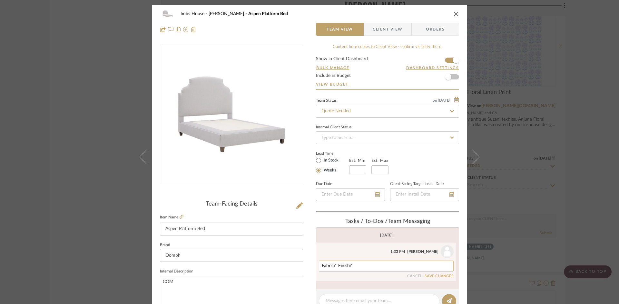
drag, startPoint x: 380, startPoint y: 264, endPoint x: 317, endPoint y: 265, distance: 62.8
click at [319, 265] on div "Fabric? Finish?" at bounding box center [386, 266] width 135 height 11
click at [414, 274] on div "Fabric? Finish? CANCEL SAVE CHANGES" at bounding box center [386, 270] width 135 height 18
click at [412, 277] on button "CANCEL" at bounding box center [414, 277] width 15 height 5
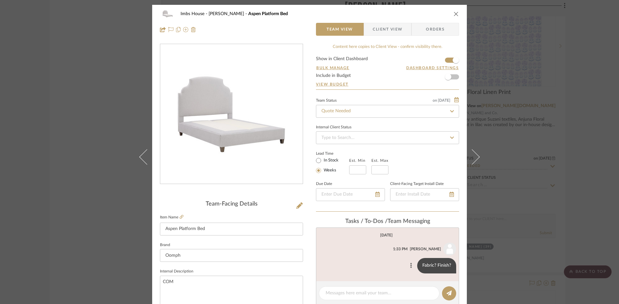
click at [410, 265] on icon at bounding box center [411, 266] width 2 height 5
click at [377, 271] on span "Delete" at bounding box center [378, 273] width 26 height 5
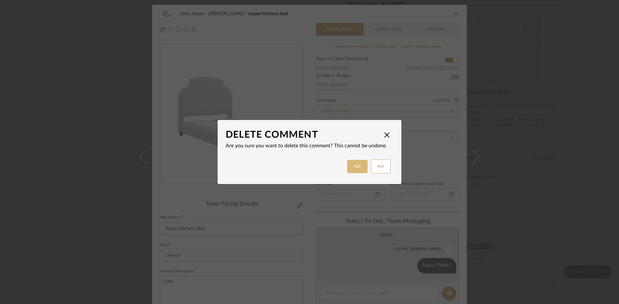
click at [356, 165] on button "Yes" at bounding box center [357, 166] width 21 height 13
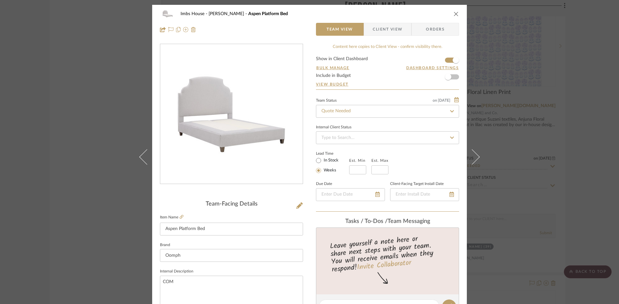
click at [453, 12] on icon "close" at bounding box center [455, 13] width 5 height 5
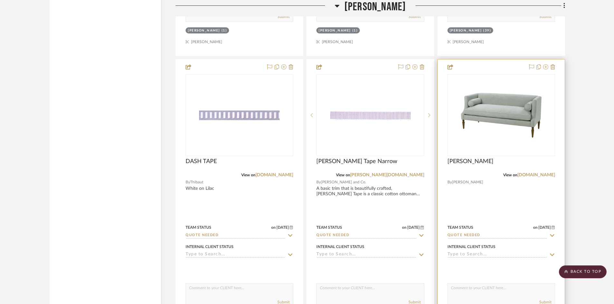
scroll to position [8200, 0]
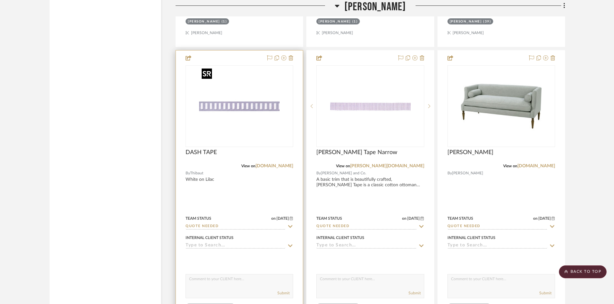
click at [0, 0] on img at bounding box center [0, 0] width 0 height 0
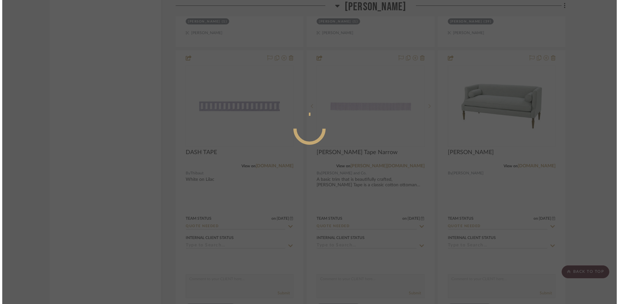
scroll to position [0, 0]
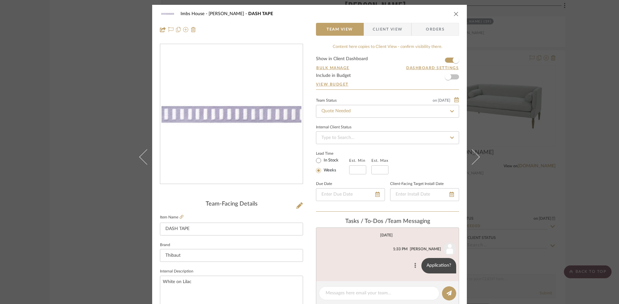
click at [414, 264] on button at bounding box center [415, 266] width 8 height 8
click at [390, 256] on span "Edit Message" at bounding box center [383, 258] width 26 height 5
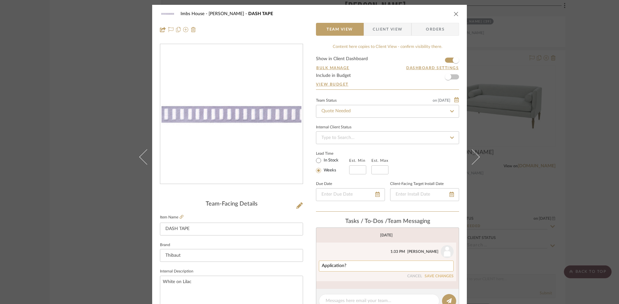
drag, startPoint x: 384, startPoint y: 267, endPoint x: 317, endPoint y: 268, distance: 67.4
click at [319, 268] on div "Application?" at bounding box center [386, 266] width 135 height 11
type textarea "Leader edge of window treatments"
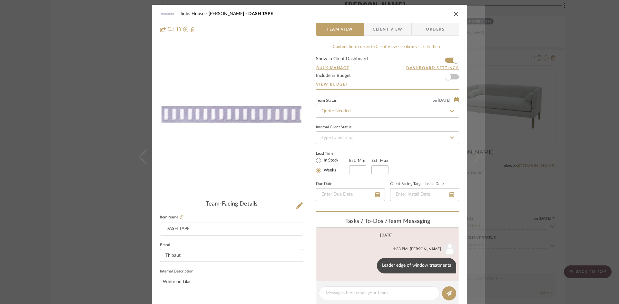
click at [473, 155] on icon at bounding box center [471, 156] width 15 height 15
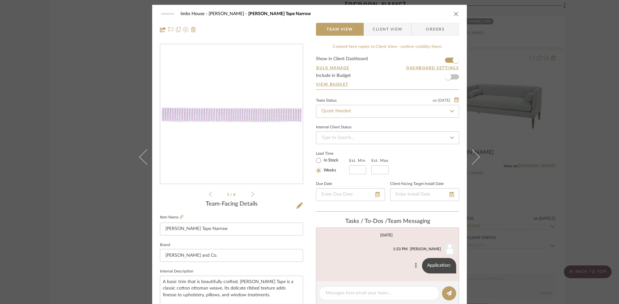
click at [415, 265] on icon at bounding box center [416, 265] width 2 height 5
click at [395, 255] on button "Edit Message" at bounding box center [387, 258] width 44 height 15
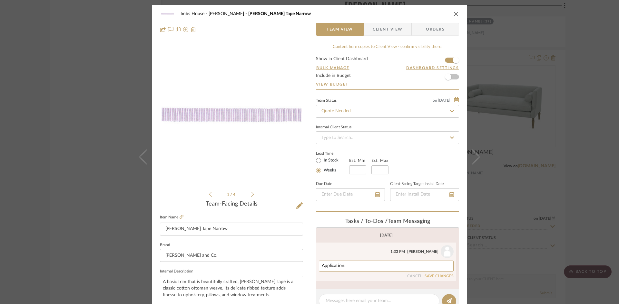
drag, startPoint x: 373, startPoint y: 267, endPoint x: 313, endPoint y: 264, distance: 60.0
click at [316, 264] on li "Carrie Blanck 1:33 PM Application: CANCEL SAVE CHANGES" at bounding box center [386, 262] width 140 height 39
type textarea "Settee Seat cushion"
click at [433, 276] on button "SAVE CHANGES" at bounding box center [438, 277] width 29 height 5
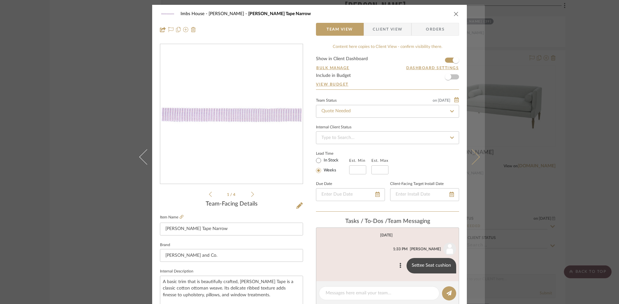
click at [476, 157] on icon at bounding box center [471, 156] width 15 height 15
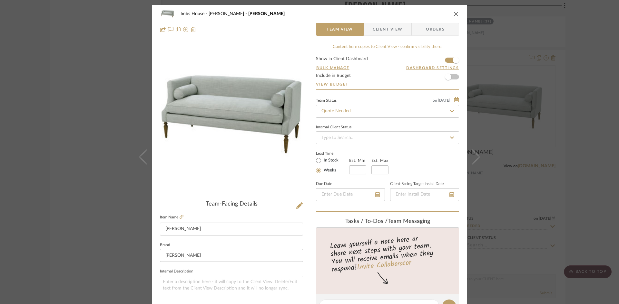
click at [455, 13] on icon "close" at bounding box center [455, 13] width 5 height 5
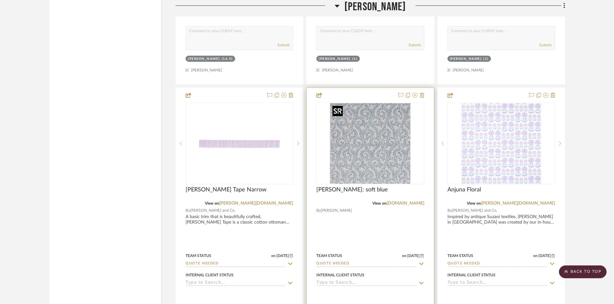
scroll to position [8452, 0]
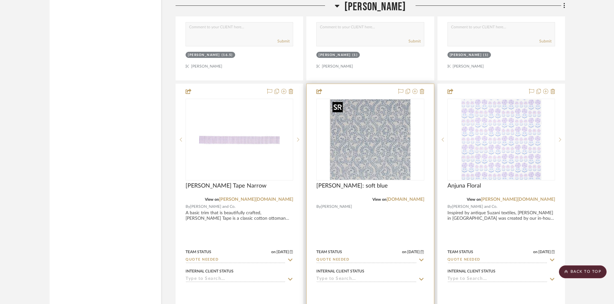
click at [374, 159] on img "0" at bounding box center [370, 140] width 81 height 81
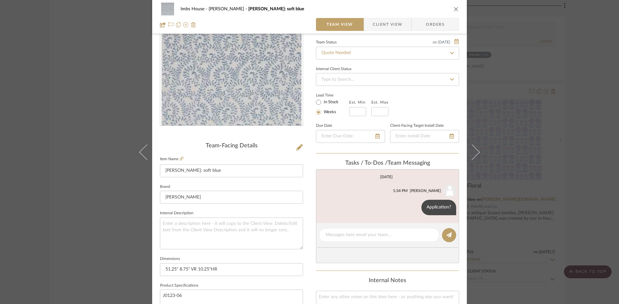
scroll to position [64, 0]
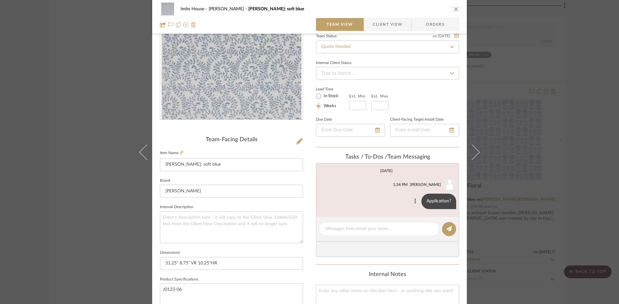
click at [414, 200] on icon at bounding box center [415, 201] width 2 height 5
click at [389, 192] on span "Edit Message" at bounding box center [383, 193] width 26 height 5
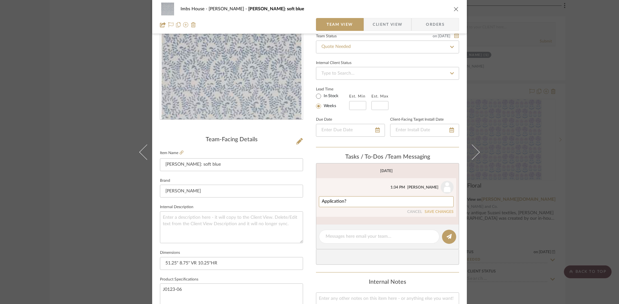
drag, startPoint x: 383, startPoint y: 202, endPoint x: 302, endPoint y: 201, distance: 81.5
click at [302, 201] on div "Imbs House Audrey Millie: soft blue Team View Client View Orders Team-Facing De…" at bounding box center [309, 237] width 314 height 595
type textarea "Owner's chair - seat and back"
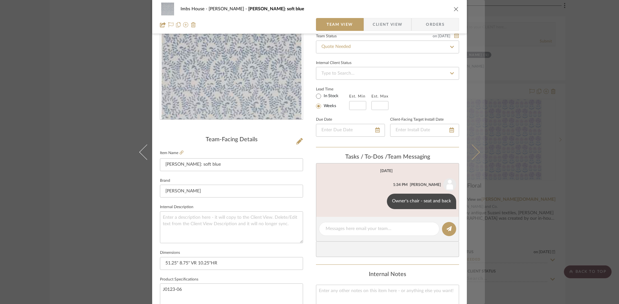
click at [472, 152] on icon at bounding box center [471, 151] width 15 height 15
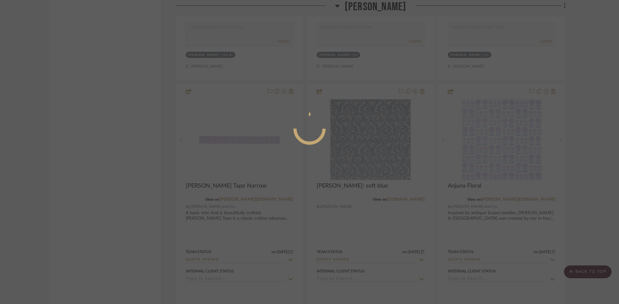
scroll to position [0, 0]
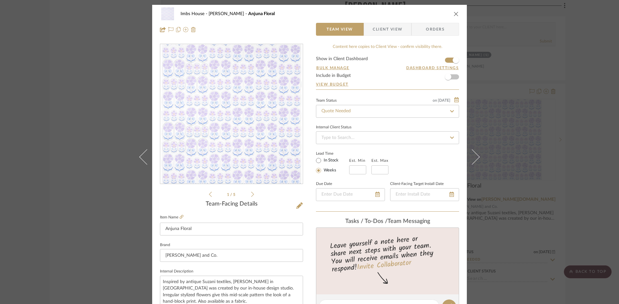
click at [453, 14] on icon "close" at bounding box center [455, 13] width 5 height 5
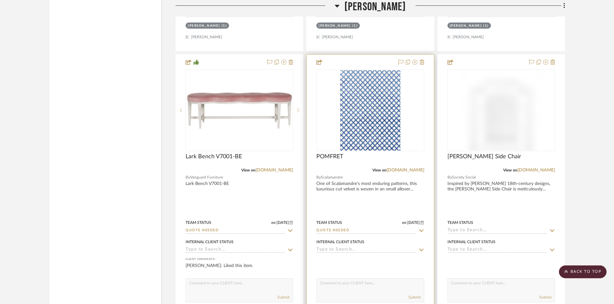
scroll to position [8774, 0]
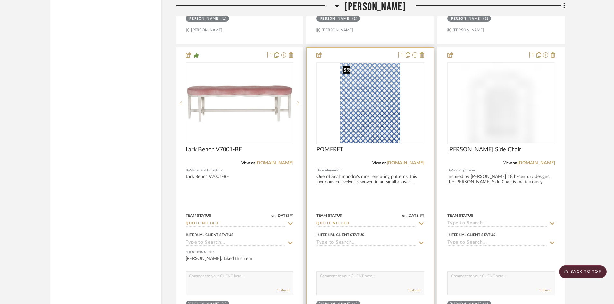
click at [371, 125] on img "0" at bounding box center [370, 103] width 61 height 81
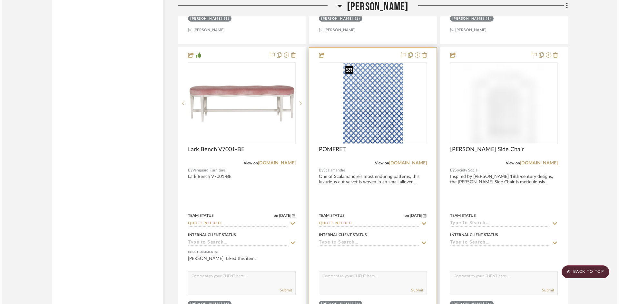
scroll to position [0, 0]
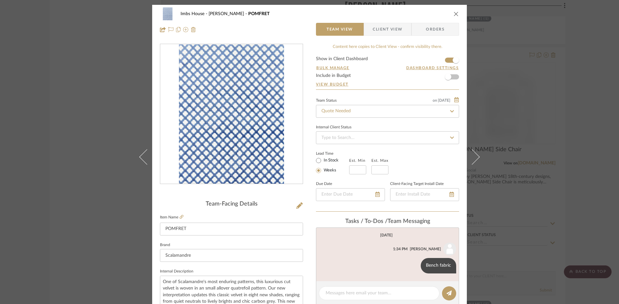
click at [454, 12] on icon "close" at bounding box center [455, 13] width 5 height 5
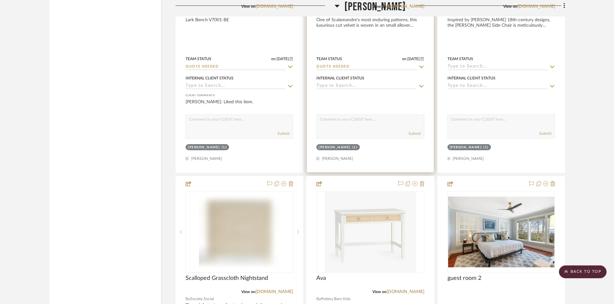
scroll to position [8871, 0]
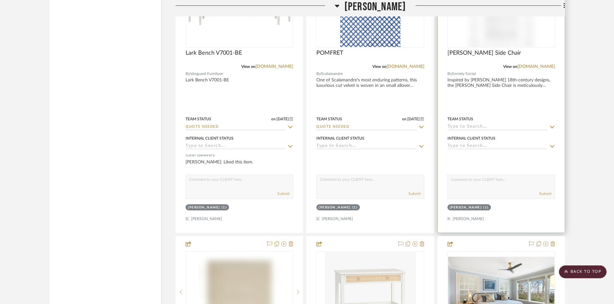
click at [486, 127] on input at bounding box center [498, 127] width 100 height 6
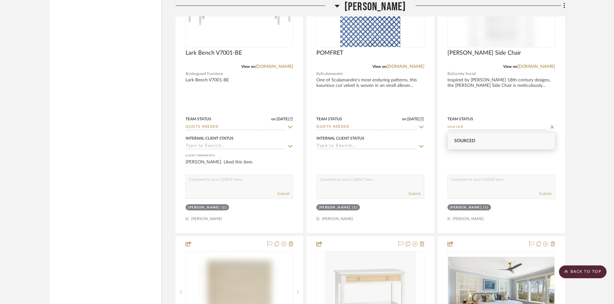
type input "sourced"
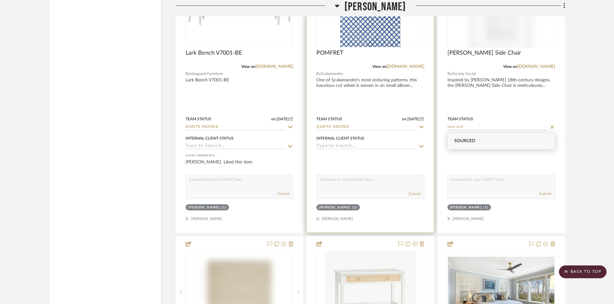
drag, startPoint x: 467, startPoint y: 140, endPoint x: 426, endPoint y: 152, distance: 42.9
click at [468, 140] on span "Sourced" at bounding box center [464, 141] width 21 height 5
type input "[DATE]"
type input "Sourced"
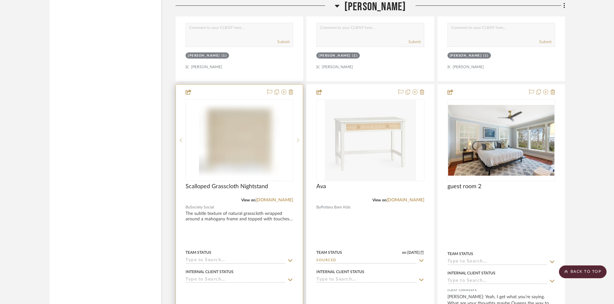
scroll to position [9032, 0]
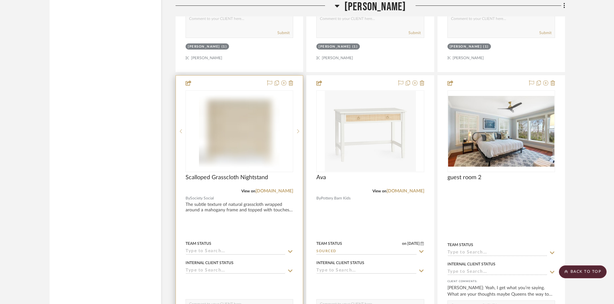
click at [227, 252] on input at bounding box center [236, 252] width 100 height 6
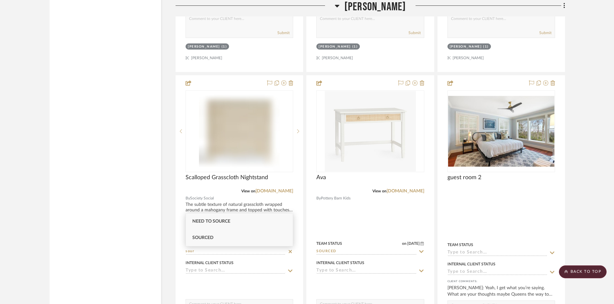
type input "sour"
click at [214, 235] on div "Sourced" at bounding box center [239, 238] width 107 height 16
type input "[DATE]"
type input "Sourced"
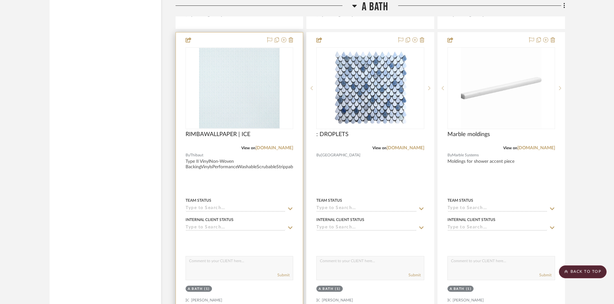
scroll to position [9709, 0]
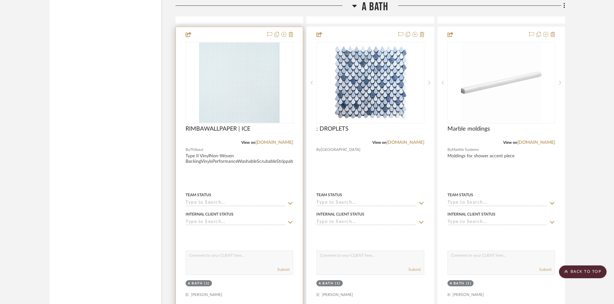
click at [222, 202] on input at bounding box center [236, 203] width 100 height 6
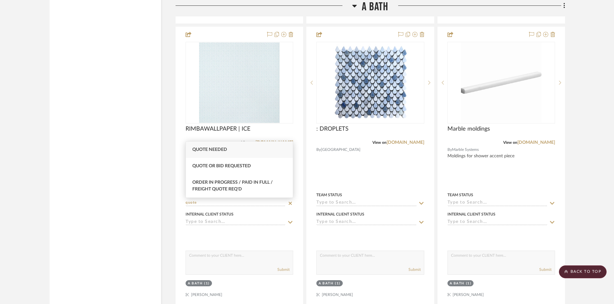
type input "quote"
click at [225, 148] on span "Quote Needed" at bounding box center [209, 150] width 35 height 5
type input "[DATE]"
type input "Quote Needed"
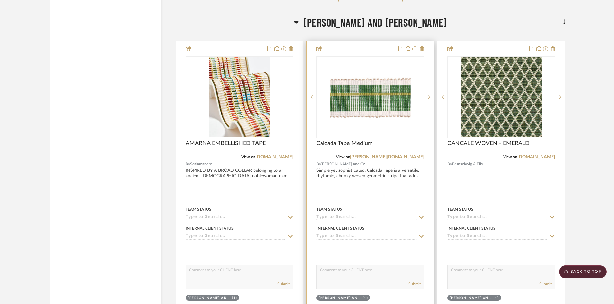
scroll to position [10289, 0]
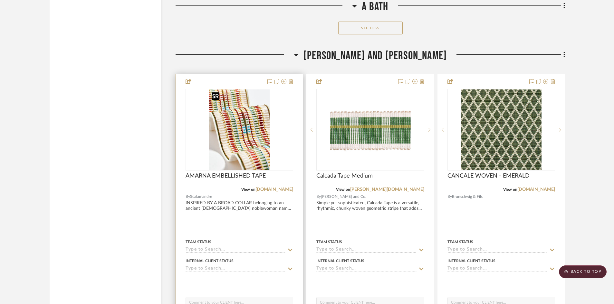
click at [248, 131] on img "0" at bounding box center [239, 130] width 61 height 81
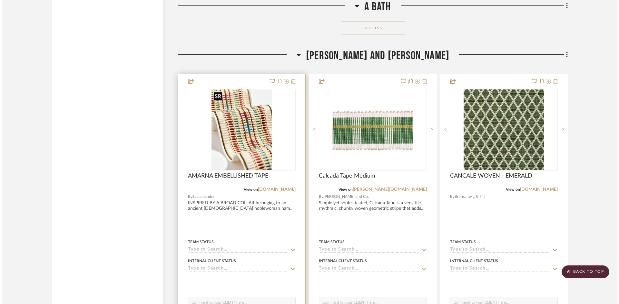
scroll to position [0, 0]
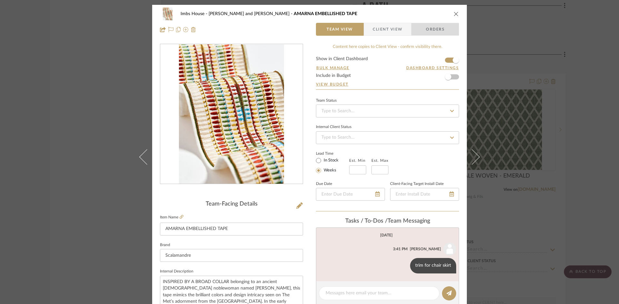
drag, startPoint x: 453, startPoint y: 24, endPoint x: 463, endPoint y: 41, distance: 20.5
drag, startPoint x: 463, startPoint y: 41, endPoint x: 452, endPoint y: 13, distance: 30.5
click at [453, 13] on icon "close" at bounding box center [455, 13] width 5 height 5
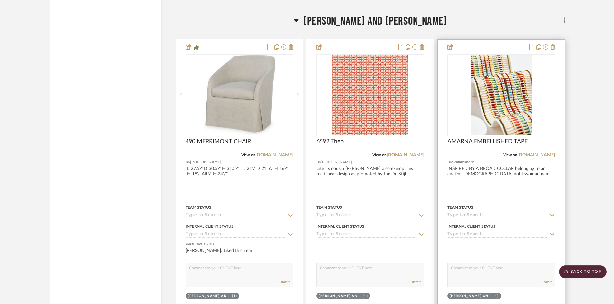
scroll to position [10321, 0]
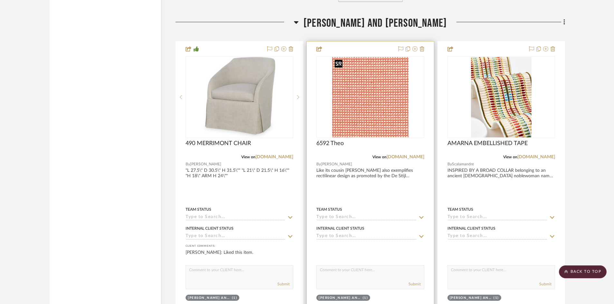
click at [382, 119] on img "0" at bounding box center [370, 97] width 77 height 81
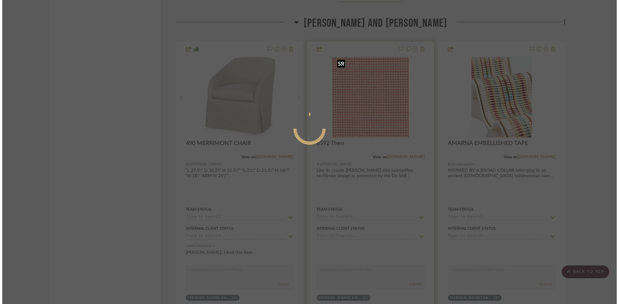
scroll to position [0, 0]
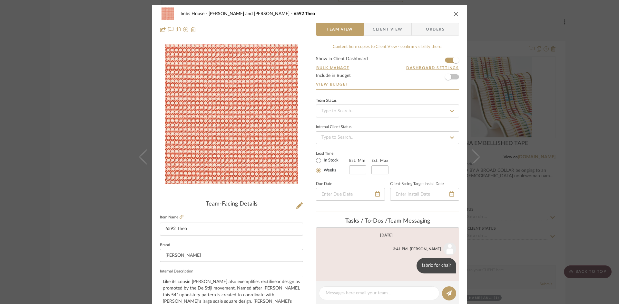
click at [454, 12] on icon "close" at bounding box center [455, 13] width 5 height 5
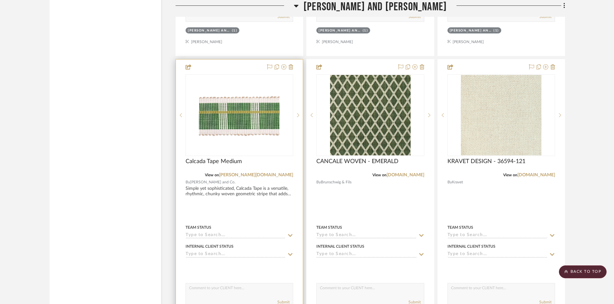
scroll to position [10611, 0]
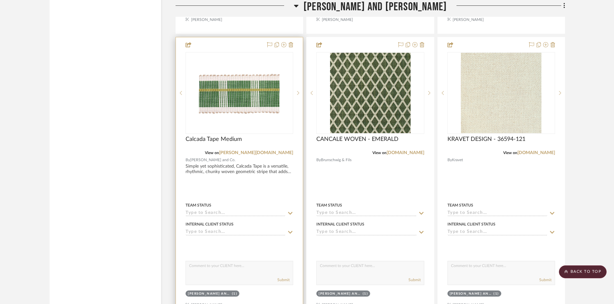
click at [240, 169] on div at bounding box center [239, 178] width 127 height 282
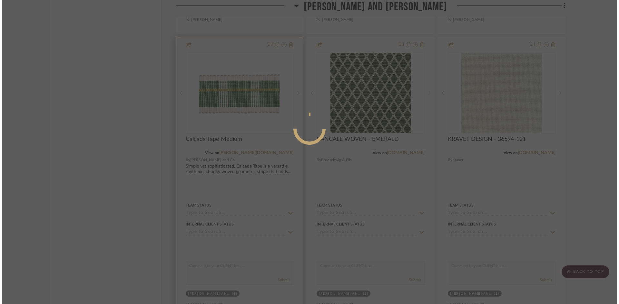
scroll to position [0, 0]
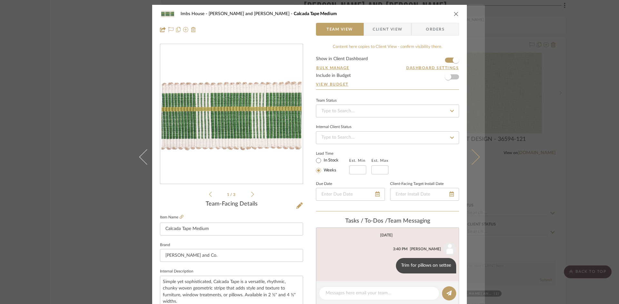
click at [470, 160] on icon at bounding box center [471, 156] width 15 height 15
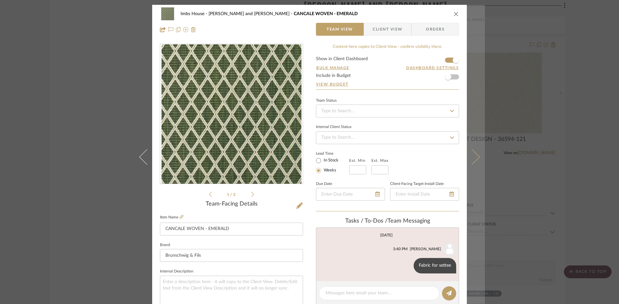
click at [474, 159] on icon at bounding box center [471, 156] width 15 height 15
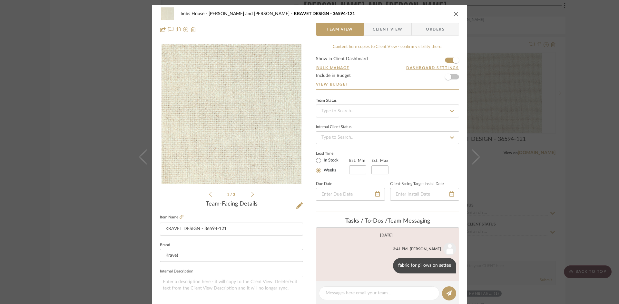
click at [455, 12] on icon "close" at bounding box center [455, 13] width 5 height 5
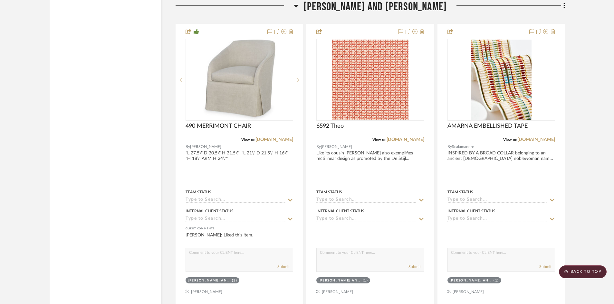
scroll to position [10323, 0]
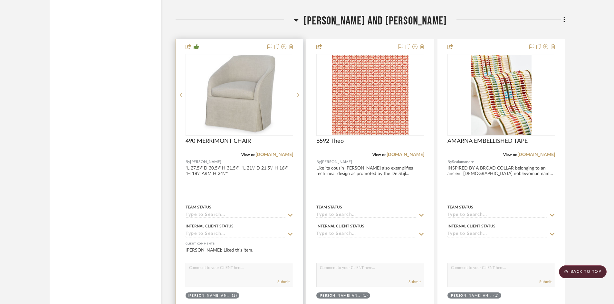
click at [246, 214] on input at bounding box center [236, 216] width 100 height 6
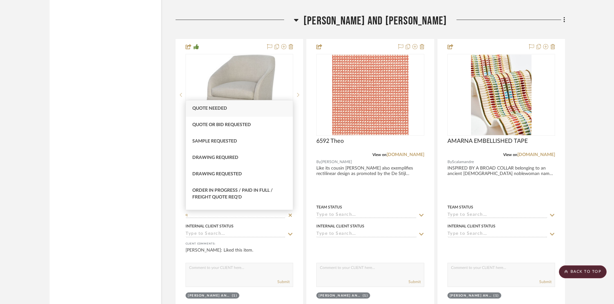
type input "q"
click at [242, 111] on div "Quote Needed" at bounding box center [239, 109] width 107 height 16
type input "[DATE]"
type input "Quote Needed"
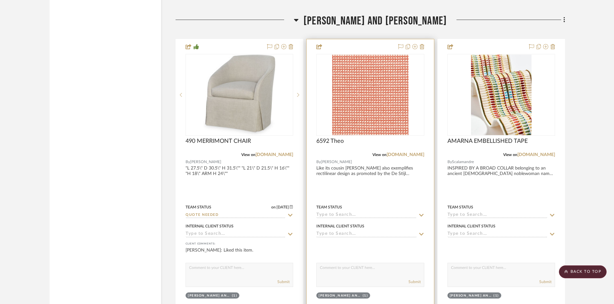
click at [349, 214] on input at bounding box center [366, 216] width 100 height 6
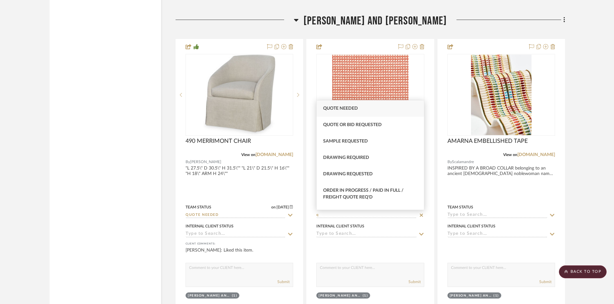
type input "q"
click at [343, 107] on span "Quote Needed" at bounding box center [340, 108] width 35 height 5
type input "[DATE]"
type input "Quote Needed"
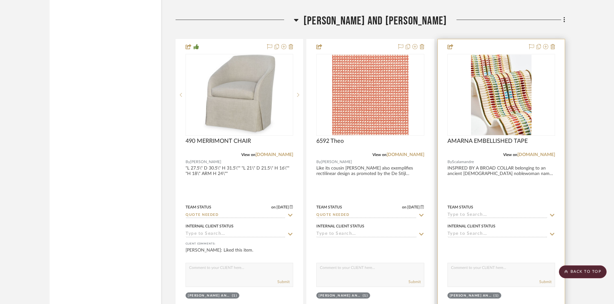
click at [470, 214] on input at bounding box center [498, 216] width 100 height 6
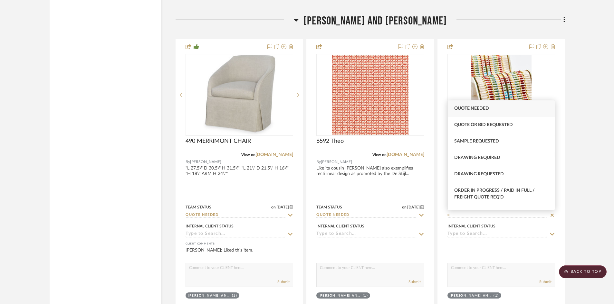
type input "q"
click at [472, 112] on div "Quote Needed" at bounding box center [501, 109] width 107 height 16
type input "[DATE]"
type input "Quote Needed"
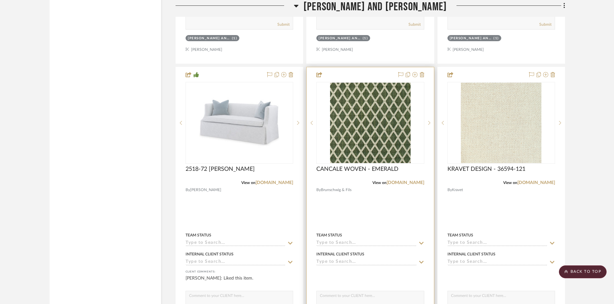
scroll to position [10646, 0]
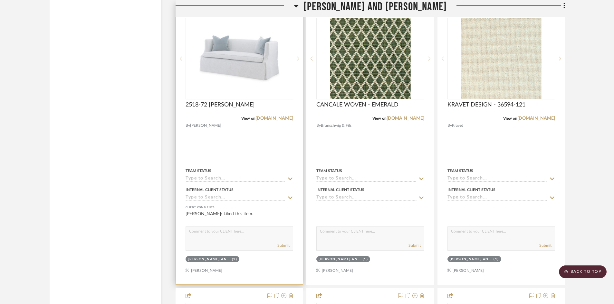
click at [254, 177] on input at bounding box center [236, 179] width 100 height 6
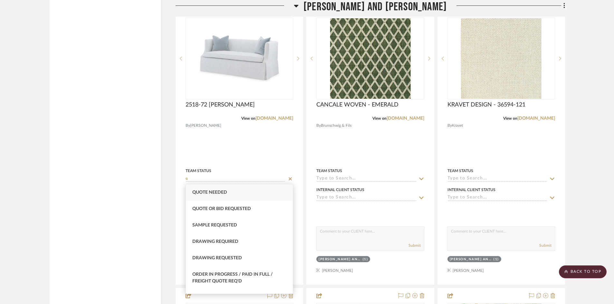
type input "q"
click at [262, 195] on div "Quote Needed" at bounding box center [239, 193] width 107 height 16
type input "[DATE]"
type input "Quote Needed"
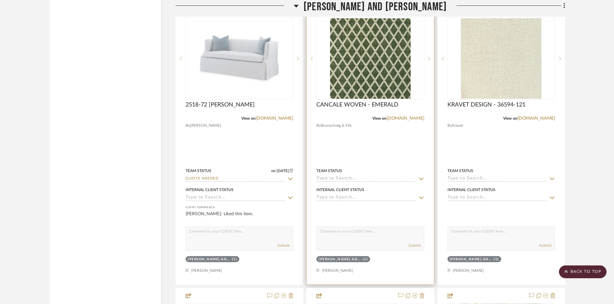
click at [356, 178] on input at bounding box center [366, 179] width 100 height 6
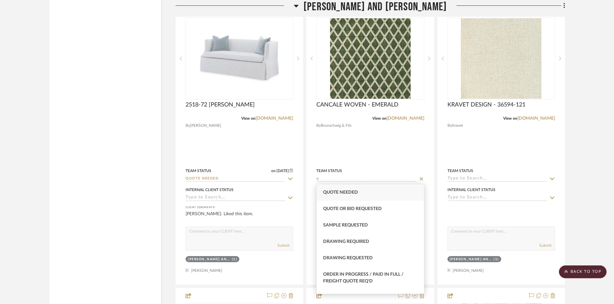
type input "q"
click at [351, 191] on span "Quote Needed" at bounding box center [340, 192] width 35 height 5
type input "[DATE]"
type input "Quote Needed"
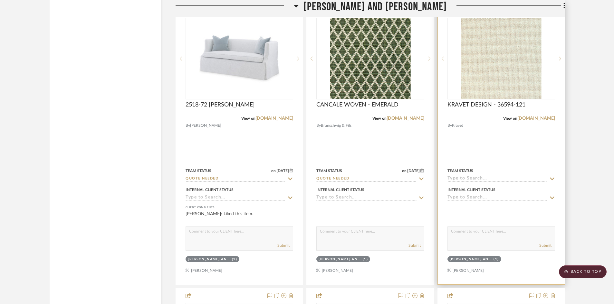
click at [476, 175] on div "Team Status" at bounding box center [502, 174] width 108 height 15
click at [477, 178] on input at bounding box center [498, 179] width 100 height 6
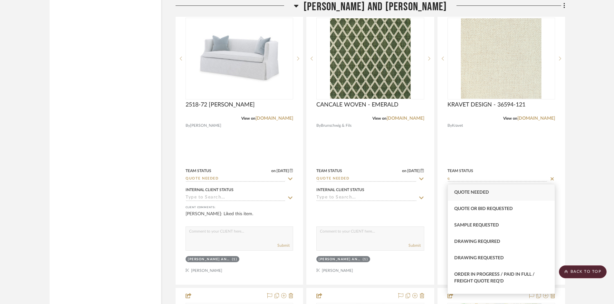
type input "q"
click at [477, 192] on span "Quote Needed" at bounding box center [471, 192] width 35 height 5
type input "[DATE]"
type input "Quote Needed"
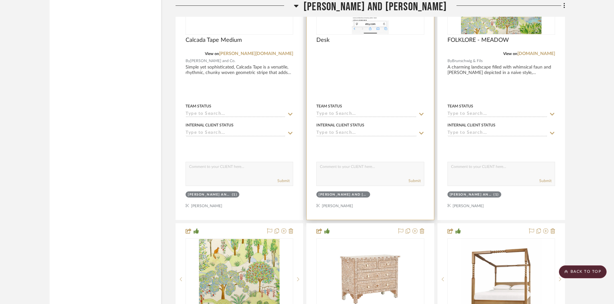
scroll to position [11000, 0]
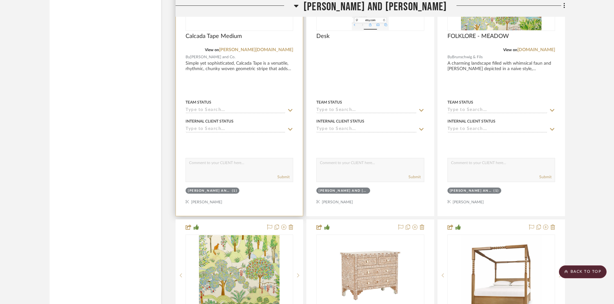
click at [241, 110] on input at bounding box center [236, 111] width 100 height 6
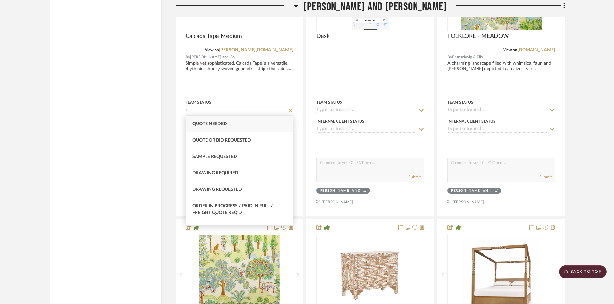
type input "q"
click at [241, 125] on div "Quote Needed" at bounding box center [239, 124] width 107 height 16
type input "[DATE]"
type input "Quote Needed"
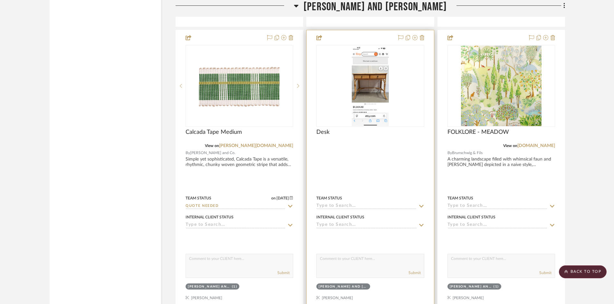
scroll to position [10903, 0]
click at [354, 206] on input at bounding box center [366, 207] width 100 height 6
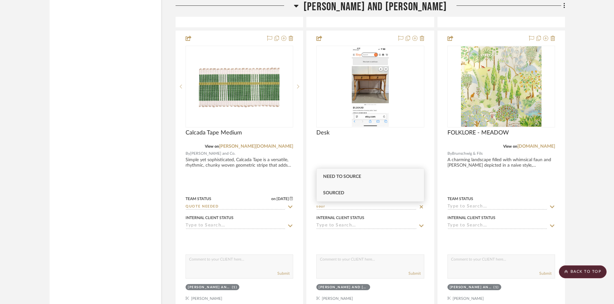
type input "sour"
click at [352, 193] on div "Sourced" at bounding box center [370, 193] width 107 height 16
type input "[DATE]"
type input "Sourced"
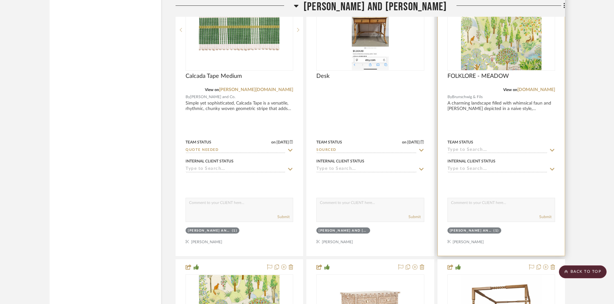
scroll to position [10968, 0]
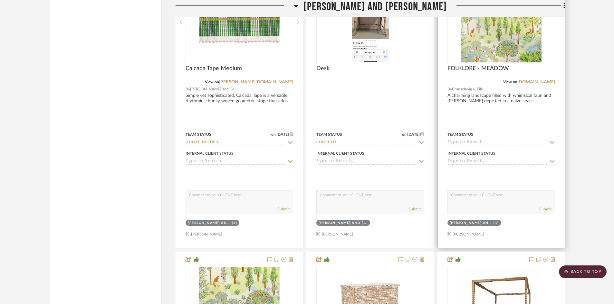
click at [495, 143] on input at bounding box center [498, 143] width 100 height 6
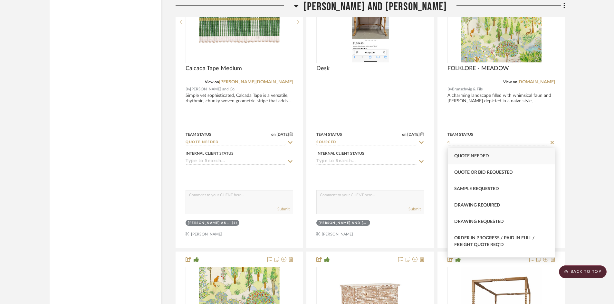
type input "q"
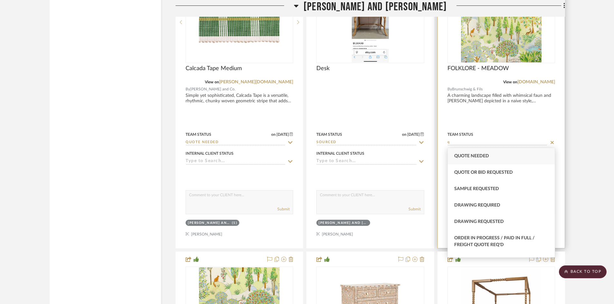
click at [490, 156] on div "Quote Needed" at bounding box center [501, 156] width 107 height 16
type input "[DATE]"
type input "Quote Needed"
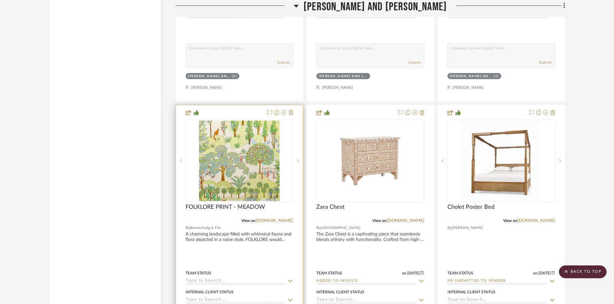
scroll to position [11129, 0]
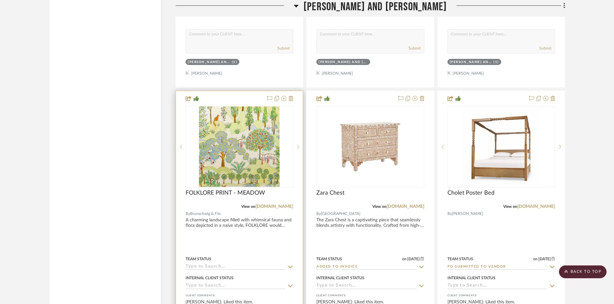
click at [223, 265] on input at bounding box center [236, 268] width 100 height 6
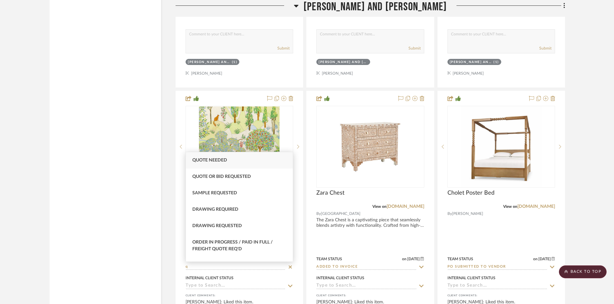
type input "q"
click at [224, 159] on span "Quote Needed" at bounding box center [209, 160] width 35 height 5
type input "[DATE]"
type input "Quote Needed"
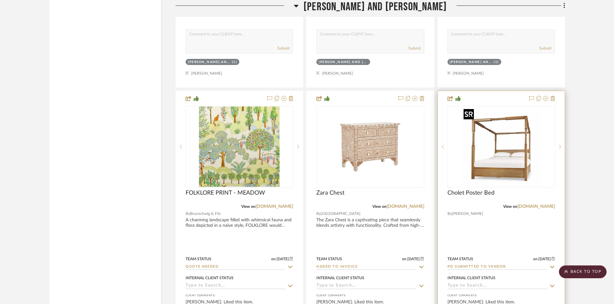
drag, startPoint x: 476, startPoint y: 136, endPoint x: 487, endPoint y: 153, distance: 20.1
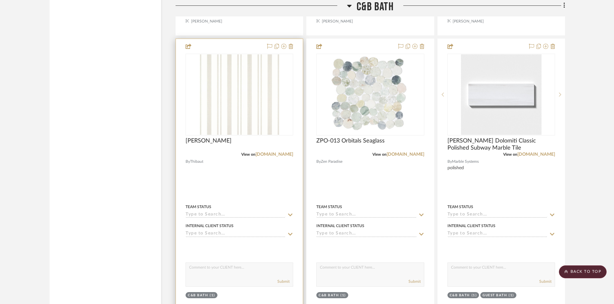
scroll to position [12096, 0]
click at [255, 213] on input at bounding box center [236, 215] width 100 height 6
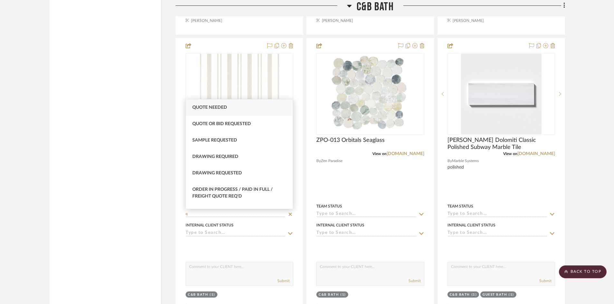
type input "q"
click at [239, 108] on div "Quote Needed" at bounding box center [239, 108] width 107 height 16
type input "[DATE]"
type input "Quote Needed"
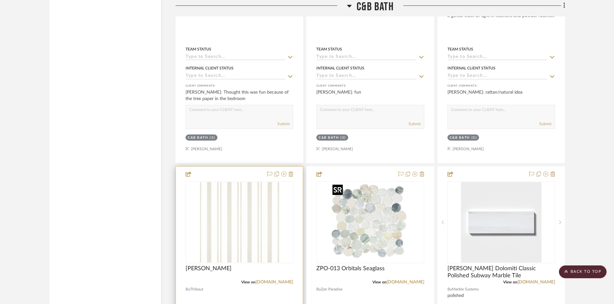
scroll to position [11967, 0]
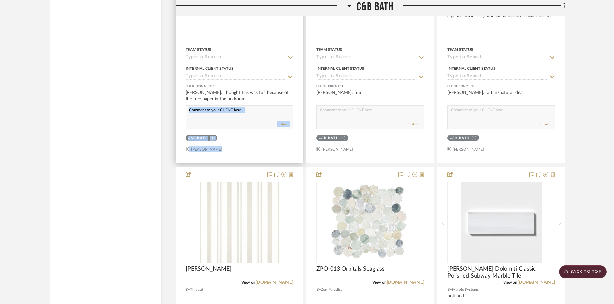
drag, startPoint x: 241, startPoint y: 147, endPoint x: 246, endPoint y: 111, distance: 36.5
click at [247, 118] on div "Mandeville Sconce View on visualcomfort.com By Visual Comfort & Co. Team Status…" at bounding box center [371, 308] width 390 height 854
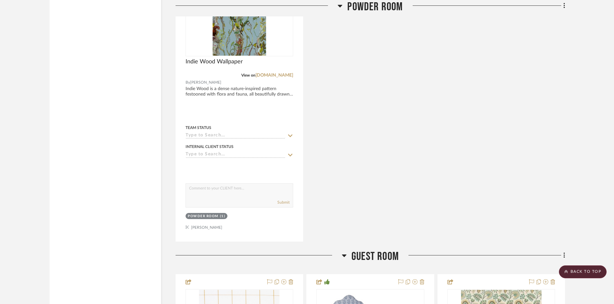
scroll to position [12804, 0]
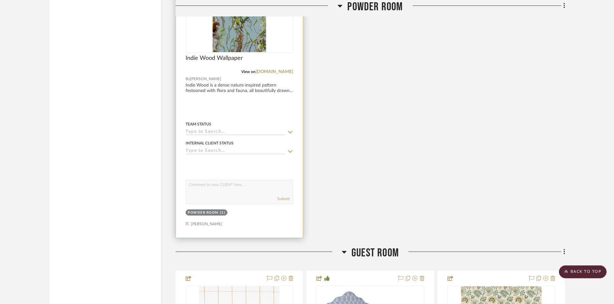
click at [232, 130] on input at bounding box center [236, 133] width 100 height 6
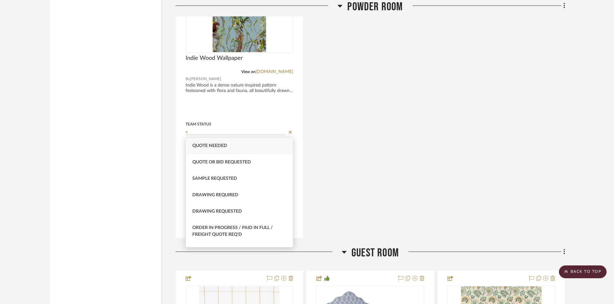
type input "q"
click at [236, 149] on div "Quote Needed" at bounding box center [239, 146] width 107 height 16
type input "[DATE]"
type input "Quote Needed"
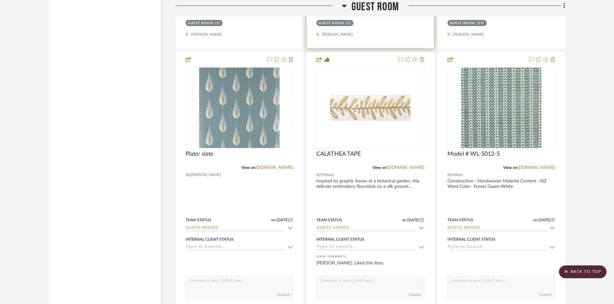
scroll to position [13320, 0]
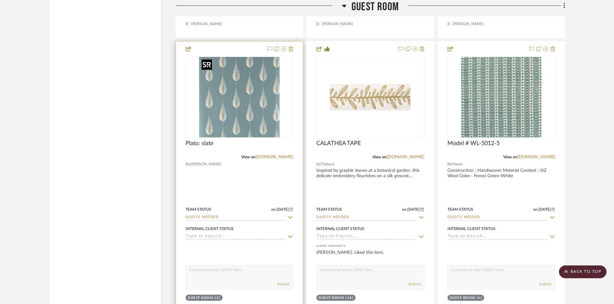
click at [232, 127] on img "0" at bounding box center [239, 97] width 81 height 81
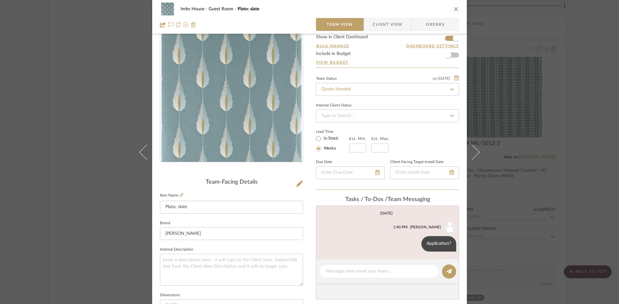
scroll to position [64, 0]
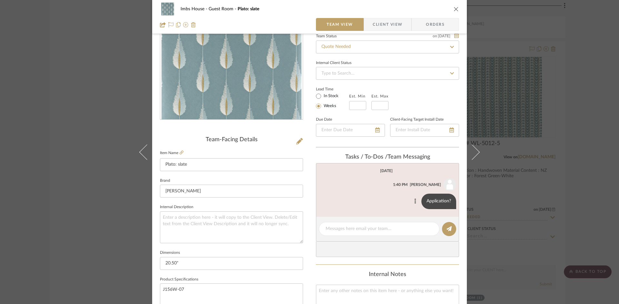
click at [414, 200] on icon at bounding box center [415, 201] width 2 height 5
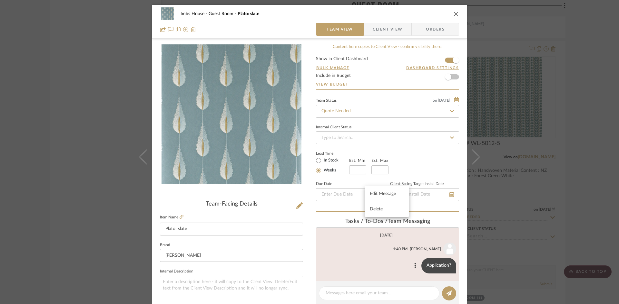
scroll to position [64, 0]
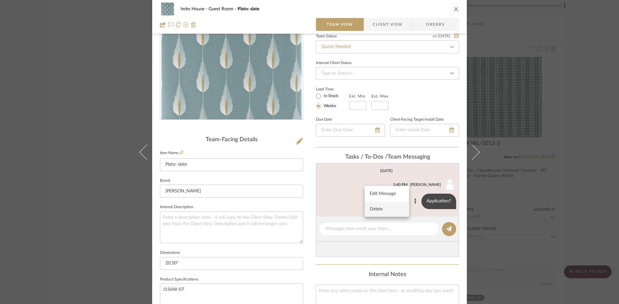
click at [385, 207] on span "Delete" at bounding box center [383, 209] width 26 height 5
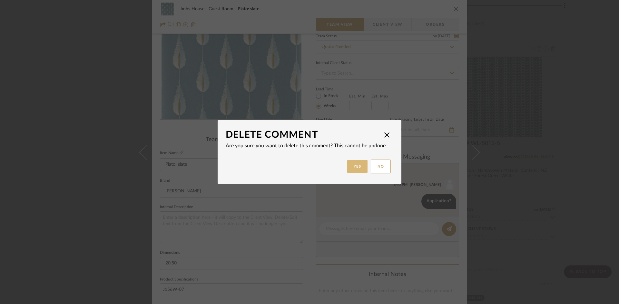
click at [356, 165] on button "Yes" at bounding box center [357, 166] width 21 height 13
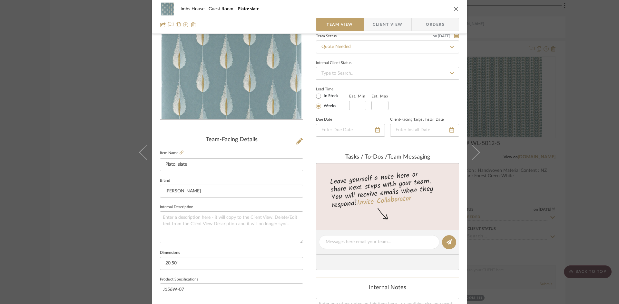
drag, startPoint x: 438, startPoint y: 97, endPoint x: 444, endPoint y: 26, distance: 71.1
click at [453, 9] on icon "close" at bounding box center [455, 8] width 5 height 5
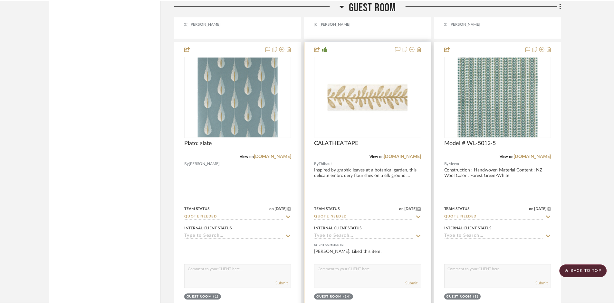
scroll to position [13320, 0]
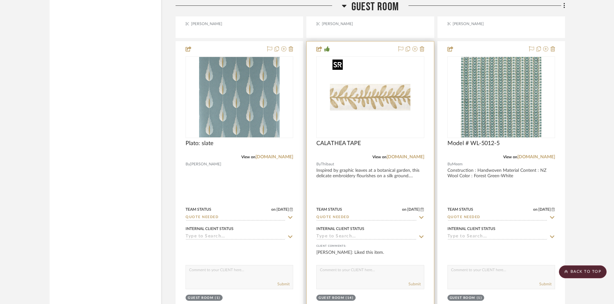
click at [373, 121] on img "0" at bounding box center [370, 97] width 81 height 81
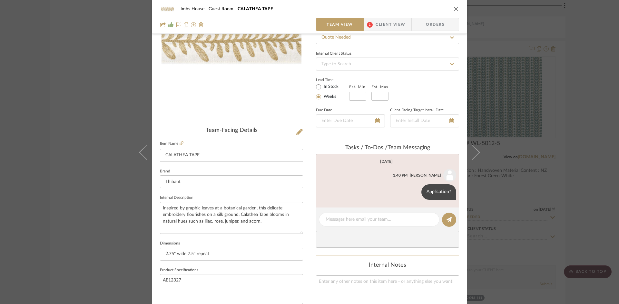
scroll to position [97, 0]
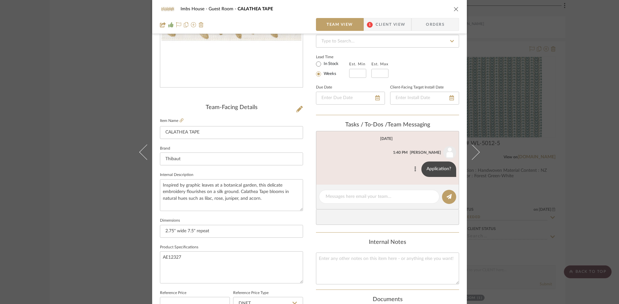
click at [411, 169] on button at bounding box center [415, 170] width 8 height 8
click at [389, 159] on button "Edit Message" at bounding box center [386, 161] width 44 height 15
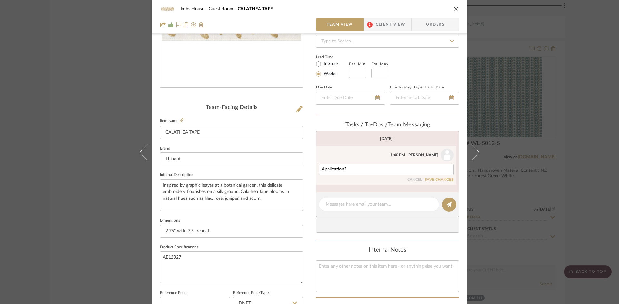
drag, startPoint x: 370, startPoint y: 173, endPoint x: 307, endPoint y: 176, distance: 63.5
click at [307, 176] on div "Imbs House Guest Room CALATHEA TAPE Team View 1 Client View Orders Team-Facing …" at bounding box center [309, 205] width 314 height 595
click at [353, 169] on textarea "Application?" at bounding box center [386, 169] width 129 height 5
drag, startPoint x: 353, startPoint y: 169, endPoint x: 303, endPoint y: 169, distance: 49.9
click at [303, 169] on div "Imbs House Guest Room CALATHEA TAPE Team View 1 Client View Orders Team-Facing …" at bounding box center [309, 205] width 314 height 595
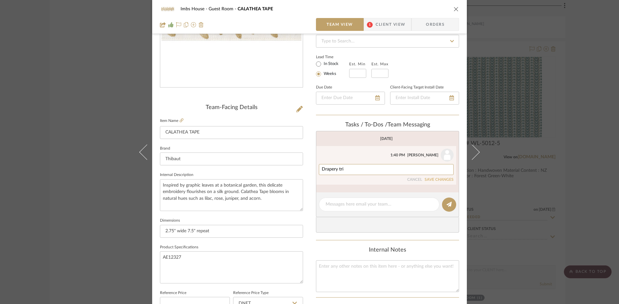
type textarea "Drapery trim"
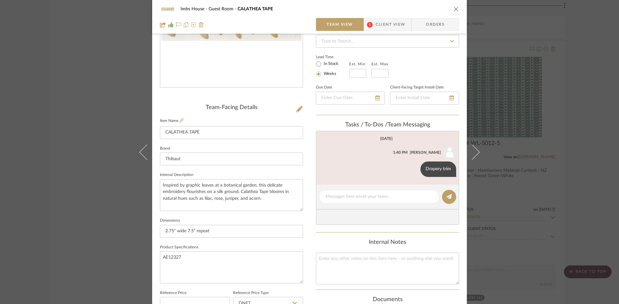
click at [453, 7] on icon "close" at bounding box center [455, 8] width 5 height 5
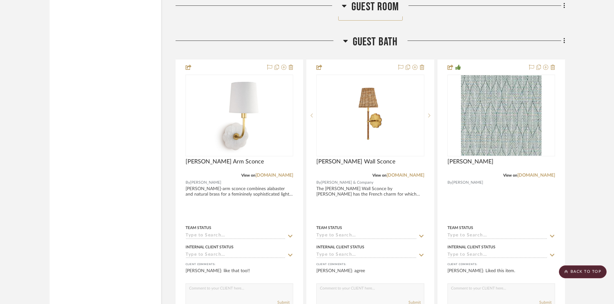
scroll to position [14222, 0]
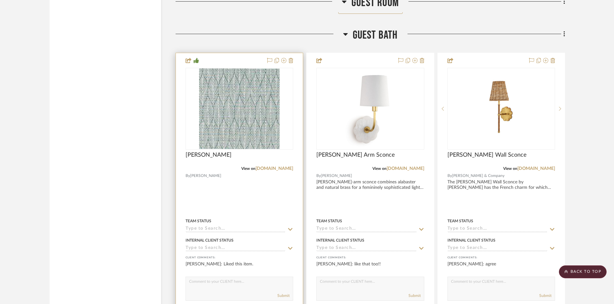
click at [210, 228] on input at bounding box center [236, 230] width 100 height 6
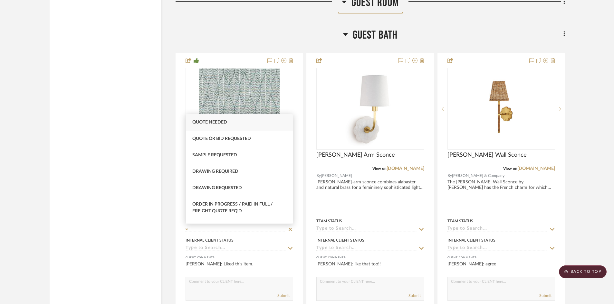
type input "q"
click at [242, 118] on div "Quote Needed" at bounding box center [239, 122] width 107 height 16
type input "[DATE]"
type input "Quote Needed"
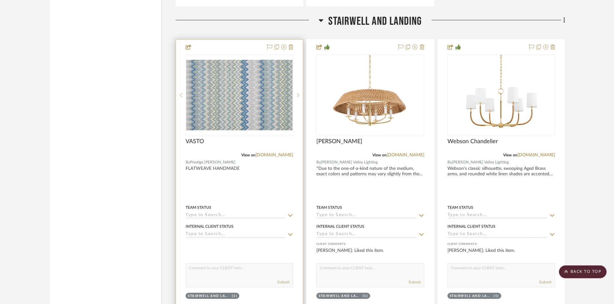
scroll to position [14834, 0]
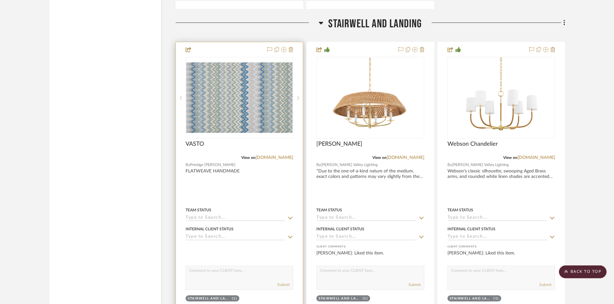
click at [215, 217] on input at bounding box center [236, 219] width 100 height 6
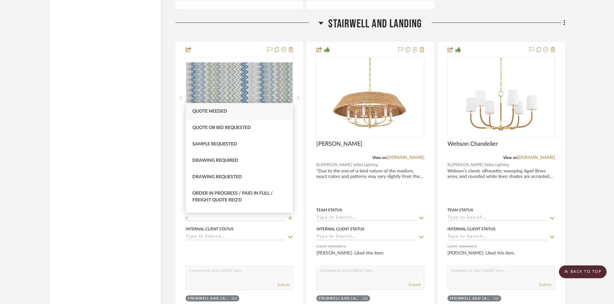
type input "q"
click at [227, 109] on div "Quote Needed" at bounding box center [239, 111] width 107 height 16
type input "[DATE]"
type input "Quote Needed"
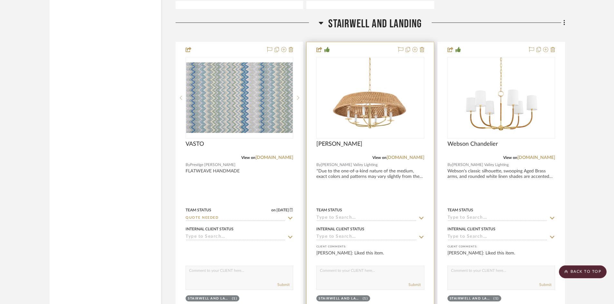
drag, startPoint x: 381, startPoint y: 145, endPoint x: 380, endPoint y: 158, distance: 13.2
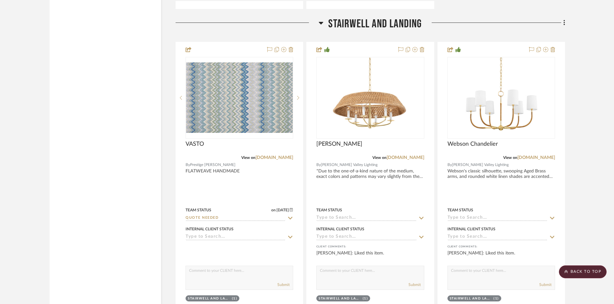
drag, startPoint x: 380, startPoint y: 158, endPoint x: 589, endPoint y: 178, distance: 209.7
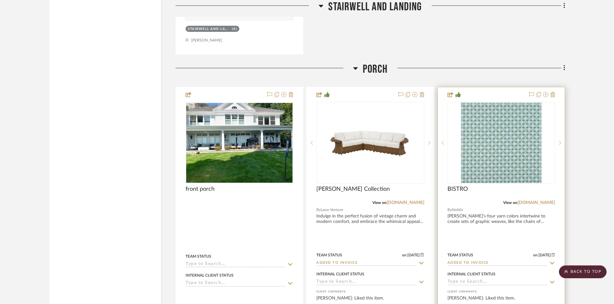
scroll to position [15414, 0]
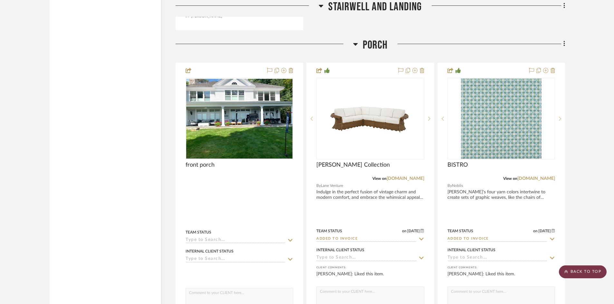
click at [591, 274] on scroll-to-top-button "BACK TO TOP" at bounding box center [583, 272] width 48 height 13
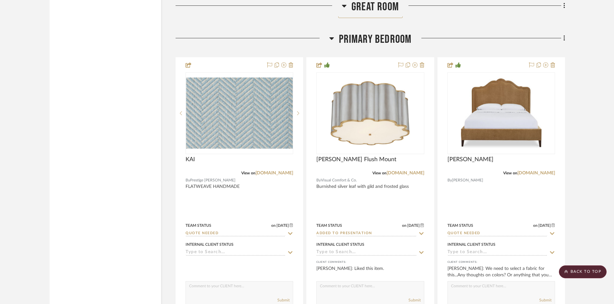
scroll to position [5220, 0]
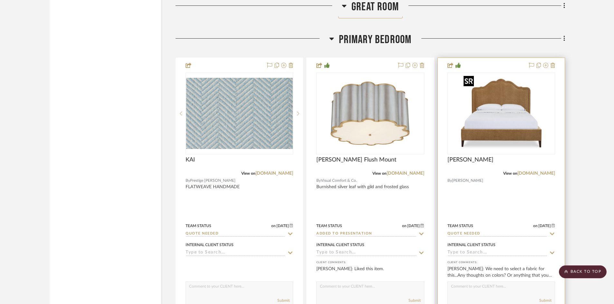
click at [497, 134] on img "0" at bounding box center [501, 113] width 81 height 81
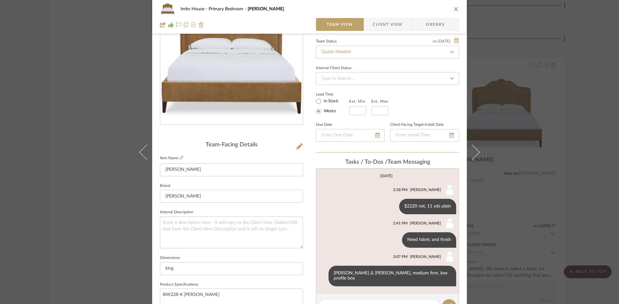
scroll to position [64, 0]
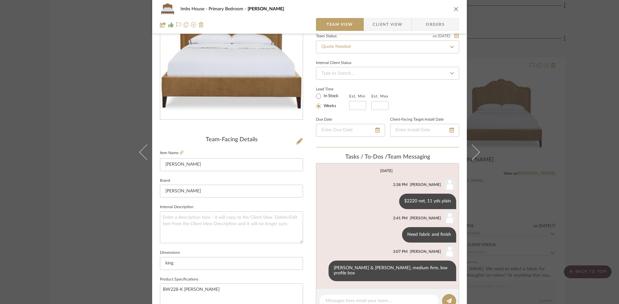
click at [453, 8] on icon "close" at bounding box center [455, 8] width 5 height 5
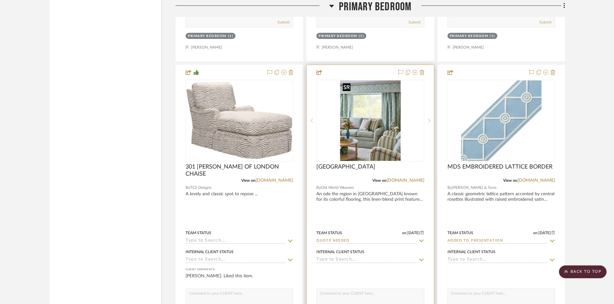
scroll to position [5510, 0]
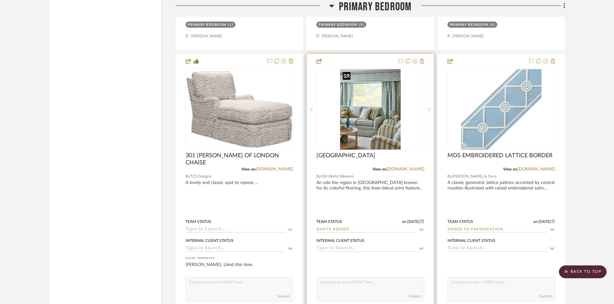
click at [368, 131] on img "0" at bounding box center [370, 109] width 61 height 81
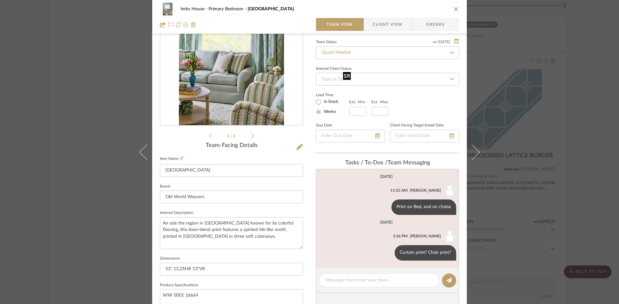
scroll to position [64, 0]
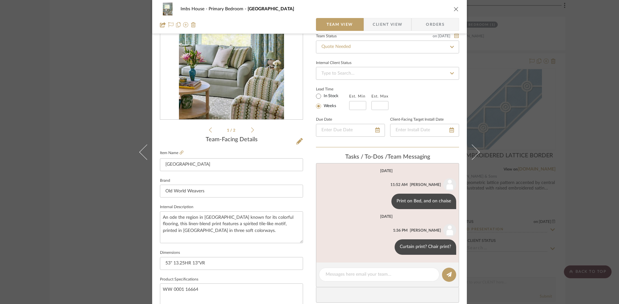
click at [251, 128] on icon at bounding box center [252, 130] width 3 height 5
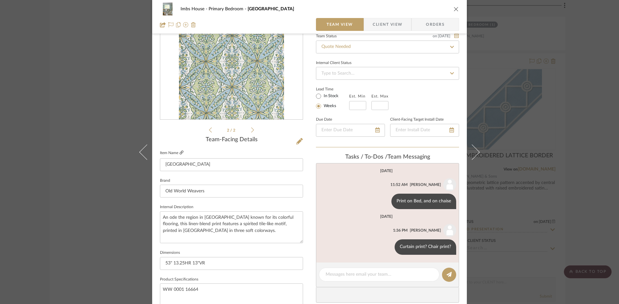
click at [180, 153] on icon at bounding box center [181, 153] width 4 height 4
drag, startPoint x: 198, startPoint y: 289, endPoint x: 156, endPoint y: 289, distance: 41.2
click at [156, 289] on div "Imbs House Primary Bedroom PROVENCE Team View Client View Orders 2 / 2 Team-Fac…" at bounding box center [309, 237] width 314 height 595
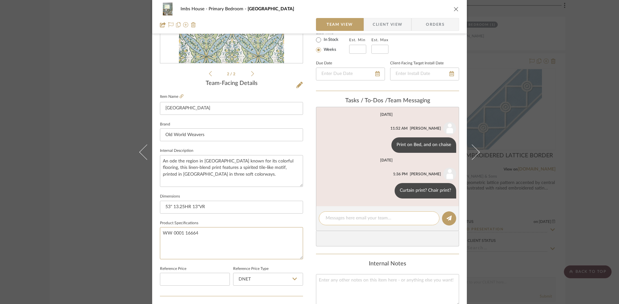
scroll to position [129, 0]
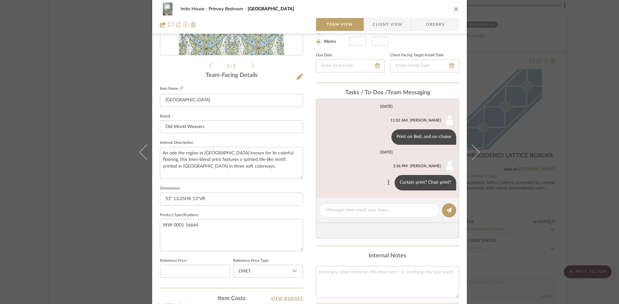
click at [388, 181] on icon at bounding box center [389, 182] width 2 height 5
click at [363, 173] on span "Edit Message" at bounding box center [356, 175] width 26 height 5
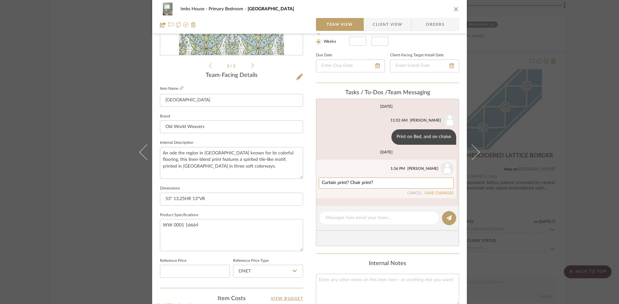
drag, startPoint x: 377, startPoint y: 183, endPoint x: 306, endPoint y: 185, distance: 70.9
click at [306, 185] on div "Imbs House Primary Bedroom PROVENCE Team View Client View Orders 2 / 2 Team-Fac…" at bounding box center [309, 173] width 314 height 595
type textarea "$208 net"
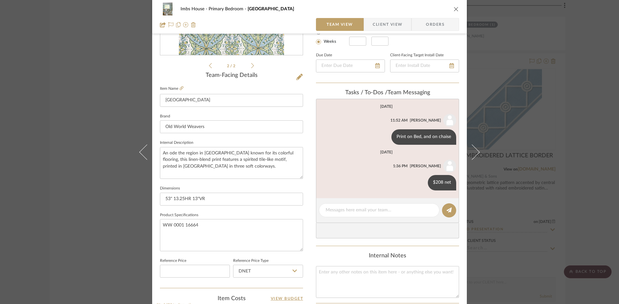
click at [453, 8] on button "close" at bounding box center [456, 9] width 6 height 6
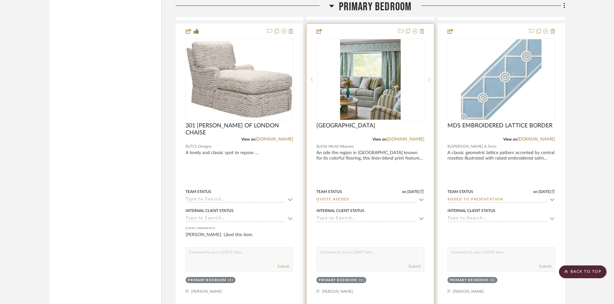
scroll to position [5542, 0]
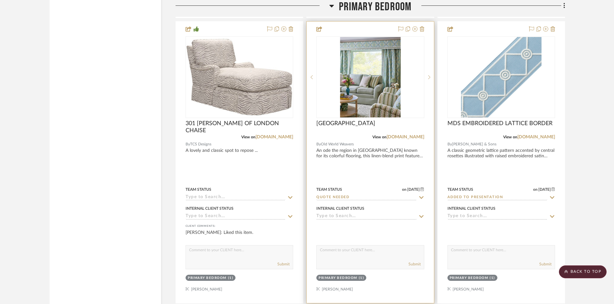
click at [338, 197] on input "Quote Needed" at bounding box center [366, 198] width 100 height 6
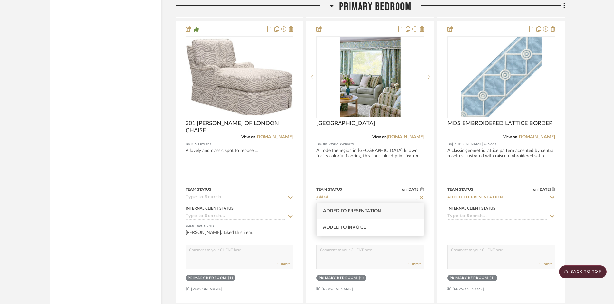
type input "added"
click at [353, 212] on span "Added to Presentation" at bounding box center [352, 211] width 58 height 5
type input "[DATE]"
type input "Added to Presentation"
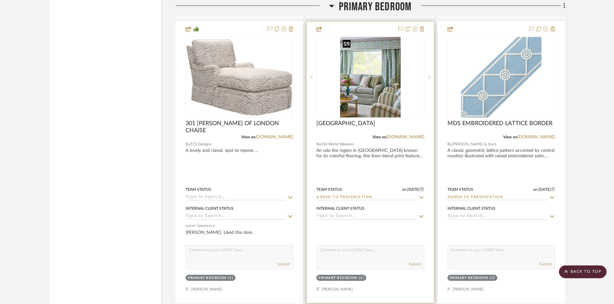
click at [351, 103] on img "0" at bounding box center [370, 77] width 61 height 81
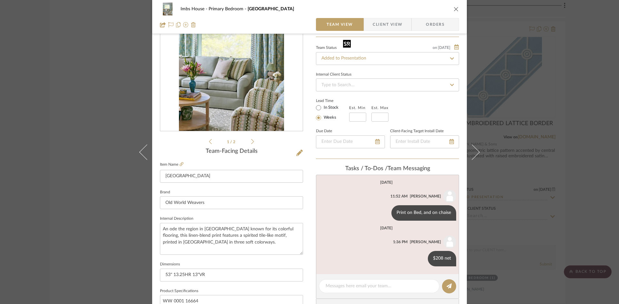
scroll to position [64, 0]
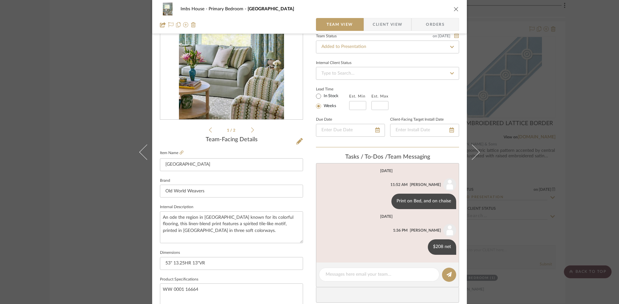
drag, startPoint x: 454, startPoint y: 8, endPoint x: 451, endPoint y: 12, distance: 5.1
click at [454, 8] on icon "close" at bounding box center [455, 8] width 5 height 5
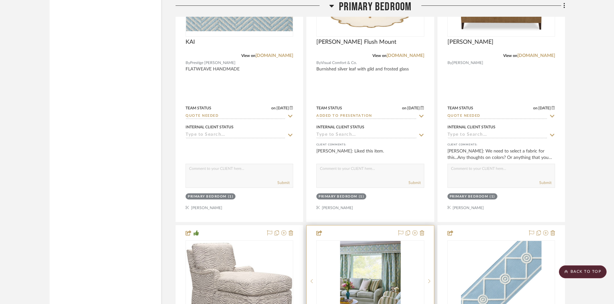
scroll to position [5316, 0]
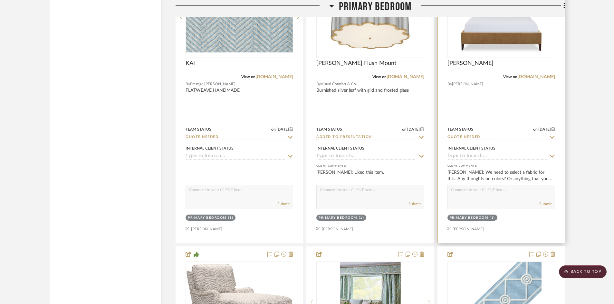
click at [481, 48] on img "0" at bounding box center [501, 17] width 81 height 81
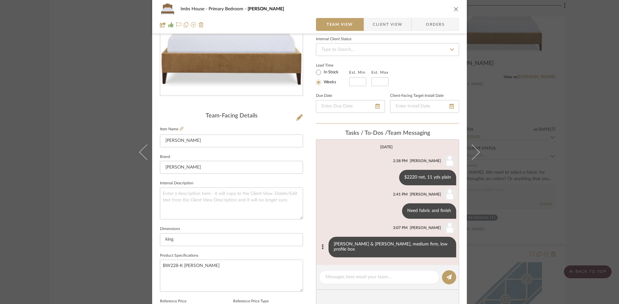
scroll to position [97, 0]
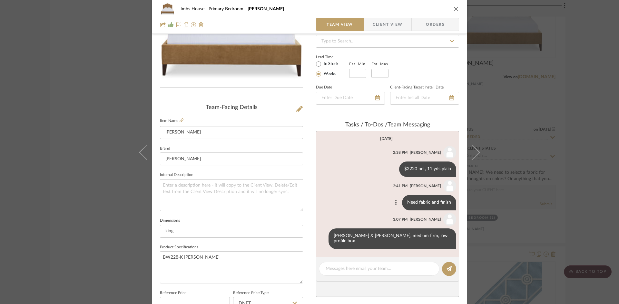
click at [395, 201] on button at bounding box center [396, 203] width 8 height 8
click at [372, 192] on button "Edit Message" at bounding box center [368, 195] width 44 height 15
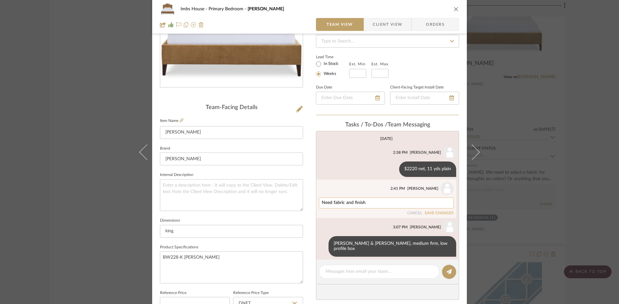
click at [352, 203] on textarea "Need fabric and finish" at bounding box center [386, 203] width 129 height 5
type textarea "Need finish"
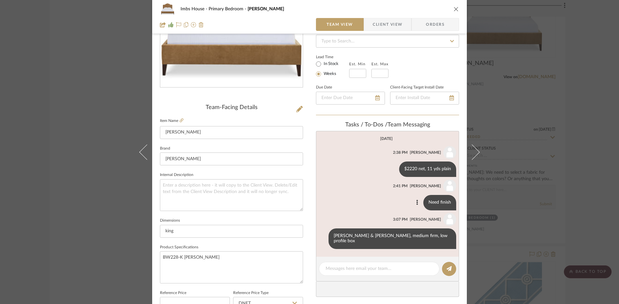
click at [454, 9] on icon "close" at bounding box center [455, 8] width 5 height 5
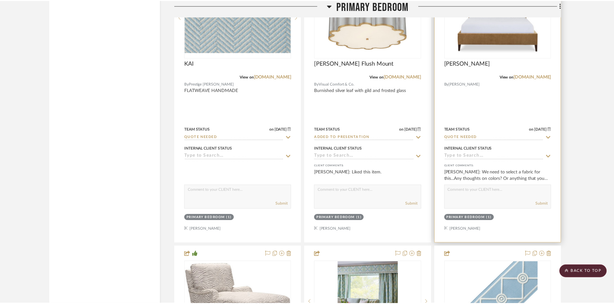
scroll to position [5316, 0]
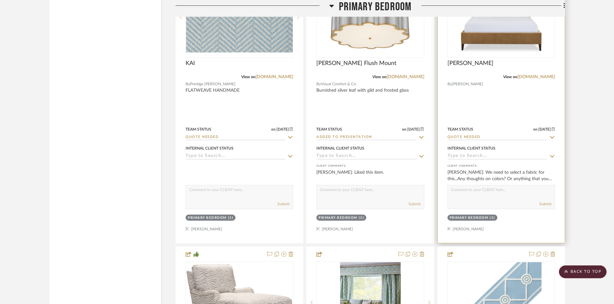
click at [497, 39] on img "0" at bounding box center [501, 17] width 81 height 81
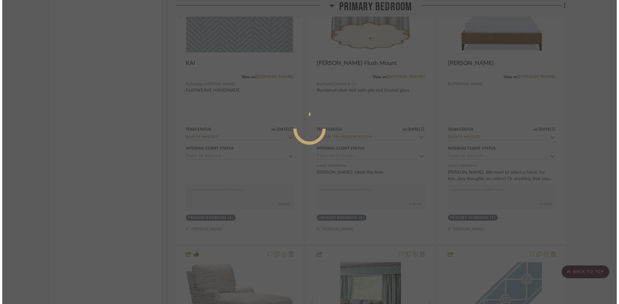
scroll to position [0, 0]
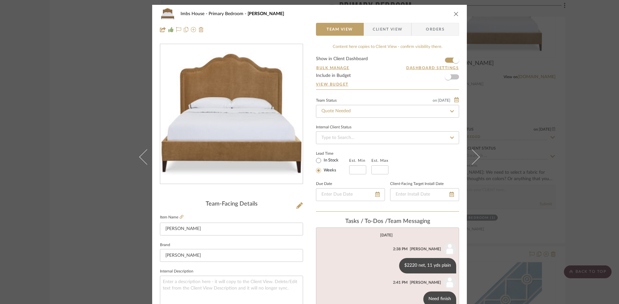
click at [453, 13] on icon "close" at bounding box center [455, 13] width 5 height 5
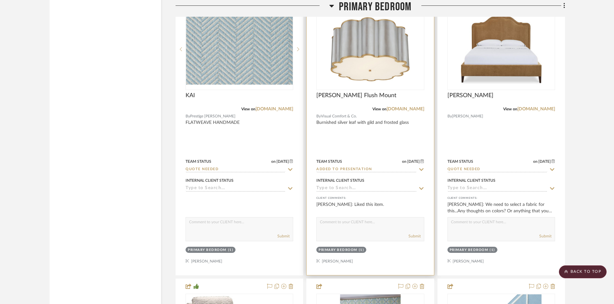
scroll to position [5316, 0]
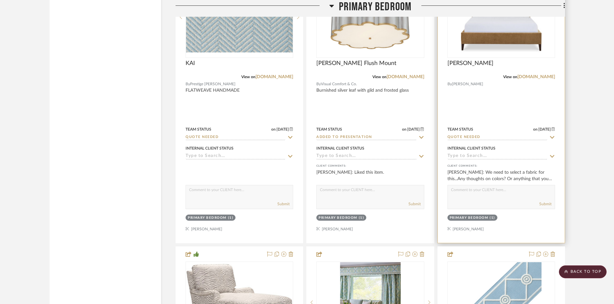
click at [492, 48] on img "0" at bounding box center [501, 17] width 81 height 81
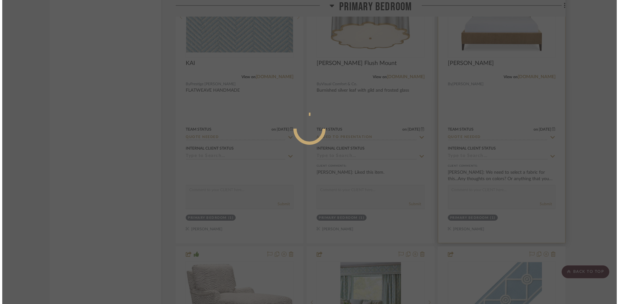
scroll to position [0, 0]
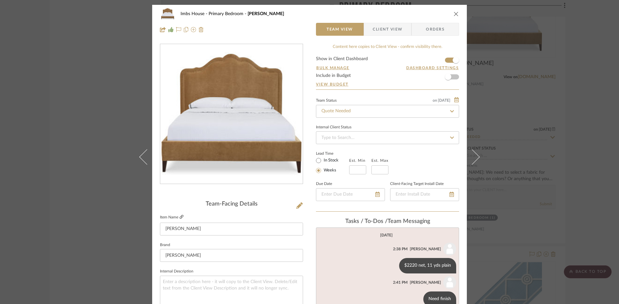
click at [179, 217] on icon at bounding box center [181, 217] width 4 height 4
click at [392, 265] on icon at bounding box center [393, 265] width 2 height 5
click at [371, 258] on span "Edit Message" at bounding box center [361, 258] width 26 height 5
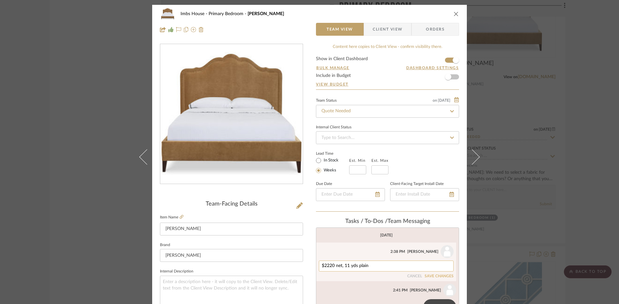
click at [322, 265] on textarea "$2220 net, 11 yds plain" at bounding box center [386, 266] width 129 height 5
type textarea "As of 8/26 price is $2220 net, 11 yds plain"
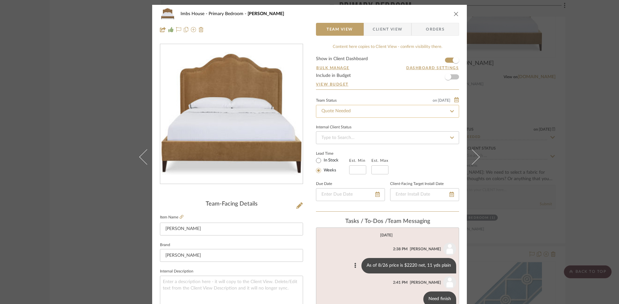
click at [355, 111] on input "Quote Needed" at bounding box center [387, 111] width 143 height 13
drag, startPoint x: 355, startPoint y: 127, endPoint x: 409, endPoint y: 63, distance: 83.9
click at [355, 126] on span "Added to Presentation" at bounding box center [342, 128] width 45 height 5
type input "Added to Presentation"
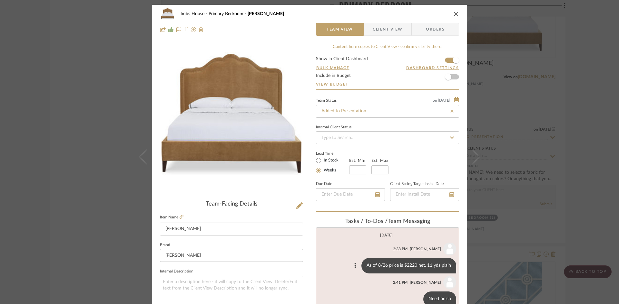
click at [453, 13] on icon "close" at bounding box center [455, 13] width 5 height 5
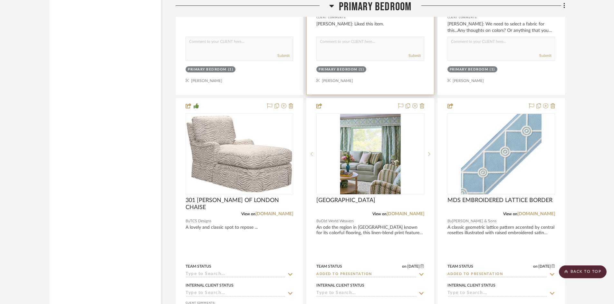
scroll to position [5477, 0]
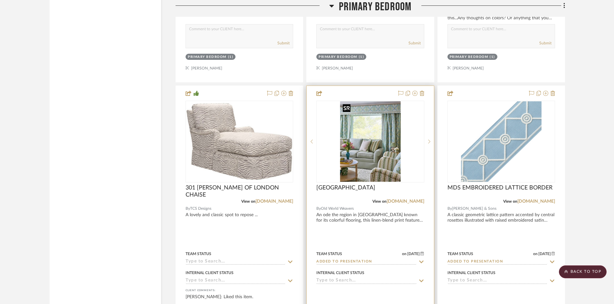
click at [374, 141] on img "0" at bounding box center [370, 141] width 61 height 81
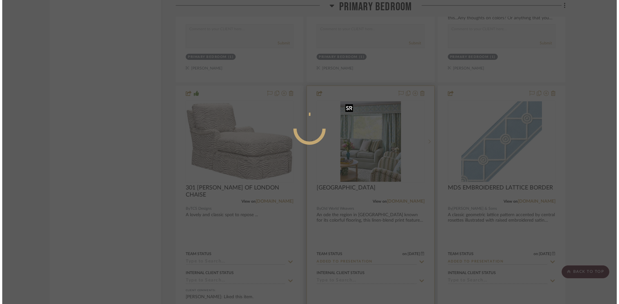
scroll to position [0, 0]
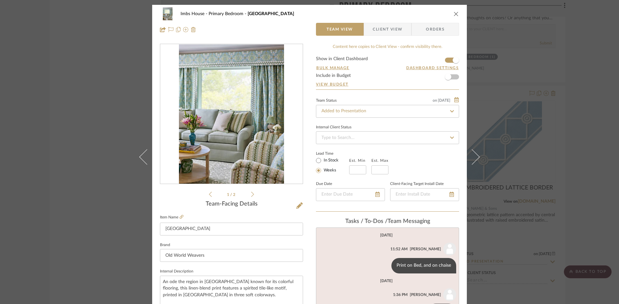
click at [453, 11] on button "close" at bounding box center [456, 14] width 6 height 6
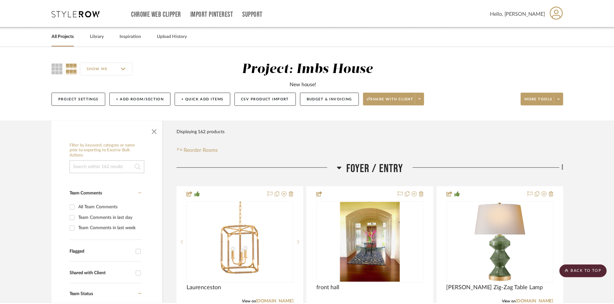
scroll to position [5477, 0]
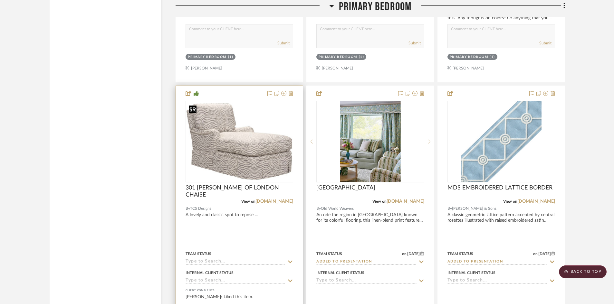
click at [243, 169] on img "0" at bounding box center [239, 142] width 106 height 78
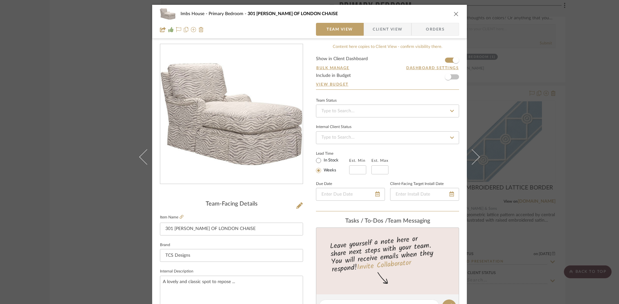
scroll to position [32, 0]
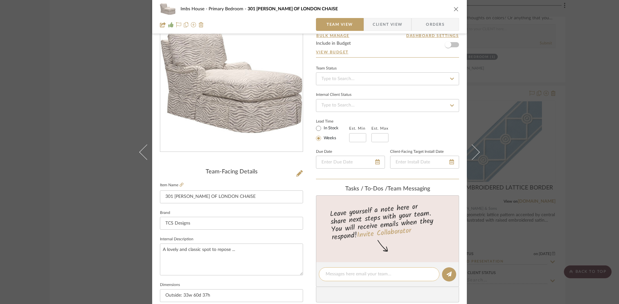
click at [345, 274] on textarea at bounding box center [378, 274] width 107 height 7
type textarea "$992 net - needs 16 yds for 13" repeat"
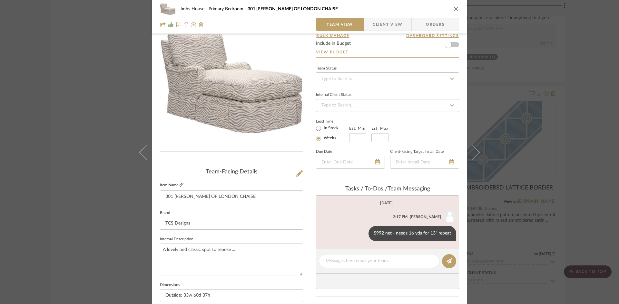
click at [179, 184] on icon at bounding box center [181, 185] width 4 height 4
click at [454, 8] on icon "close" at bounding box center [455, 8] width 5 height 5
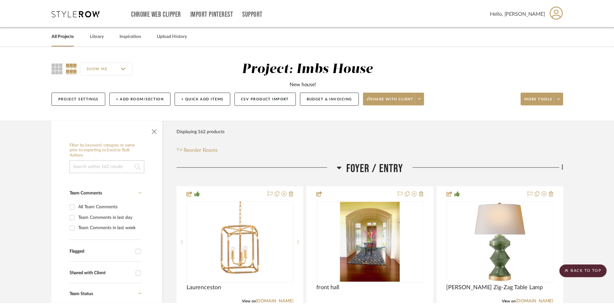
scroll to position [5477, 0]
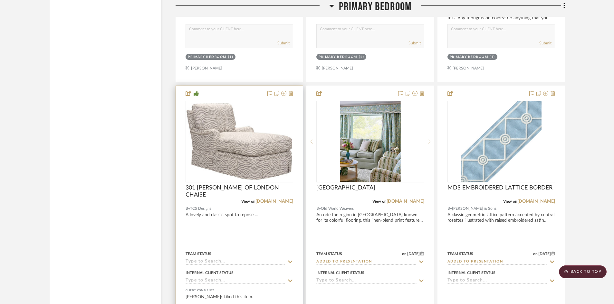
click at [222, 263] on input at bounding box center [236, 262] width 100 height 6
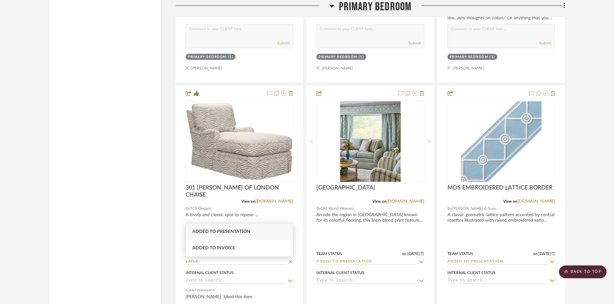
type input "added"
click at [222, 230] on span "Added to Presentation" at bounding box center [221, 232] width 58 height 5
type input "[DATE]"
type input "Added to Presentation"
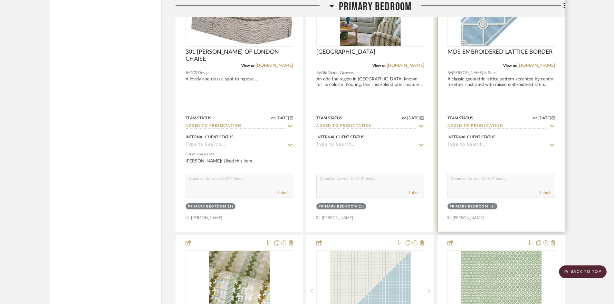
scroll to position [5606, 0]
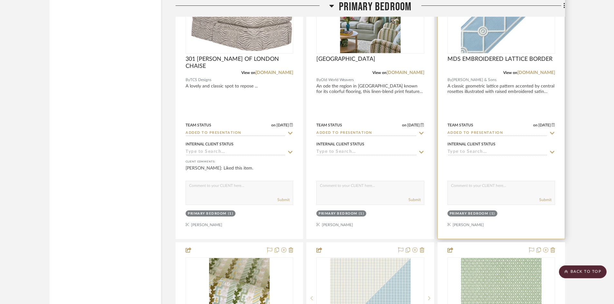
click at [495, 40] on img "0" at bounding box center [501, 13] width 81 height 81
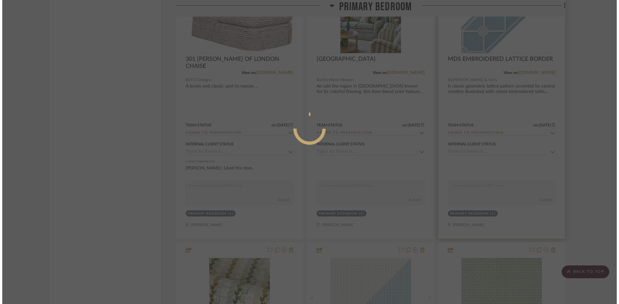
scroll to position [0, 0]
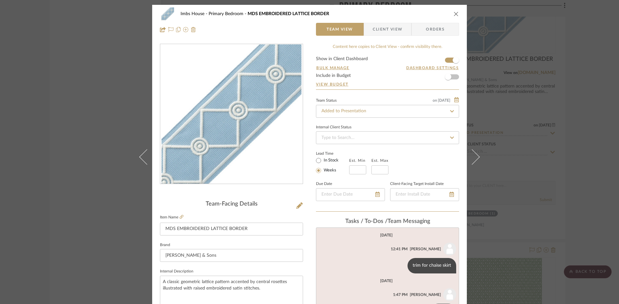
click at [454, 13] on icon "close" at bounding box center [455, 13] width 5 height 5
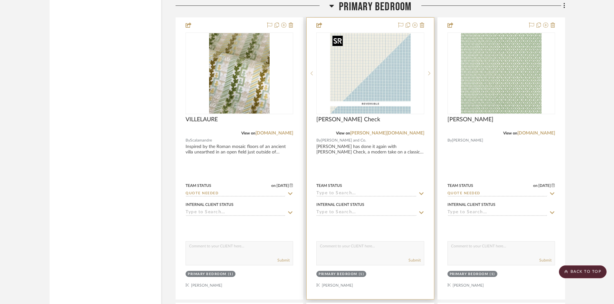
scroll to position [5832, 0]
click at [367, 86] on img "0" at bounding box center [370, 73] width 81 height 81
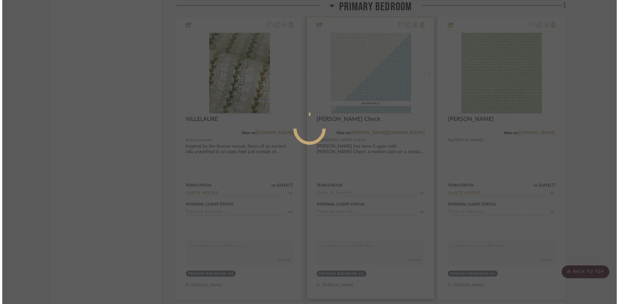
scroll to position [0, 0]
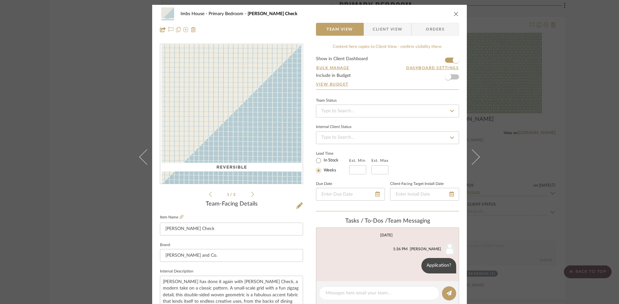
click at [455, 14] on icon "close" at bounding box center [455, 13] width 5 height 5
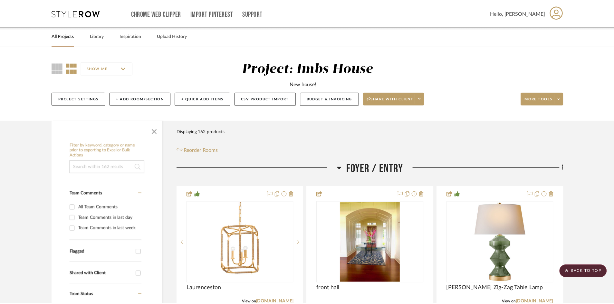
scroll to position [5832, 0]
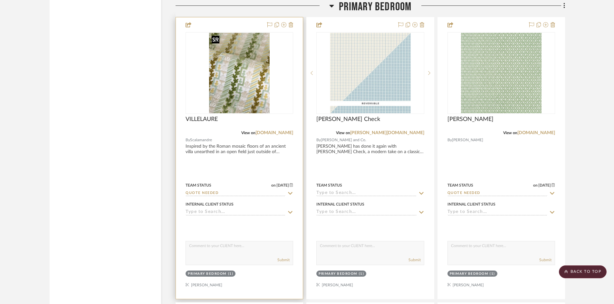
click at [234, 98] on img "0" at bounding box center [239, 73] width 61 height 81
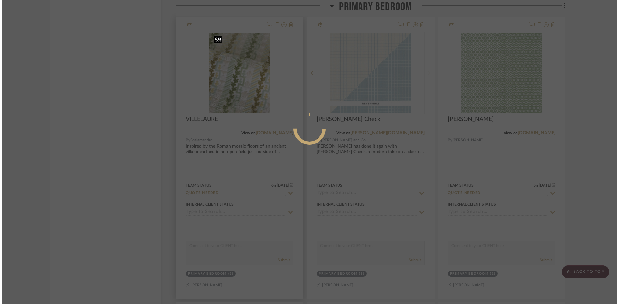
scroll to position [0, 0]
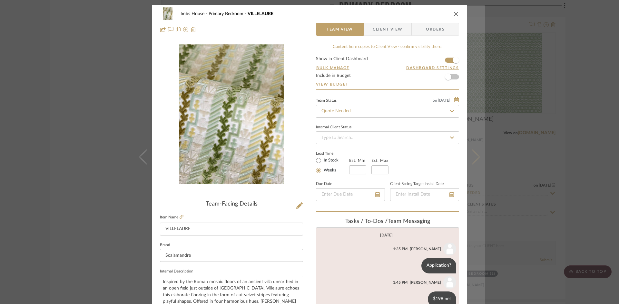
click at [470, 158] on icon at bounding box center [471, 156] width 15 height 15
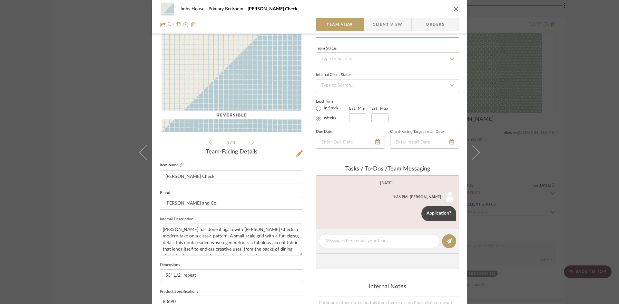
scroll to position [64, 0]
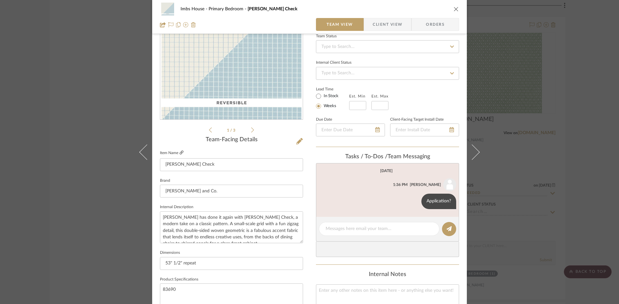
click at [179, 151] on icon at bounding box center [181, 153] width 4 height 4
click at [390, 228] on textarea at bounding box center [378, 229] width 107 height 7
type textarea "$156 retail"
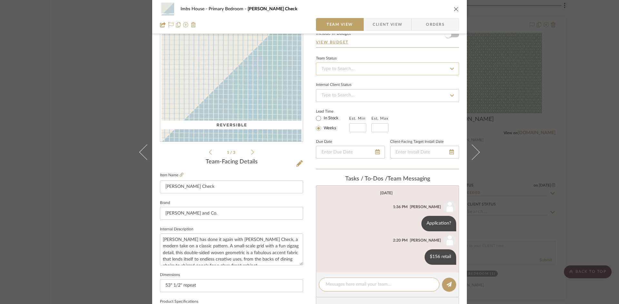
scroll to position [32, 0]
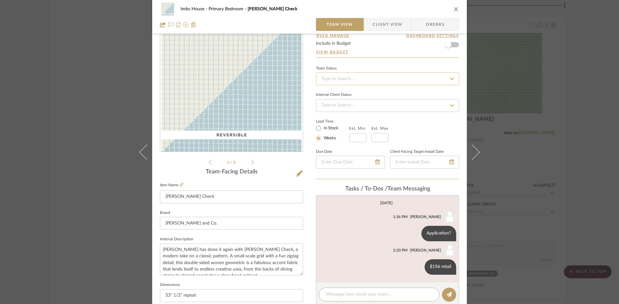
click at [393, 82] on input at bounding box center [387, 78] width 143 height 13
type input "added"
click at [386, 92] on div "Added to Presentation" at bounding box center [385, 96] width 142 height 16
type input "[DATE]"
type input "Added to Presentation"
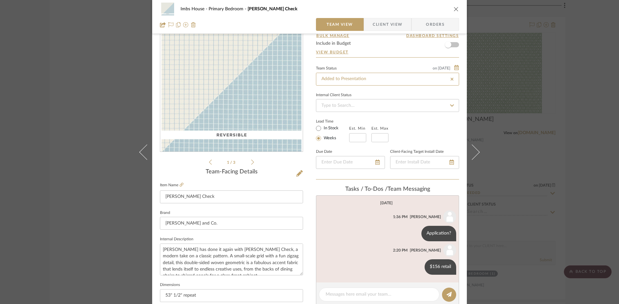
type input "[DATE]"
type input "Added to Presentation"
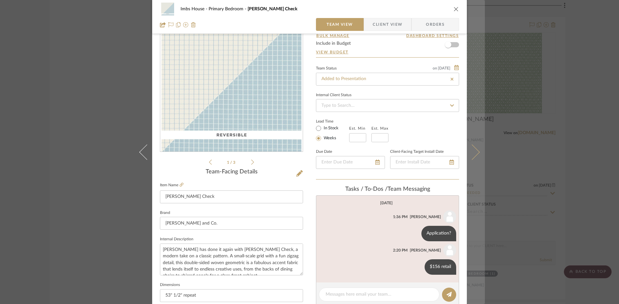
click at [477, 150] on button at bounding box center [476, 152] width 18 height 304
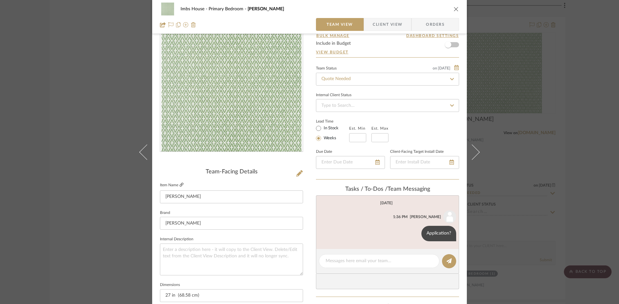
click at [179, 183] on icon at bounding box center [181, 185] width 4 height 4
click at [354, 259] on textarea at bounding box center [378, 261] width 107 height 7
type textarea "$140 retail"
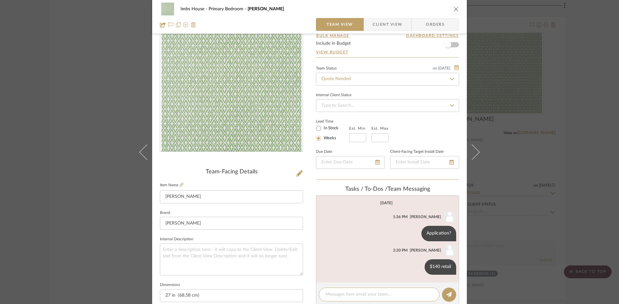
click at [455, 7] on icon "close" at bounding box center [455, 8] width 5 height 5
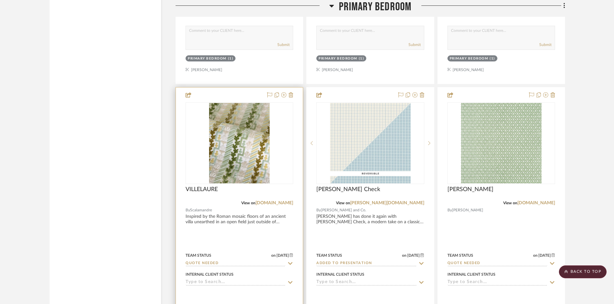
scroll to position [5800, 0]
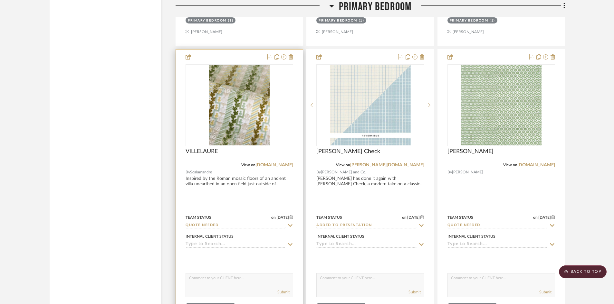
click at [222, 227] on input "Quote Needed" at bounding box center [236, 226] width 100 height 6
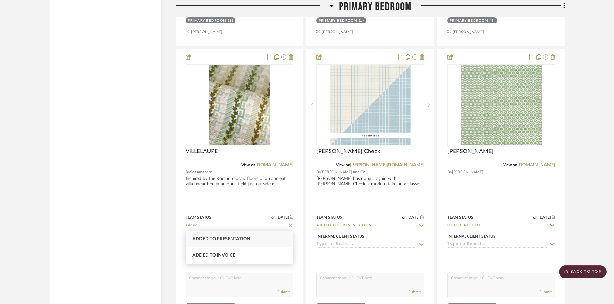
type input "added"
click at [226, 236] on div "Added to Presentation" at bounding box center [239, 239] width 107 height 16
type input "[DATE]"
type input "Added to Presentation"
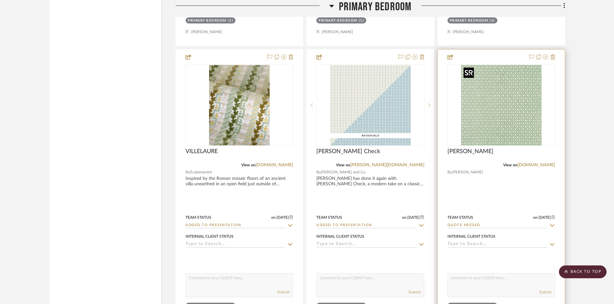
click at [471, 129] on img "0" at bounding box center [501, 105] width 81 height 81
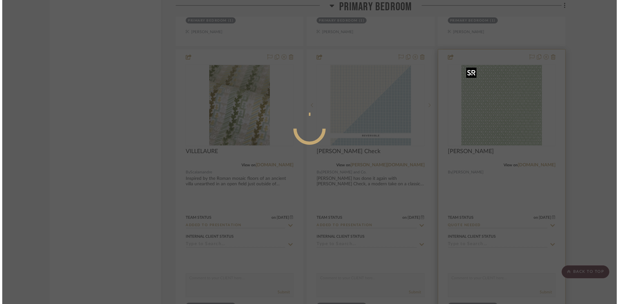
scroll to position [0, 0]
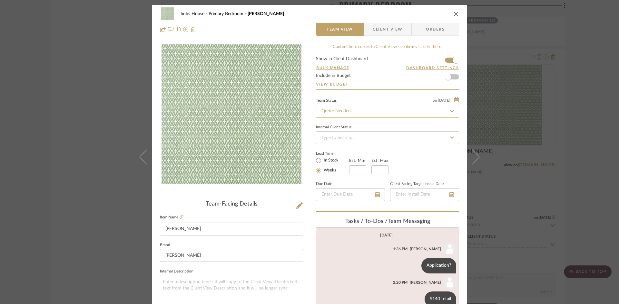
click at [362, 109] on input "Quote Needed" at bounding box center [387, 111] width 143 height 13
type input "added"
click at [356, 129] on span "Added to Presentation" at bounding box center [342, 128] width 45 height 5
type input "[DATE]"
type input "Added to Presentation"
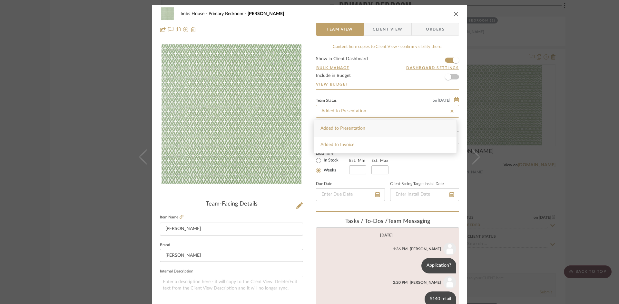
type input "[DATE]"
type input "Added to Presentation"
click at [453, 13] on icon "close" at bounding box center [455, 13] width 5 height 5
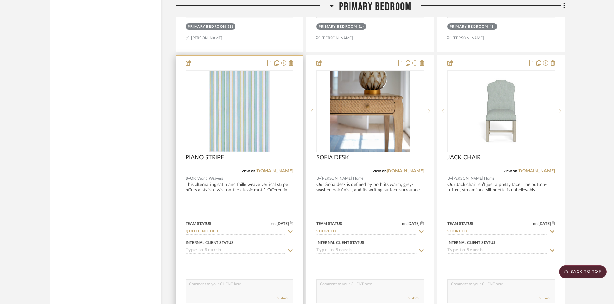
scroll to position [6089, 0]
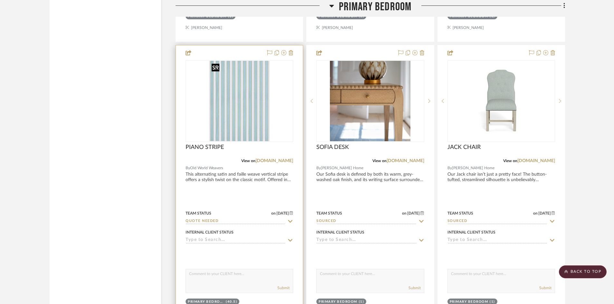
click at [247, 125] on img "0" at bounding box center [239, 101] width 61 height 81
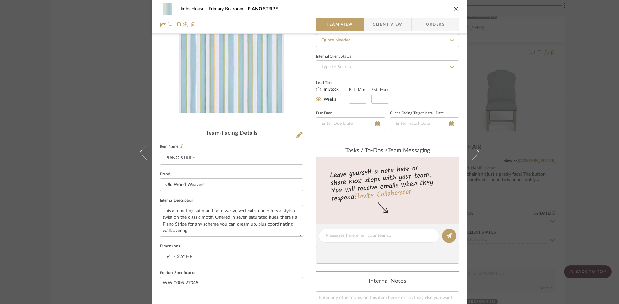
scroll to position [64, 0]
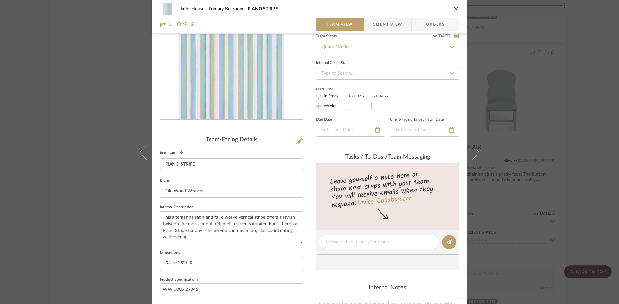
click at [180, 151] on icon at bounding box center [181, 153] width 4 height 4
drag, startPoint x: 197, startPoint y: 290, endPoint x: 160, endPoint y: 292, distance: 37.1
click at [160, 292] on textarea "WW 0005 27345" at bounding box center [231, 300] width 143 height 32
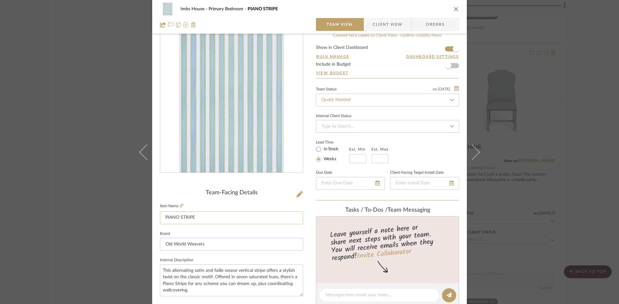
scroll to position [0, 0]
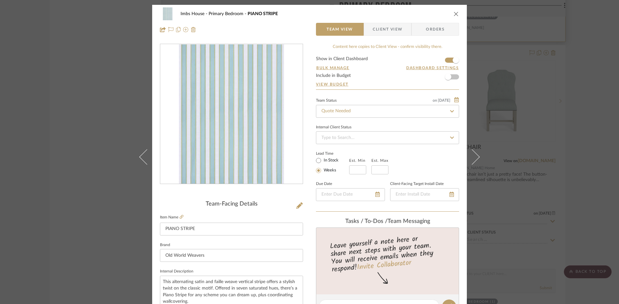
drag, startPoint x: 452, startPoint y: 13, endPoint x: 440, endPoint y: 36, distance: 26.4
click at [453, 13] on icon "close" at bounding box center [455, 13] width 5 height 5
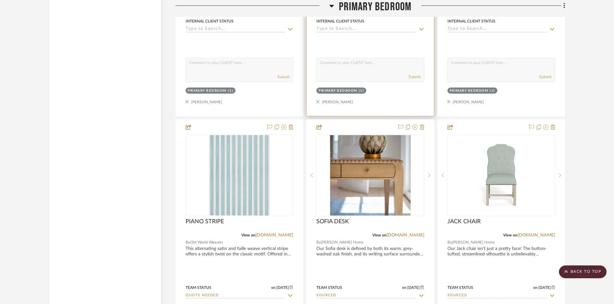
scroll to position [5993, 0]
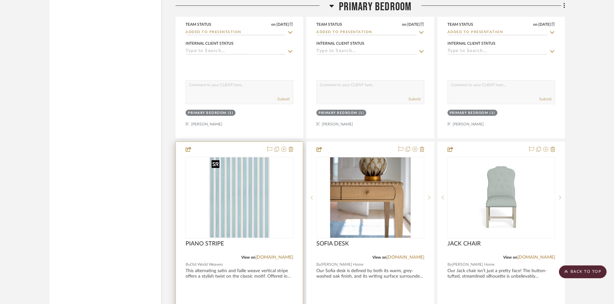
click at [235, 204] on img "0" at bounding box center [239, 198] width 61 height 81
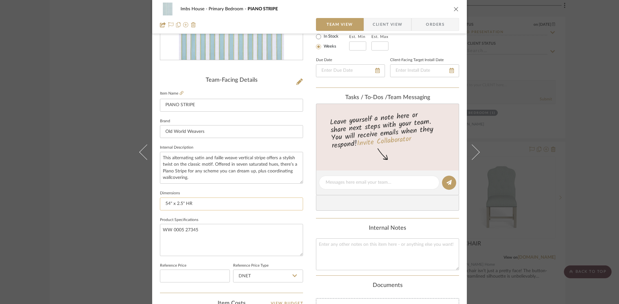
scroll to position [129, 0]
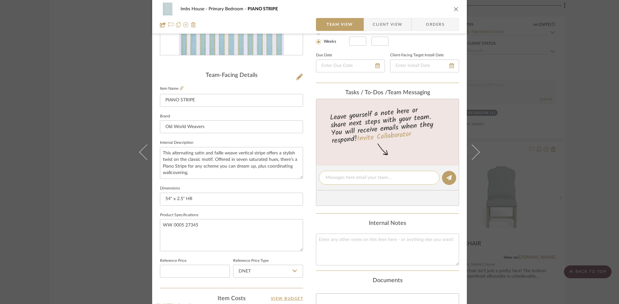
click at [341, 177] on textarea at bounding box center [378, 178] width 107 height 7
type textarea "$160 net"
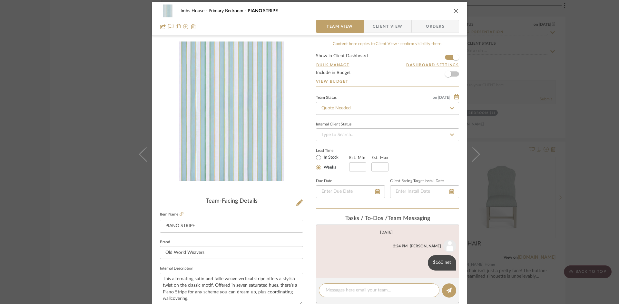
scroll to position [0, 0]
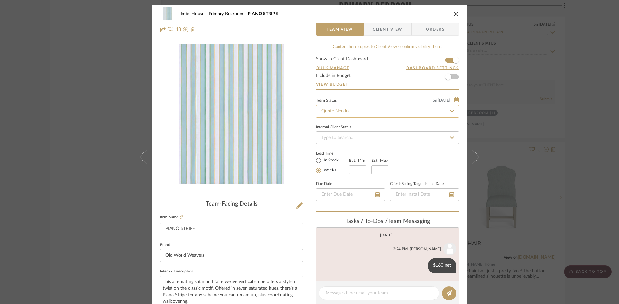
click at [362, 113] on input "Quote Needed" at bounding box center [387, 111] width 143 height 13
type input "added"
click at [360, 127] on span "Added to Presentation" at bounding box center [342, 128] width 45 height 5
type input "[DATE]"
type input "Added to Presentation"
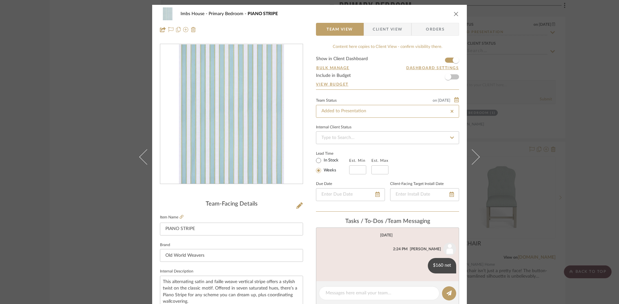
type input "[DATE]"
type input "Added to Presentation"
click at [453, 12] on icon "close" at bounding box center [455, 13] width 5 height 5
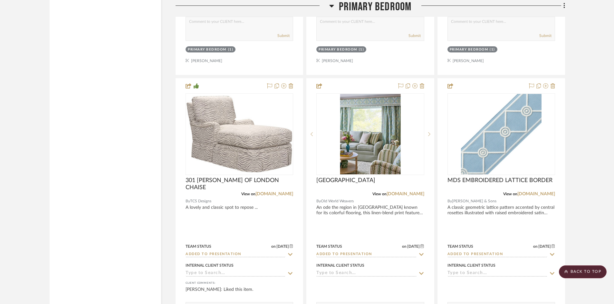
scroll to position [5510, 0]
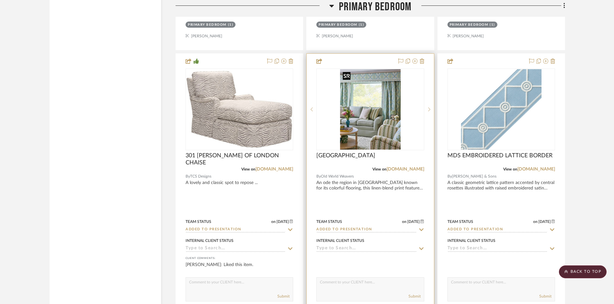
click at [364, 131] on img "0" at bounding box center [370, 109] width 61 height 81
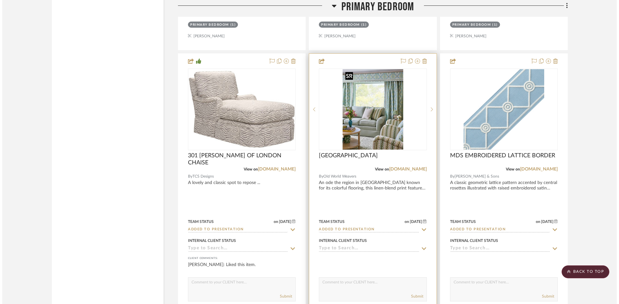
scroll to position [0, 0]
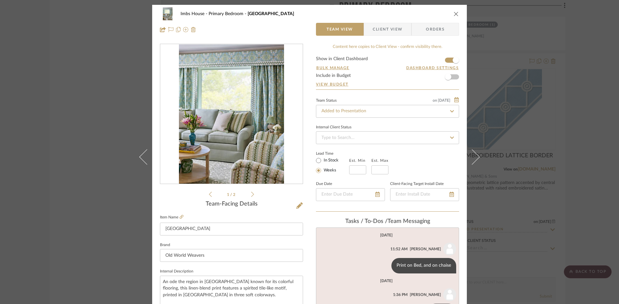
click at [251, 193] on icon at bounding box center [252, 195] width 3 height 6
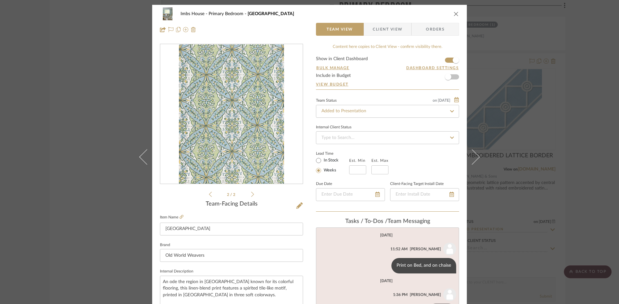
click at [455, 13] on icon "close" at bounding box center [455, 13] width 5 height 5
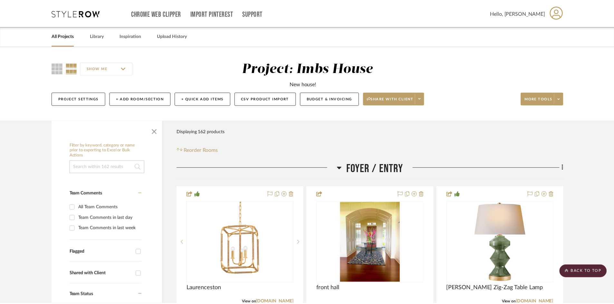
scroll to position [5510, 0]
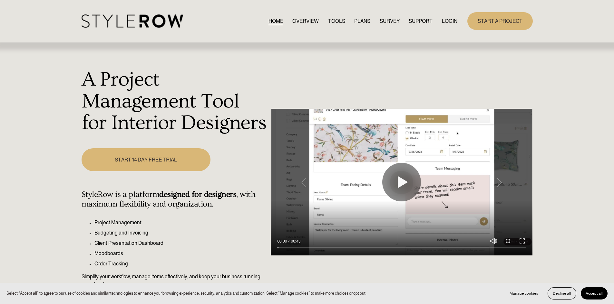
click at [448, 21] on link "LOGIN" at bounding box center [449, 21] width 15 height 9
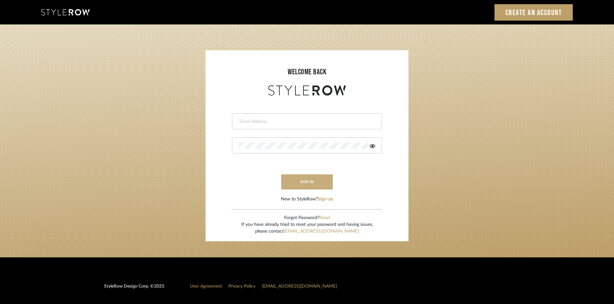
type input "[PERSON_NAME][EMAIL_ADDRESS][DOMAIN_NAME]"
click at [295, 182] on button "sign in" at bounding box center [307, 182] width 52 height 15
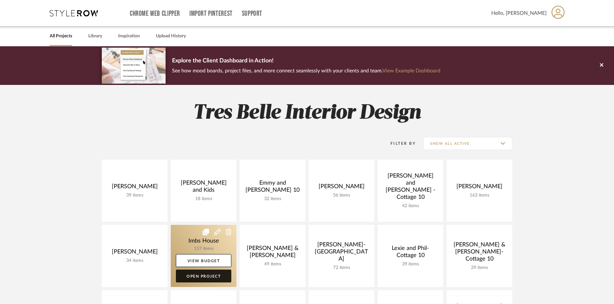
click at [200, 275] on link "Open Project" at bounding box center [203, 276] width 55 height 13
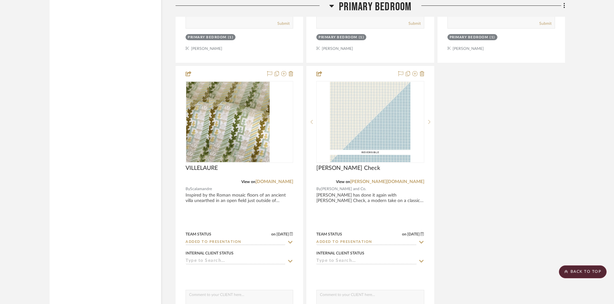
scroll to position [4479, 0]
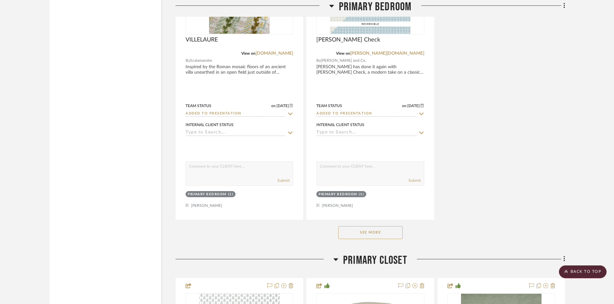
click at [379, 232] on button "See More" at bounding box center [370, 233] width 64 height 13
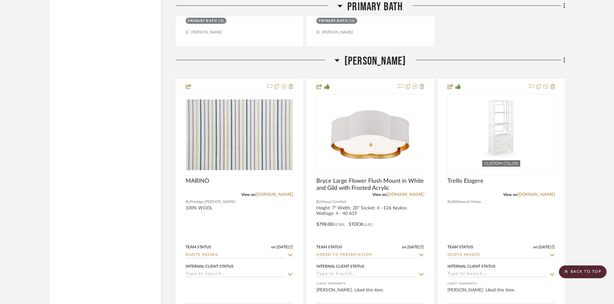
scroll to position [6186, 0]
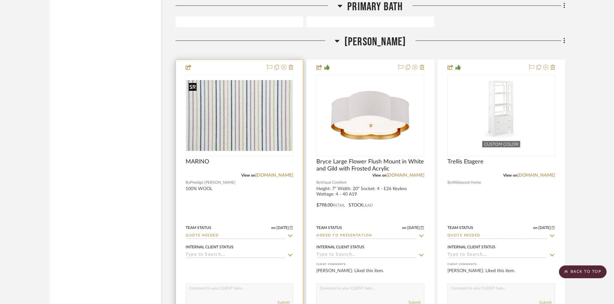
click at [221, 121] on img "0" at bounding box center [239, 115] width 106 height 71
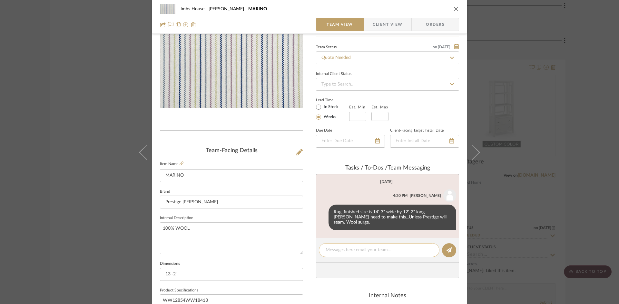
scroll to position [64, 0]
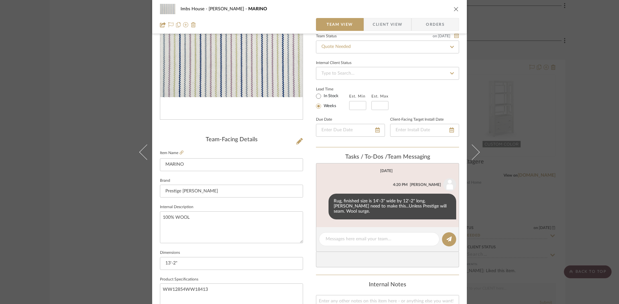
click at [453, 10] on icon "close" at bounding box center [455, 8] width 5 height 5
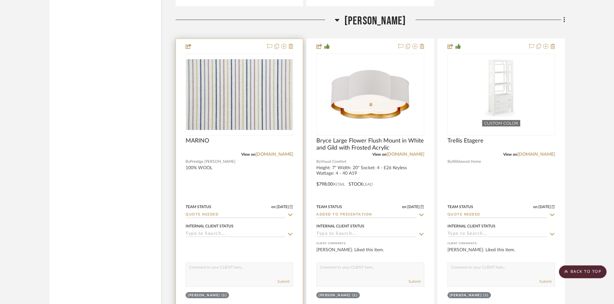
scroll to position [6218, 0]
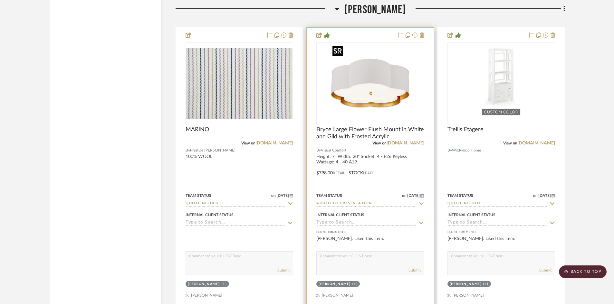
click at [0, 0] on img at bounding box center [0, 0] width 0 height 0
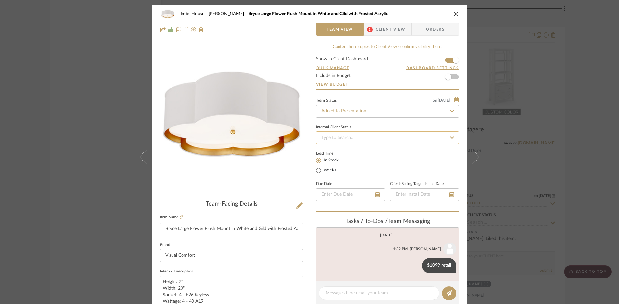
scroll to position [32, 0]
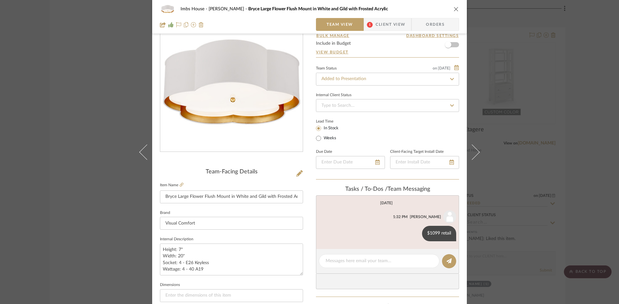
click at [453, 9] on icon "close" at bounding box center [455, 8] width 5 height 5
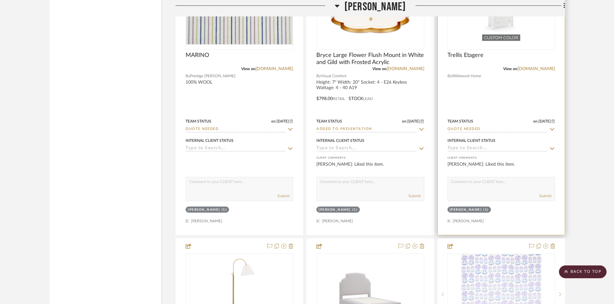
scroll to position [6283, 0]
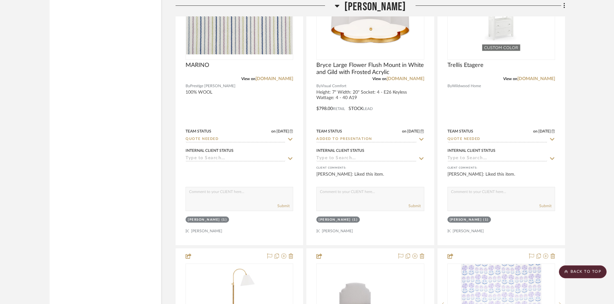
drag, startPoint x: 105, startPoint y: 68, endPoint x: 108, endPoint y: 85, distance: 17.0
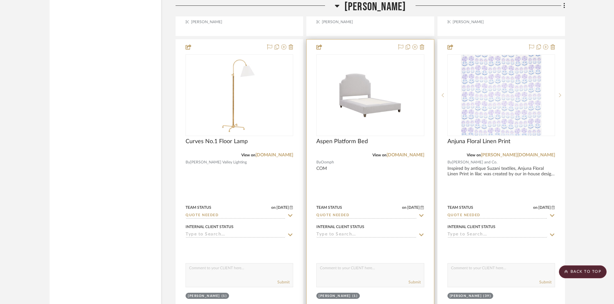
scroll to position [6524, 0]
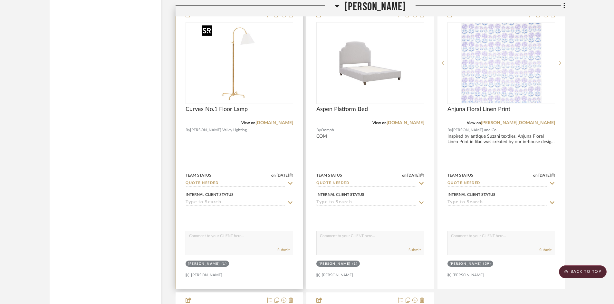
click at [240, 83] on img "0" at bounding box center [239, 63] width 81 height 81
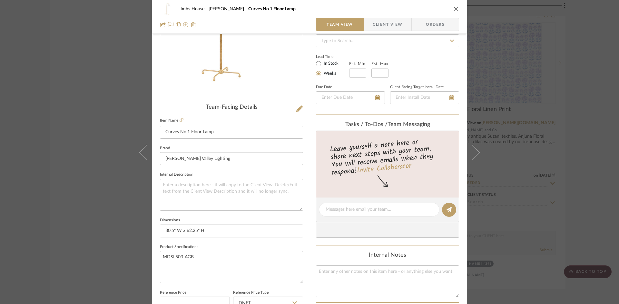
scroll to position [97, 0]
click at [232, 71] on img "0" at bounding box center [231, 18] width 140 height 140
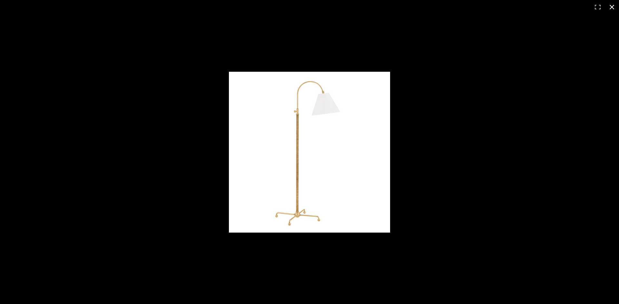
click at [611, 7] on button at bounding box center [611, 7] width 14 height 14
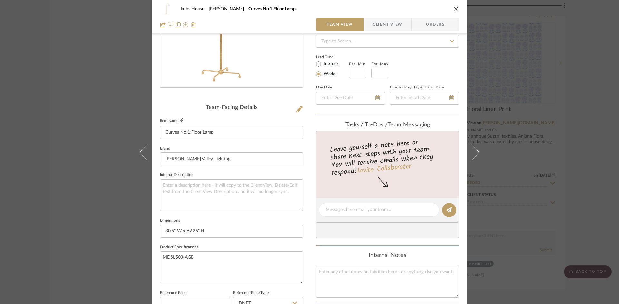
click at [179, 120] on icon at bounding box center [181, 121] width 4 height 4
drag, startPoint x: 194, startPoint y: 258, endPoint x: 161, endPoint y: 260, distance: 32.9
click at [161, 260] on textarea "MDSL503-AGB" at bounding box center [231, 268] width 143 height 32
click at [453, 7] on icon "close" at bounding box center [455, 8] width 5 height 5
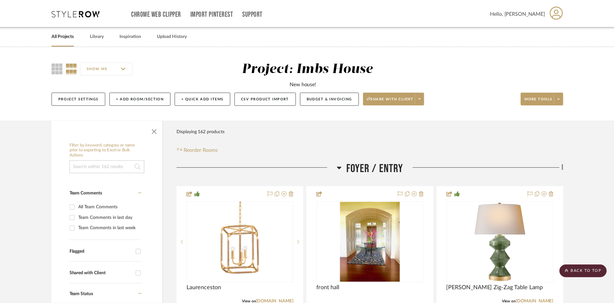
scroll to position [6524, 0]
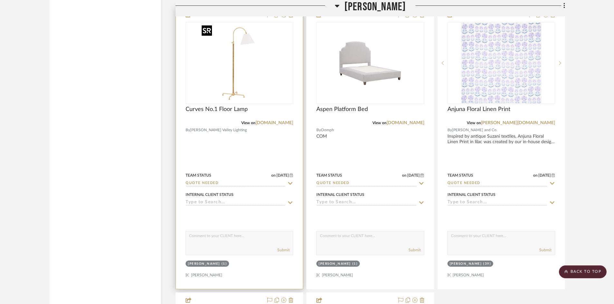
click at [241, 75] on img "0" at bounding box center [239, 63] width 81 height 81
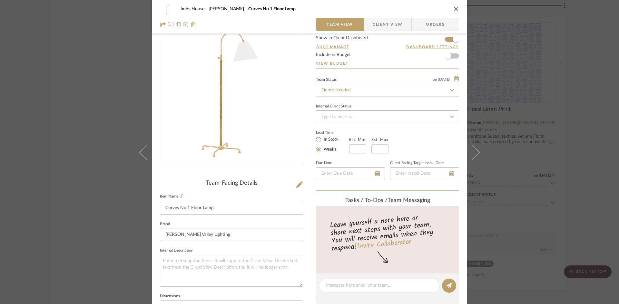
scroll to position [32, 0]
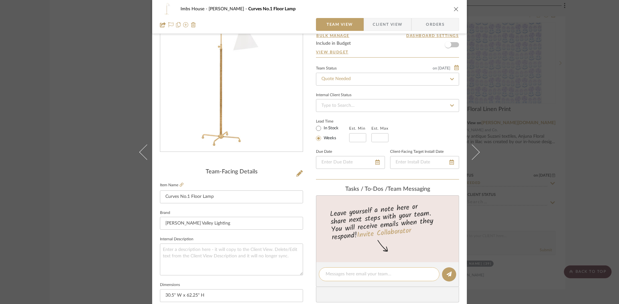
click at [355, 275] on textarea at bounding box center [378, 274] width 107 height 7
type textarea "$1380 retail"
click at [445, 271] on button at bounding box center [449, 275] width 14 height 14
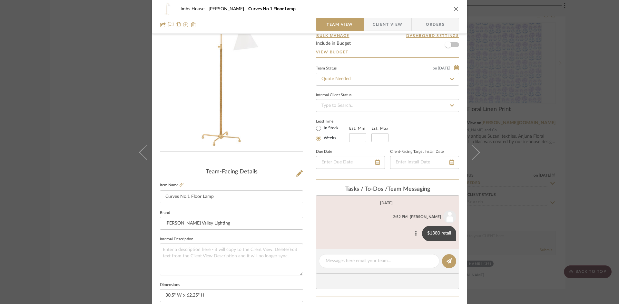
click at [412, 232] on button at bounding box center [416, 234] width 8 height 8
click at [391, 224] on span "Edit Message" at bounding box center [383, 226] width 26 height 5
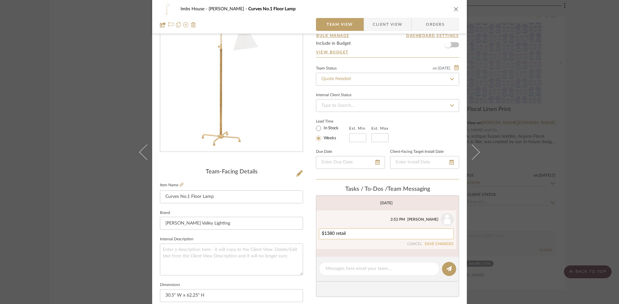
click at [360, 236] on textarea "$1380 retail" at bounding box center [386, 234] width 129 height 5
type textarea "$1380 retail, $736 net"
click at [455, 8] on icon "close" at bounding box center [455, 8] width 5 height 5
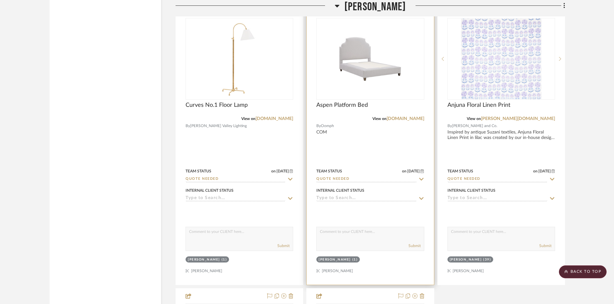
scroll to position [6557, 0]
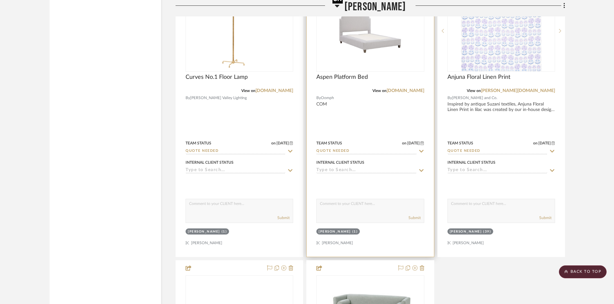
click at [354, 50] on img "0" at bounding box center [370, 31] width 81 height 81
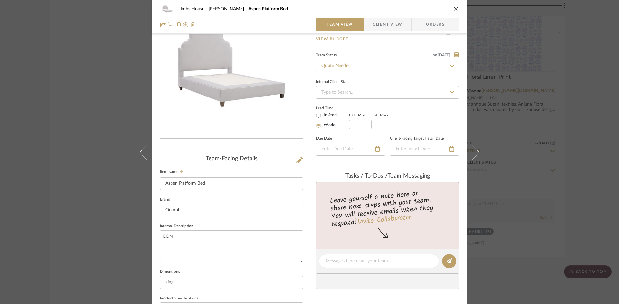
scroll to position [64, 0]
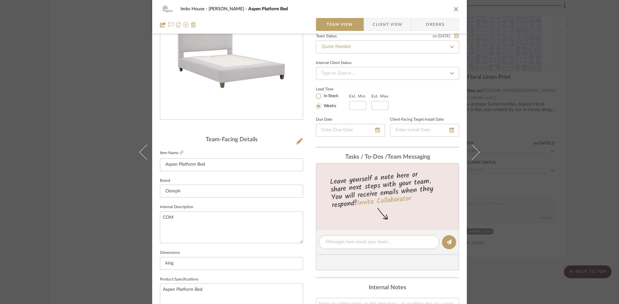
click at [364, 246] on textarea at bounding box center [378, 242] width 107 height 7
type textarea "$3850 net, 4700 retail"
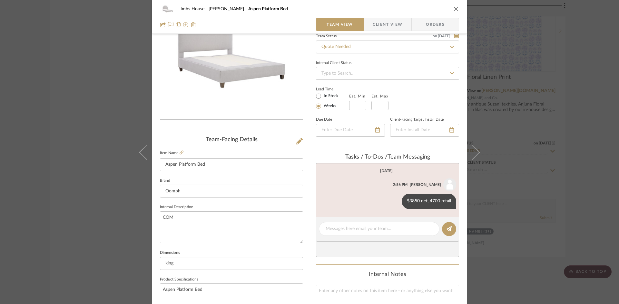
click at [455, 8] on icon "close" at bounding box center [455, 8] width 5 height 5
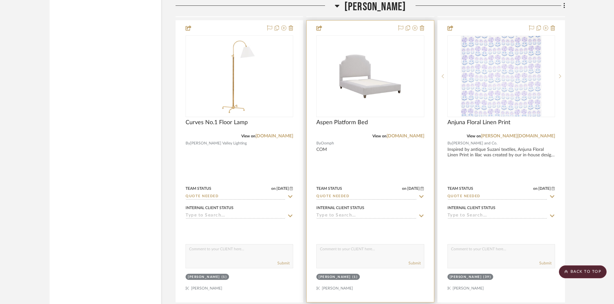
scroll to position [6492, 0]
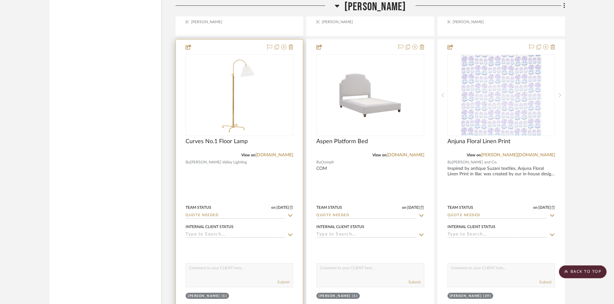
click at [217, 217] on input "Quote Needed" at bounding box center [236, 216] width 100 height 6
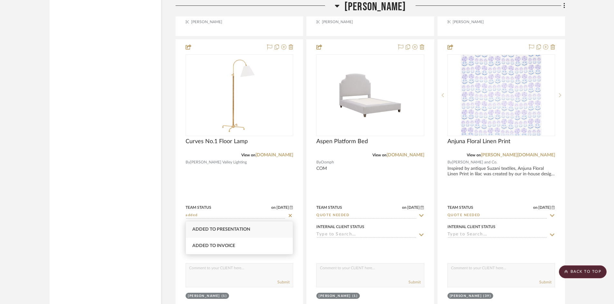
type input "added"
drag, startPoint x: 227, startPoint y: 228, endPoint x: 260, endPoint y: 223, distance: 32.9
click at [227, 227] on span "Added to Presentation" at bounding box center [221, 229] width 58 height 5
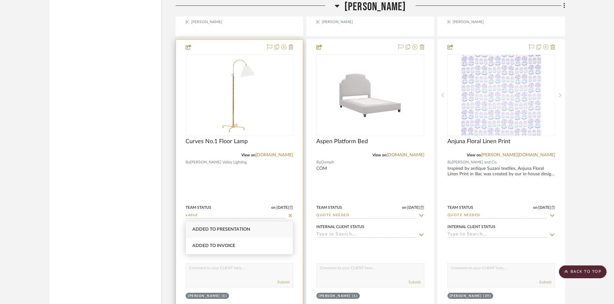
type input "[DATE]"
type input "Added to Presentation"
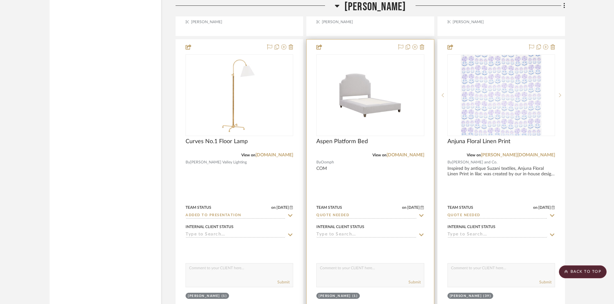
click at [359, 215] on input "Quote Needed" at bounding box center [366, 216] width 100 height 6
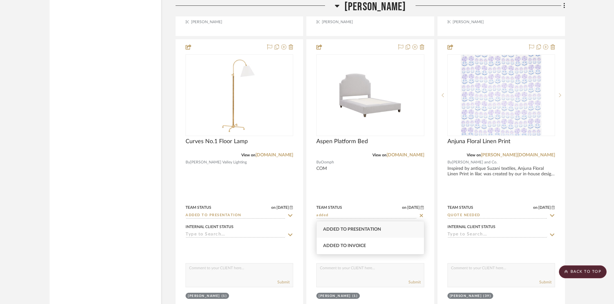
type input "added"
click at [366, 227] on div "Added to Presentation" at bounding box center [370, 230] width 107 height 16
type input "[DATE]"
type input "Added to Presentation"
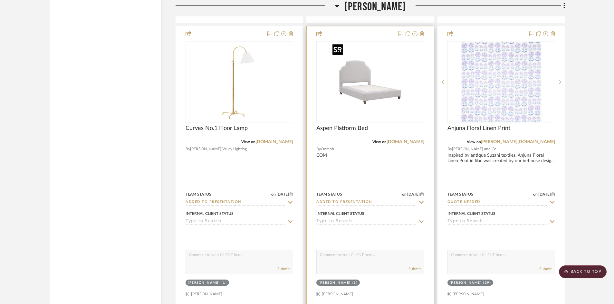
scroll to position [6524, 0]
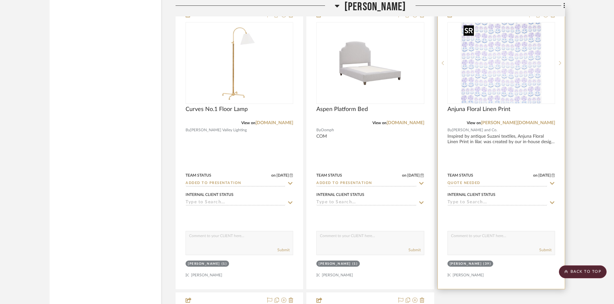
click at [496, 93] on img "0" at bounding box center [501, 63] width 81 height 81
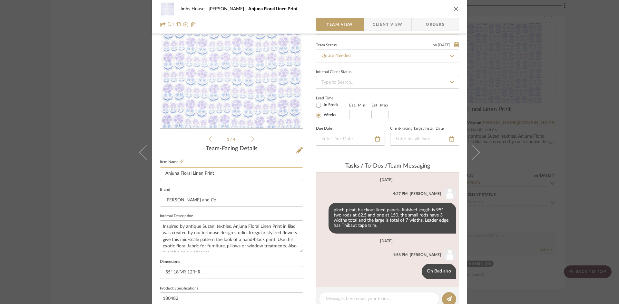
scroll to position [64, 0]
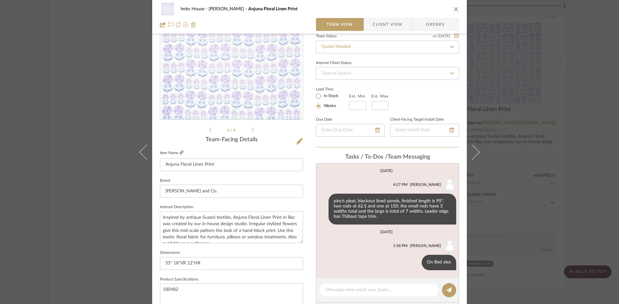
click at [179, 152] on icon at bounding box center [181, 153] width 4 height 4
click at [384, 292] on textarea at bounding box center [378, 290] width 107 height 7
type textarea "$144 net"
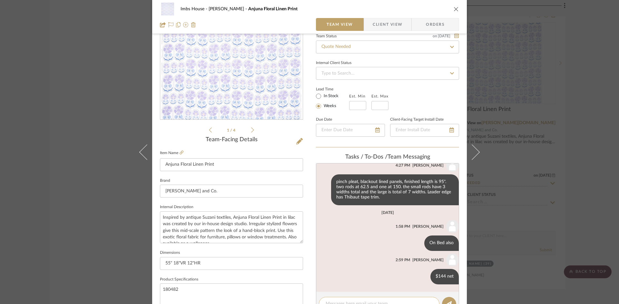
scroll to position [20, 0]
click at [454, 7] on icon "close" at bounding box center [455, 8] width 5 height 5
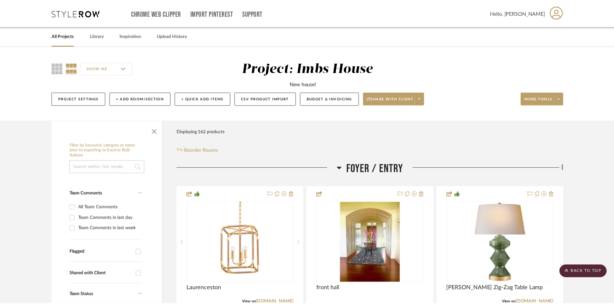
scroll to position [6524, 0]
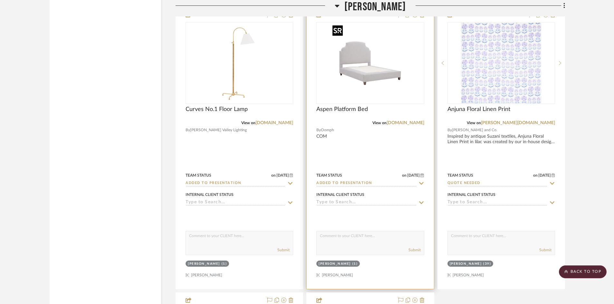
click at [379, 83] on img "0" at bounding box center [370, 63] width 81 height 81
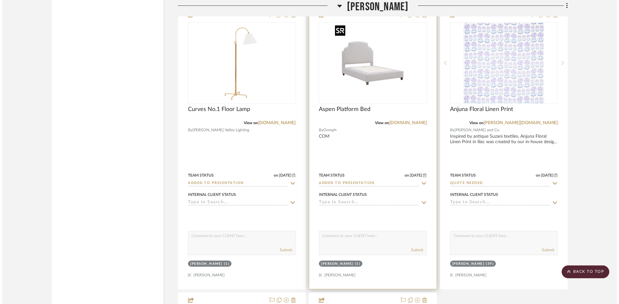
scroll to position [0, 0]
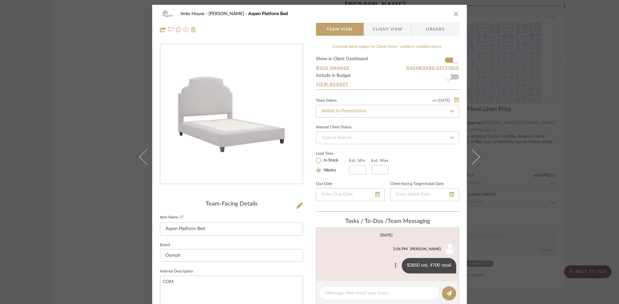
click at [391, 265] on button at bounding box center [395, 266] width 8 height 8
click at [371, 258] on span "Edit Message" at bounding box center [363, 258] width 26 height 5
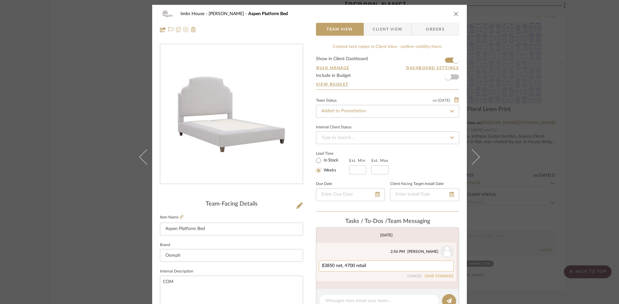
click at [386, 265] on textarea "$3850 net, 4700 retail" at bounding box center [386, 266] width 129 height 5
type textarea "$3850 net, 4700 retail - guess 10 yds needed"
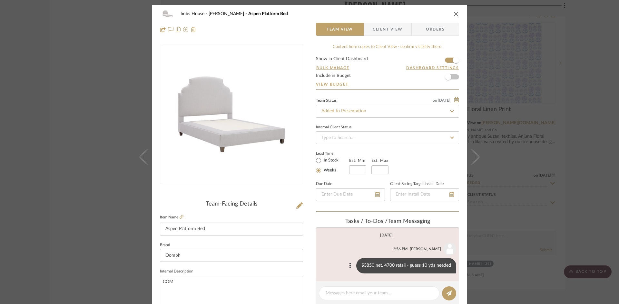
click at [453, 12] on icon "close" at bounding box center [455, 13] width 5 height 5
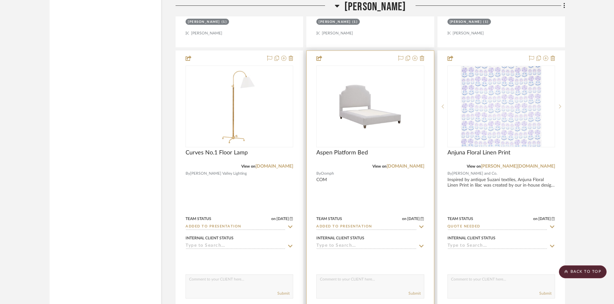
scroll to position [6492, 0]
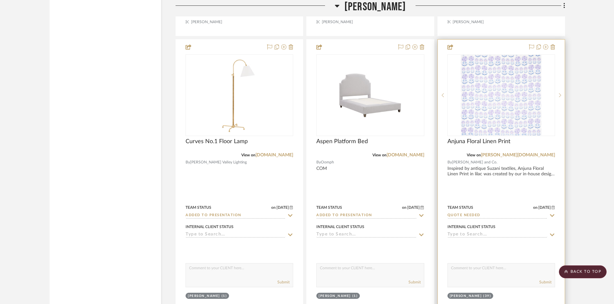
click at [493, 216] on input "Quote Needed" at bounding box center [498, 216] width 100 height 6
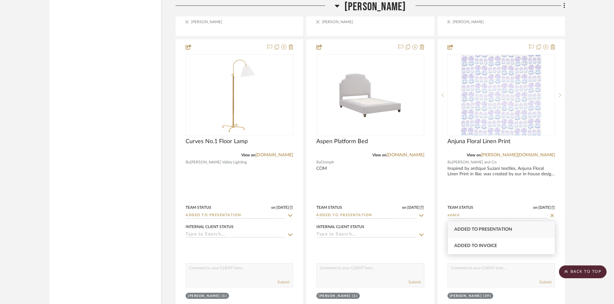
type input "added"
click at [504, 225] on div "Added to Presentation" at bounding box center [501, 230] width 107 height 16
type input "[DATE]"
type input "Added to Presentation"
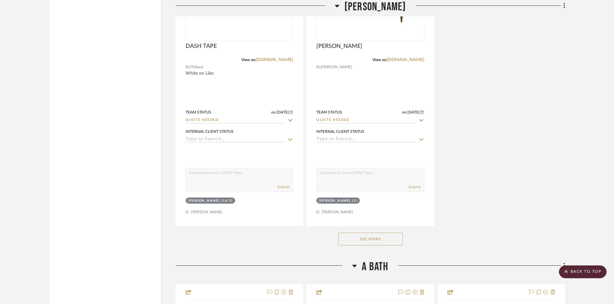
scroll to position [6879, 0]
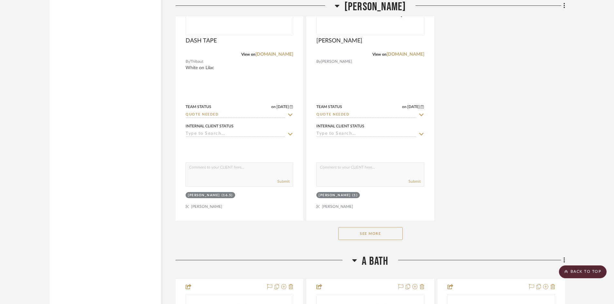
click at [372, 235] on button "See More" at bounding box center [370, 233] width 64 height 13
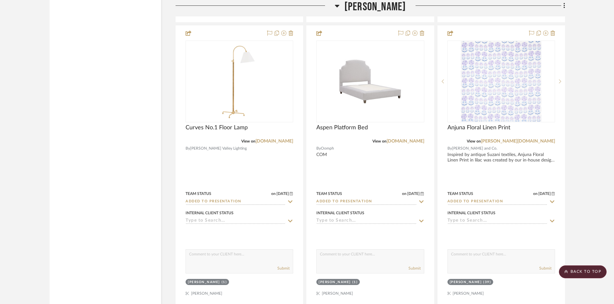
scroll to position [6460, 0]
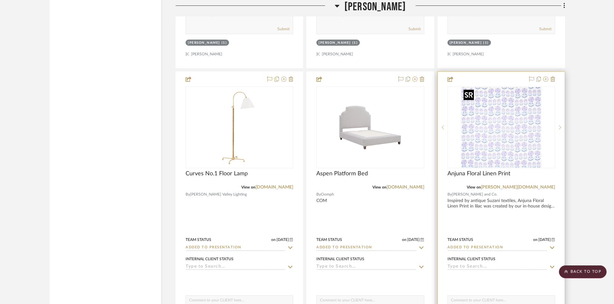
click at [506, 136] on img "0" at bounding box center [501, 127] width 81 height 81
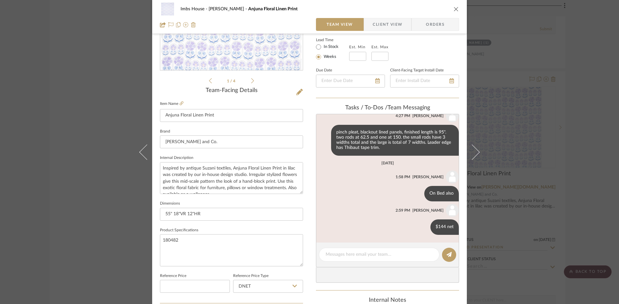
scroll to position [102, 0]
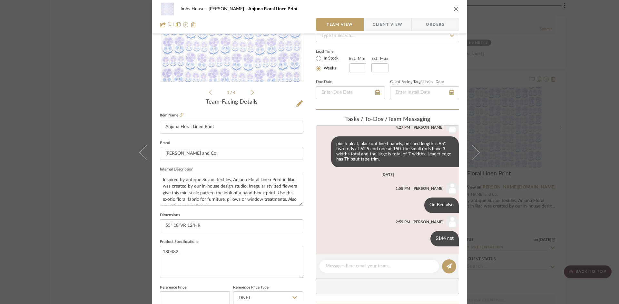
drag, startPoint x: 455, startPoint y: 8, endPoint x: 456, endPoint y: 23, distance: 15.5
click at [455, 8] on icon "close" at bounding box center [455, 8] width 5 height 5
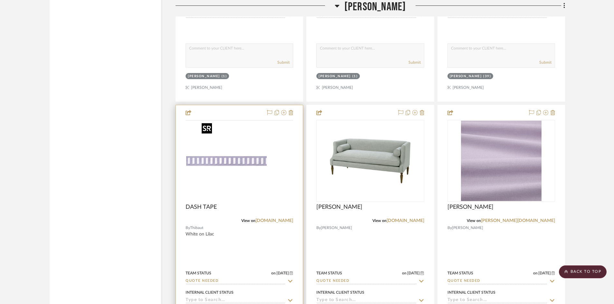
scroll to position [6718, 0]
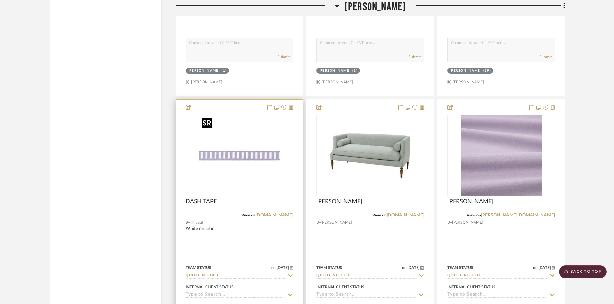
click at [242, 163] on div at bounding box center [240, 156] width 108 height 82
click at [239, 158] on img "0" at bounding box center [239, 155] width 81 height 81
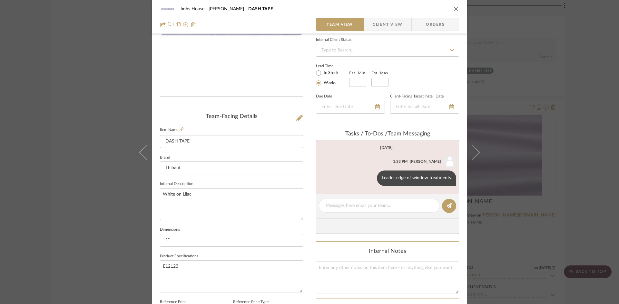
scroll to position [97, 0]
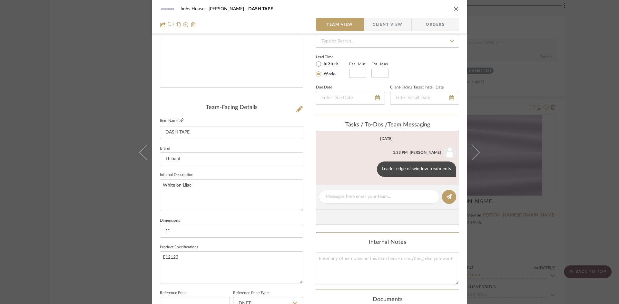
click at [179, 119] on icon at bounding box center [181, 121] width 4 height 4
click at [358, 196] on textarea at bounding box center [378, 197] width 107 height 7
type textarea "$48 retail"
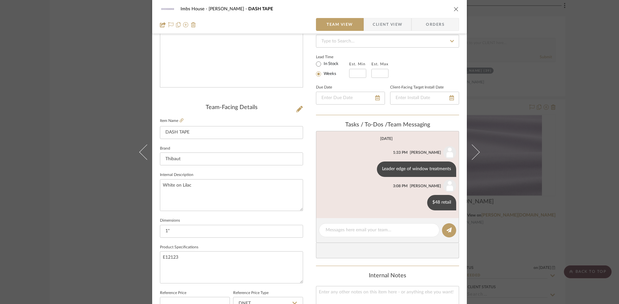
click at [456, 7] on icon "close" at bounding box center [455, 8] width 5 height 5
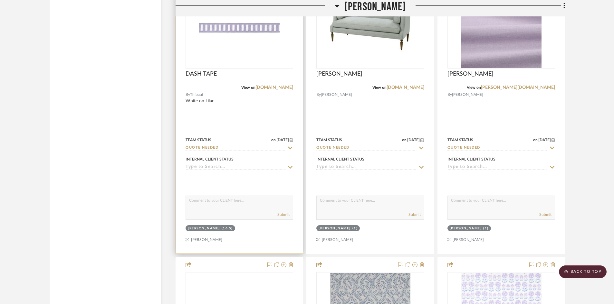
scroll to position [6847, 0]
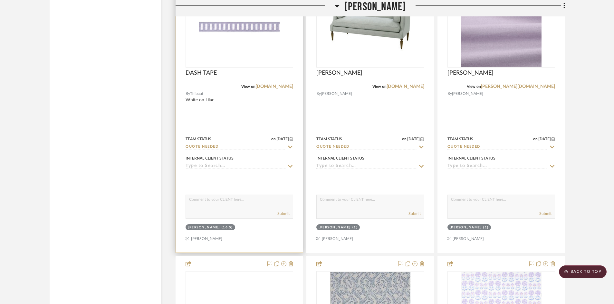
click at [231, 145] on input "Quote Needed" at bounding box center [236, 147] width 100 height 6
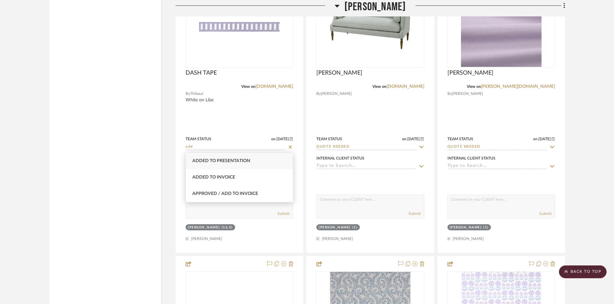
type input "add"
click at [230, 156] on div "Added to Presentation" at bounding box center [239, 161] width 107 height 16
type input "[DATE]"
type input "Added to Presentation"
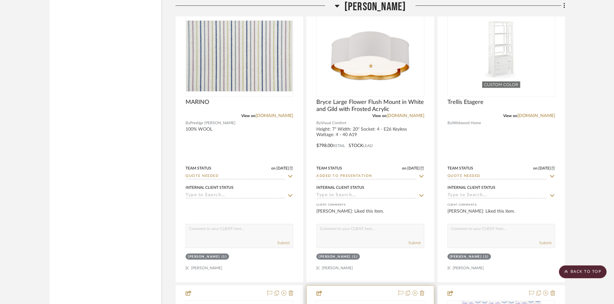
scroll to position [6234, 0]
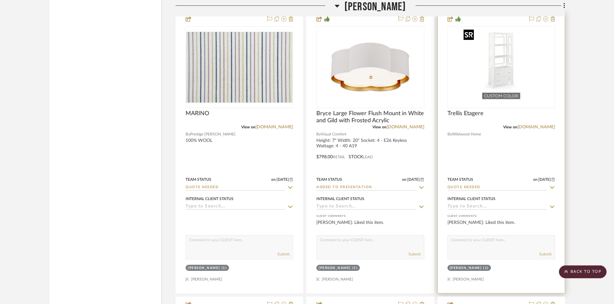
click at [497, 88] on img "0" at bounding box center [501, 67] width 81 height 81
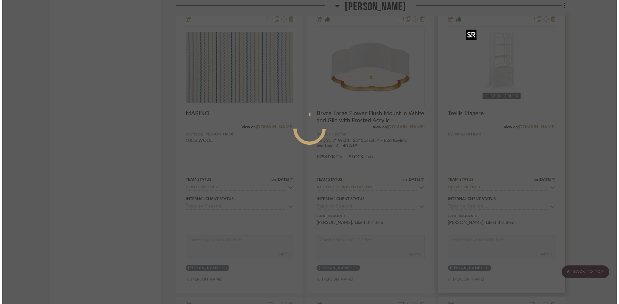
scroll to position [0, 0]
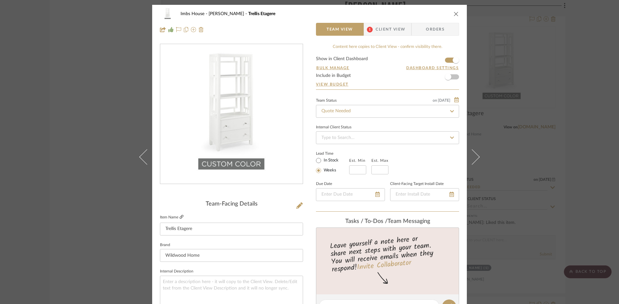
click at [179, 216] on icon at bounding box center [181, 217] width 4 height 4
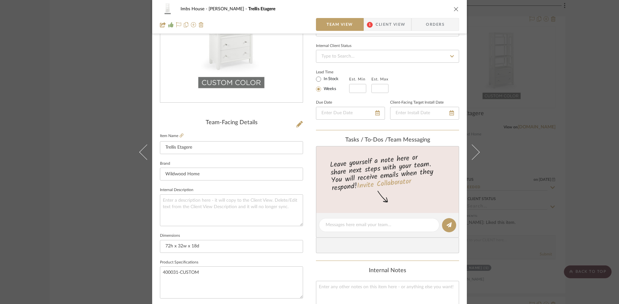
scroll to position [97, 0]
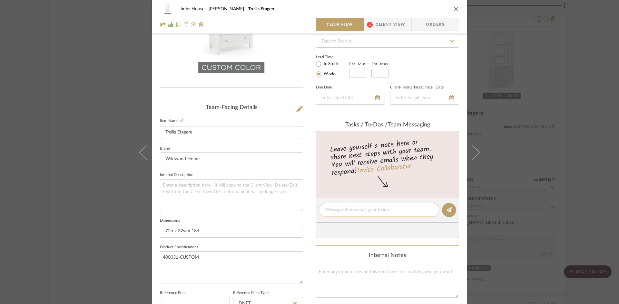
click at [349, 207] on textarea at bounding box center [378, 210] width 107 height 7
type textarea "$1929 net"
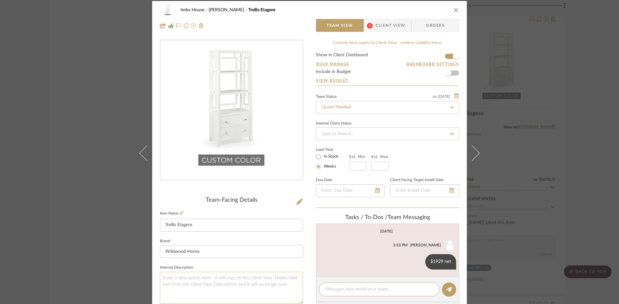
scroll to position [0, 0]
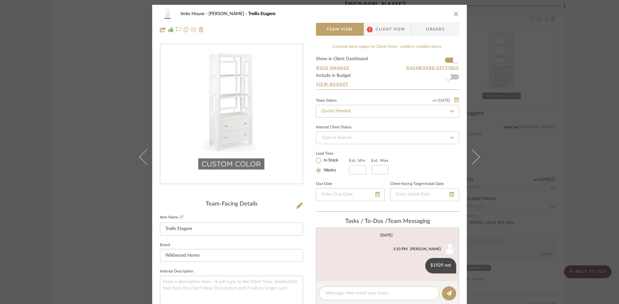
click at [361, 293] on textarea at bounding box center [378, 293] width 107 height 7
click at [418, 266] on icon at bounding box center [419, 265] width 2 height 5
click at [390, 254] on button "Edit Message" at bounding box center [390, 258] width 44 height 15
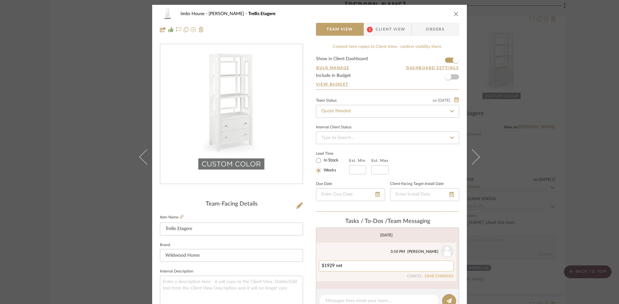
click at [373, 268] on textarea "$1929 net" at bounding box center [386, 266] width 129 height 5
type textarea "$1929 net, can find for $3549 online"
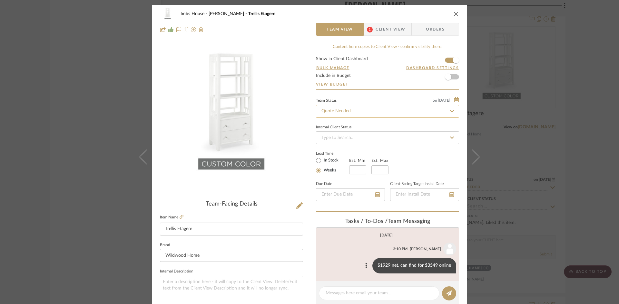
click at [374, 115] on input "Quote Needed" at bounding box center [387, 111] width 143 height 13
type input "added"
click at [352, 143] on span "Added to Invoice" at bounding box center [337, 145] width 34 height 5
type input "[DATE]"
type input "Added to Invoice"
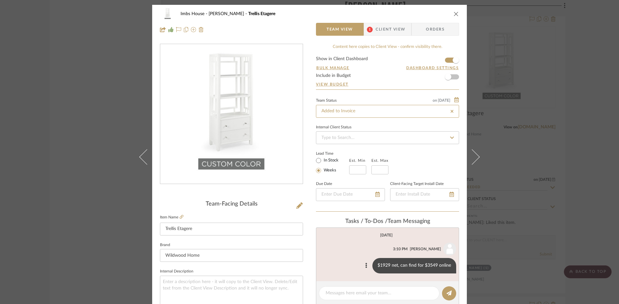
type input "[DATE]"
type input "Added to Invoice"
click at [453, 14] on icon "close" at bounding box center [455, 13] width 5 height 5
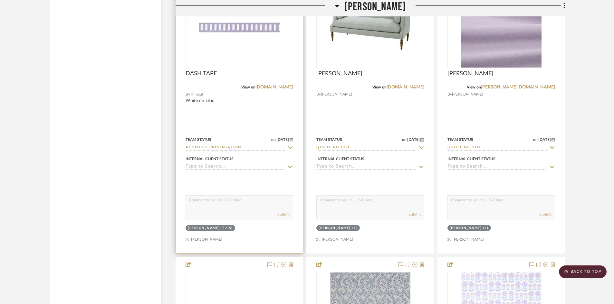
scroll to position [6847, 0]
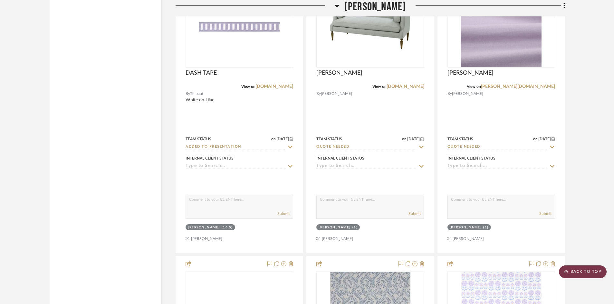
click at [588, 268] on scroll-to-top-button "BACK TO TOP" at bounding box center [583, 272] width 48 height 13
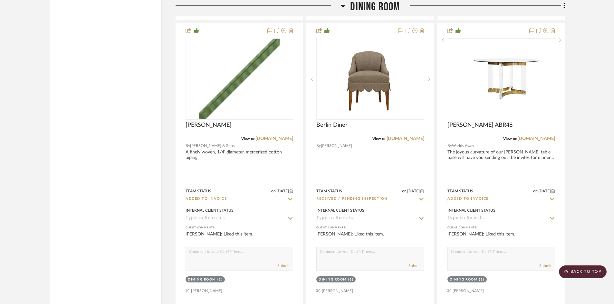
scroll to position [0, 0]
